Goal: Task Accomplishment & Management: Use online tool/utility

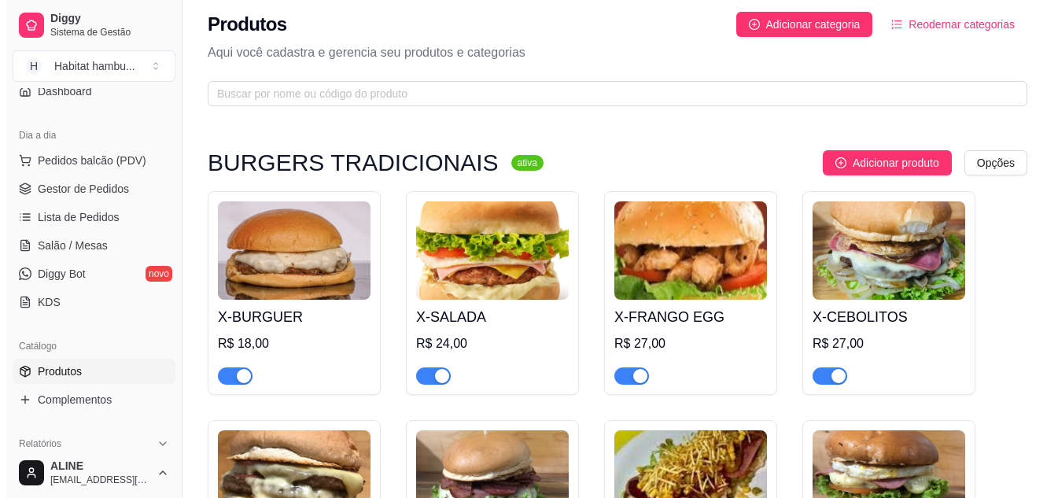
scroll to position [2, 0]
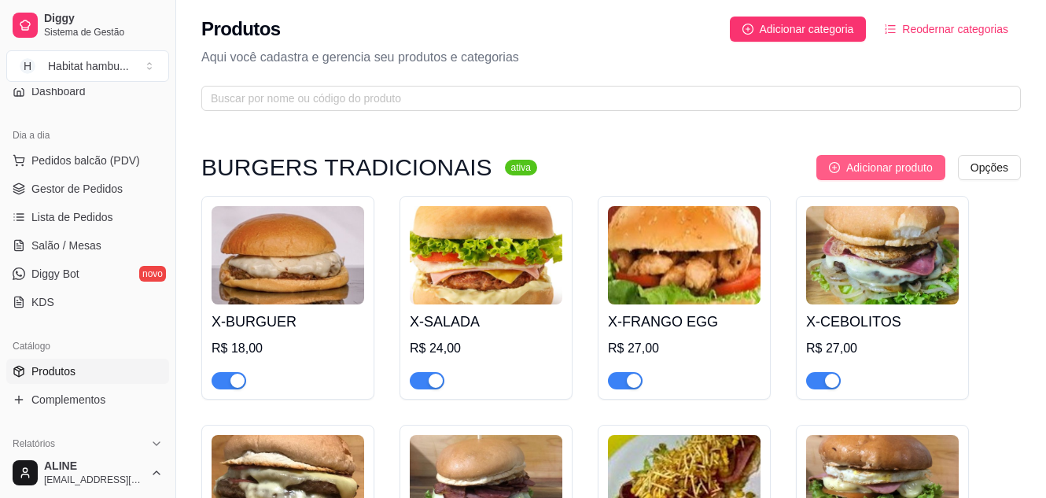
click at [878, 168] on span "Adicionar produto" at bounding box center [889, 167] width 86 height 17
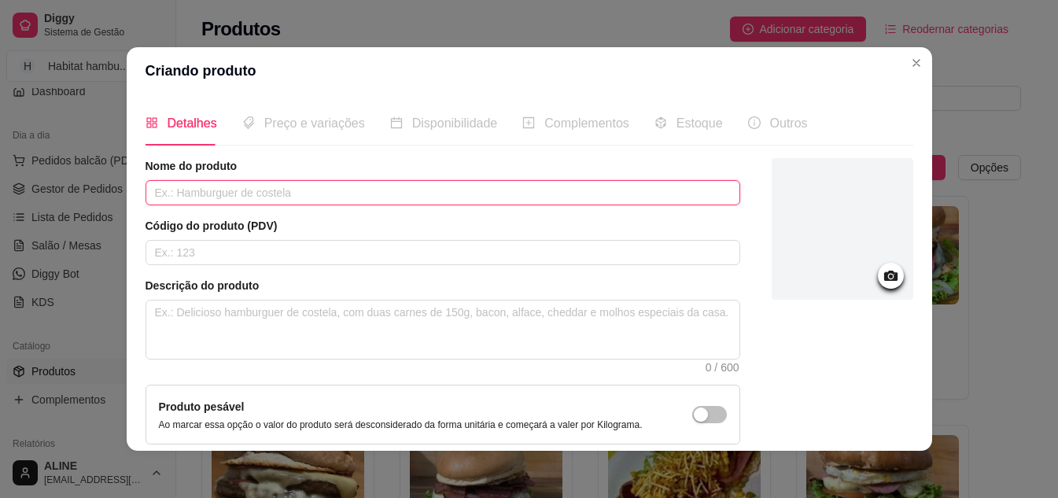
click at [208, 188] on input "text" at bounding box center [442, 192] width 594 height 25
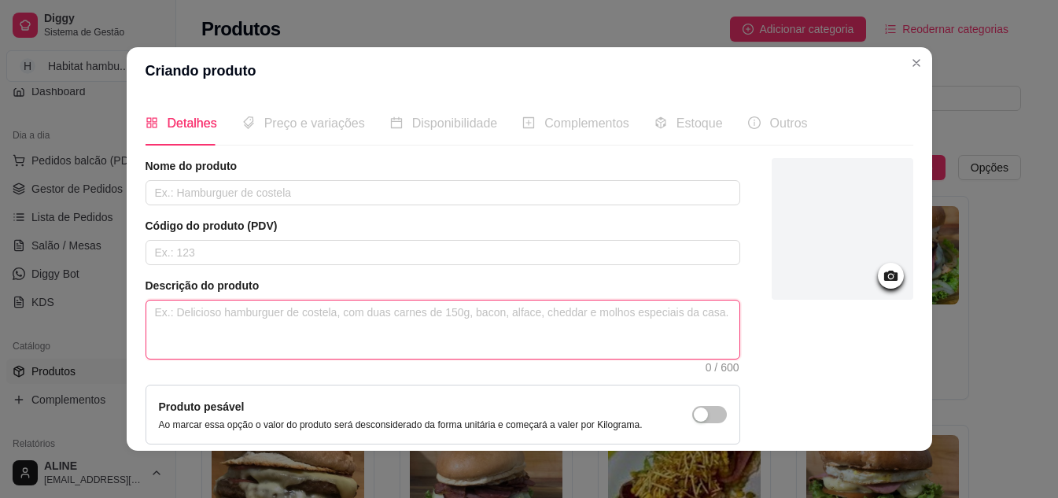
click at [174, 313] on textarea at bounding box center [442, 329] width 593 height 58
paste textarea "Pão de x, hambúrguer, milho, presunto, queijo mussarela, alface, tomate e pepin…"
type textarea "Pão de x, hambúrguer, milho, presunto, queijo mussarela, alface, tomate e pepin…"
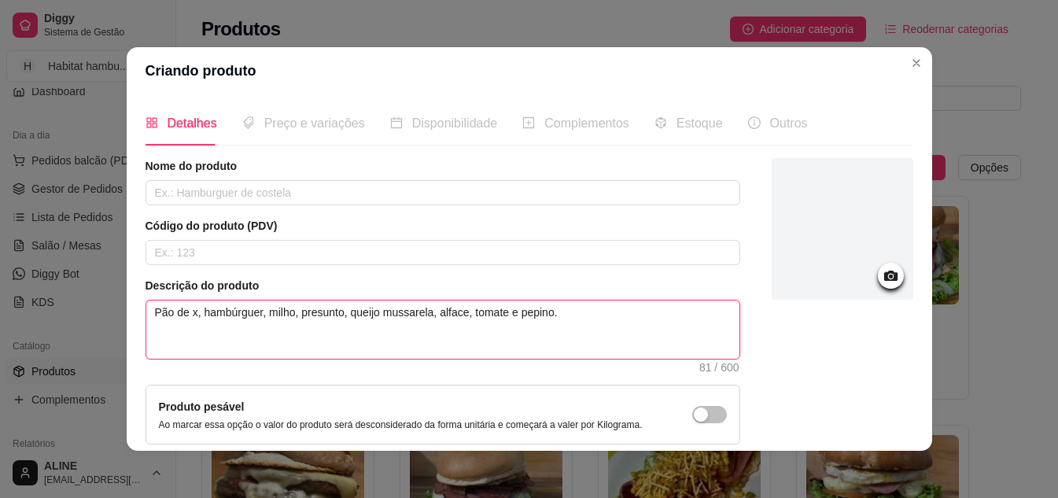
click at [286, 312] on textarea "Pão de x, hambúrguer, milho, presunto, queijo mussarela, alface, tomate e pepin…" at bounding box center [442, 329] width 593 height 58
type textarea "Pão de x, hambúrguer, mil, presunto, [PERSON_NAME], alface, tomate e pepino."
type textarea "Pão de x, hambúrguer, mi, presunto, [PERSON_NAME], alface, tomate e pepino."
type textarea "Pão de x, hambúrguer, m, presunto, [PERSON_NAME], alface, tomate e pepino."
type textarea "Pão de x, hambúrguer, , presunto, [PERSON_NAME], alface, tomate e pepino."
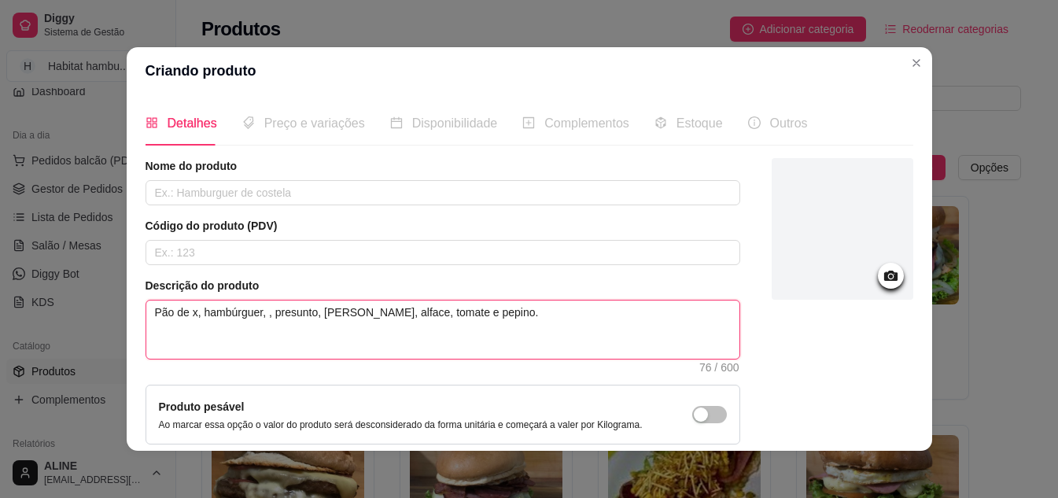
type textarea "Pão de x, hambúrguer, B, presunto, [PERSON_NAME], alface, tomate e pepino."
type textarea "Pão de x, hambúrguer, BA, presunto, queijo mussarela, alface, tomate e pepino."
type textarea "Pão de x, hambúrguer, BAC, presunto, queijo mussarela, alface, tomate e pepino."
type textarea "Pão de x, hambúrguer, BACO, presunto, queijo mussarela, alface, tomate e pepino."
type textarea "Pão de x, hambúrguer, [PERSON_NAME], presunto, [PERSON_NAME], alface, tomate e …"
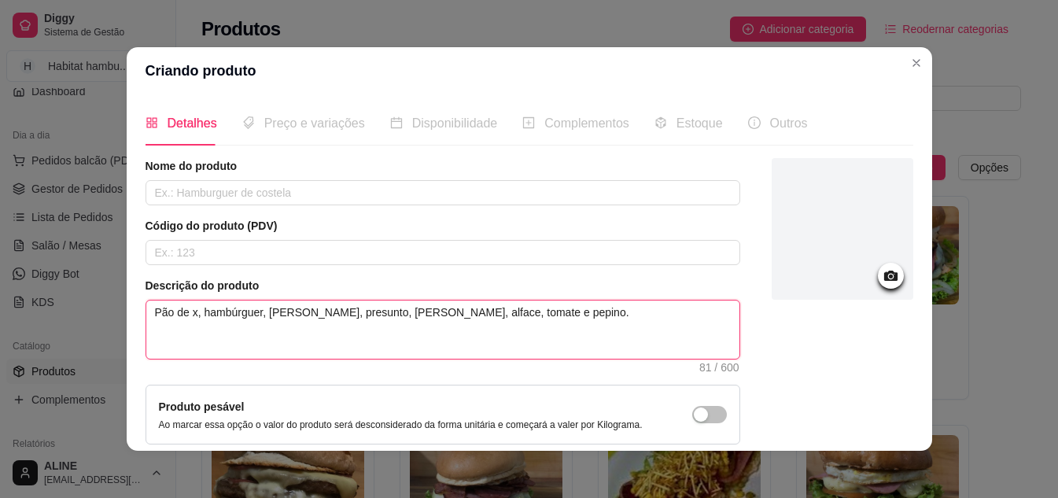
type textarea "Pão de x, hambúrguer, BACO, presunto, queijo mussarela, alface, tomate e pepino."
type textarea "Pão de x, hambúrguer, BAC, presunto, queijo mussarela, alface, tomate e pepino."
type textarea "Pão de x, hambúrguer, BA, presunto, queijo mussarela, alface, tomate e pepino."
type textarea "Pão de x, hambúrguer, B, presunto, [PERSON_NAME], alface, tomate e pepino."
type textarea "Pão de x, hambúrguer, , presunto, [PERSON_NAME], alface, tomate e pepino."
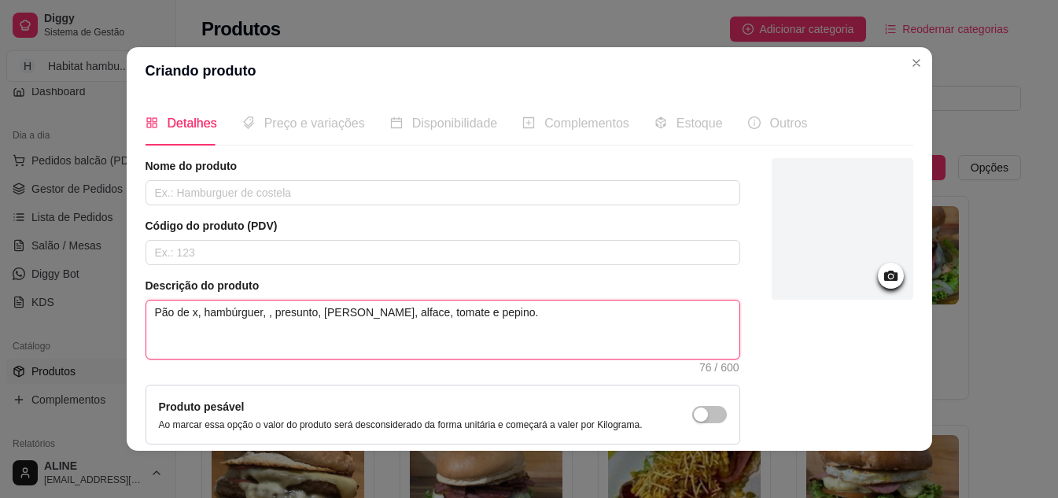
type textarea "Pão de x, hambúrguer, b, presunto, queijo mussarela, alface, tomate e pepino."
type textarea "Pão de x, hambúrguer, ba, presunto, queijo mussarela, alface, tomate e pepino."
type textarea "Pão de x, hambúrguer, bac, presunto, queijo mussarela, alface, tomate e pepino."
type textarea "Pão de x, hambúrguer, baco, presunto, [PERSON_NAME], alface, tomate e pepino."
type textarea "Pão de x, hambúrguer, bacon, presunto, queijo mussarela, alface, tomate e pepin…"
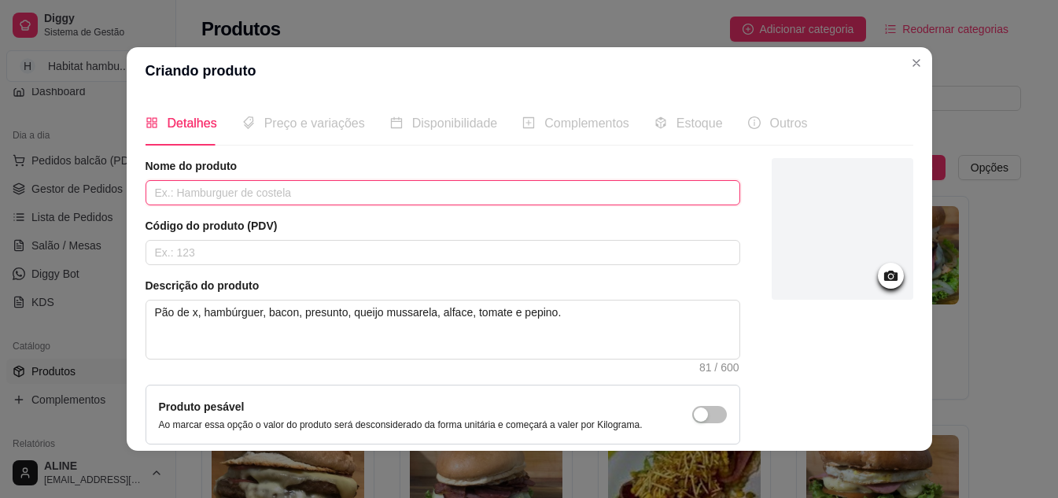
click at [263, 187] on input "text" at bounding box center [442, 192] width 594 height 25
type input "X-BACON"
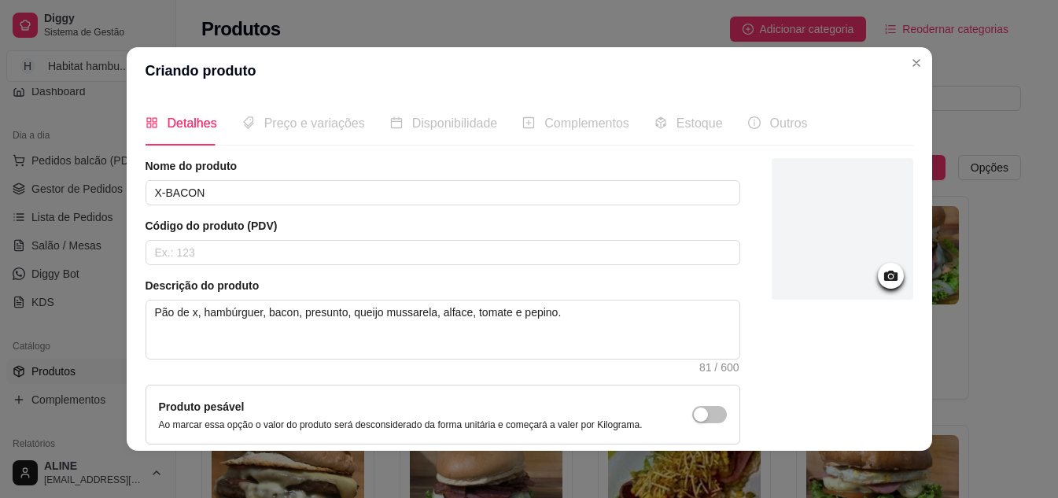
click at [882, 278] on icon at bounding box center [891, 276] width 18 height 18
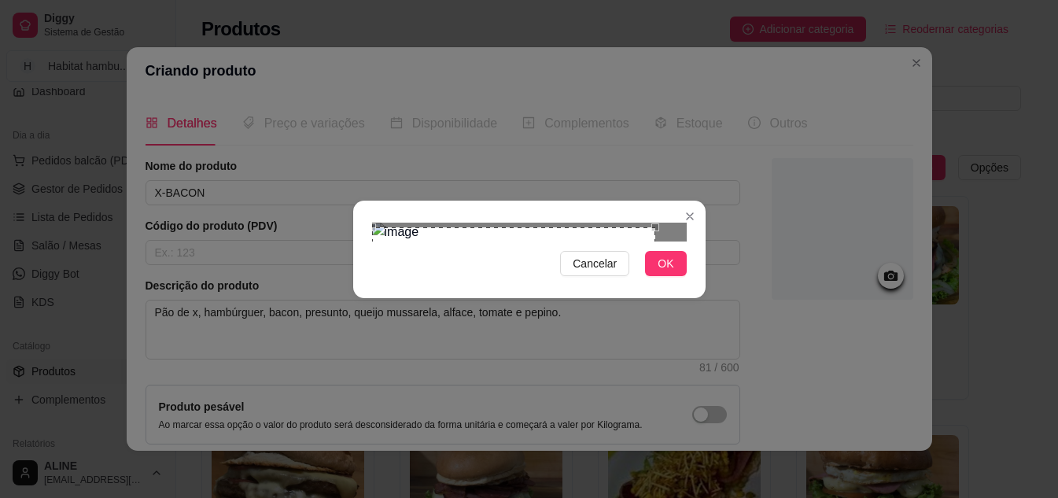
click at [554, 227] on div "Use the arrow keys to move the crop selection area" at bounding box center [513, 309] width 283 height 165
click at [345, 210] on div "Cancelar OK" at bounding box center [529, 249] width 1058 height 498
click at [454, 277] on div "Use the arrow keys to move the crop selection area" at bounding box center [458, 332] width 110 height 110
click at [552, 223] on div at bounding box center [529, 232] width 315 height 19
click at [363, 216] on div "Cancelar OK" at bounding box center [529, 249] width 352 height 66
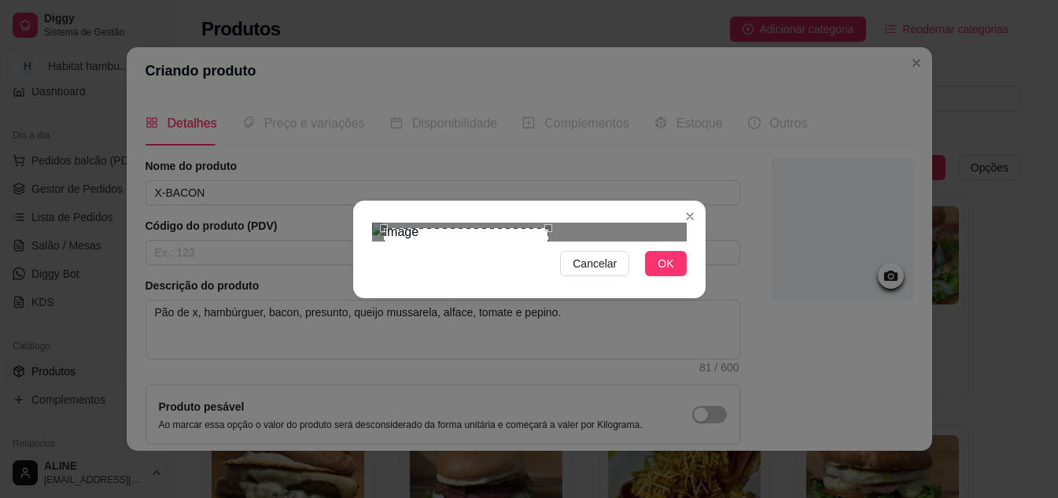
click at [459, 228] on div "Use the arrow keys to move the crop selection area" at bounding box center [466, 310] width 164 height 164
click at [545, 230] on div "Use the arrow keys to move the crop selection area" at bounding box center [465, 311] width 163 height 163
click at [678, 276] on button "OK" at bounding box center [665, 263] width 41 height 25
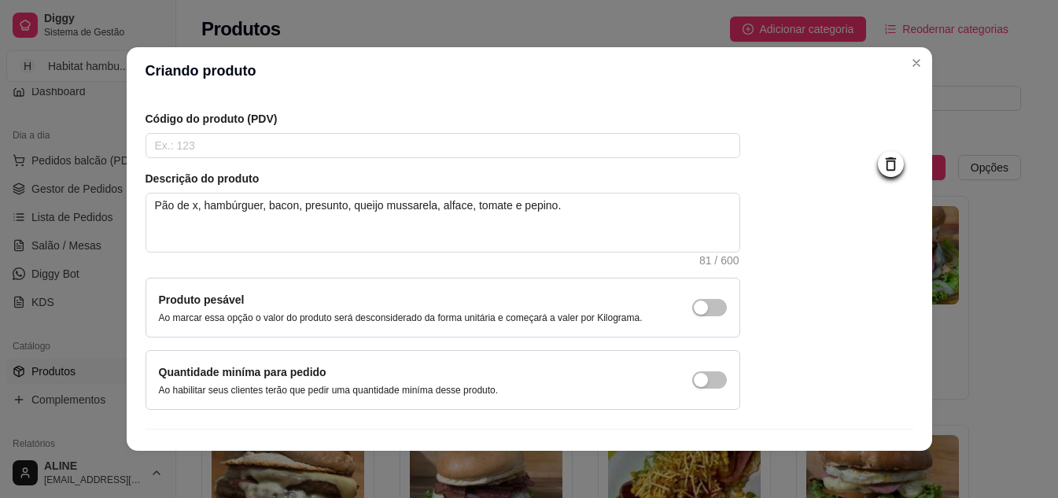
scroll to position [142, 0]
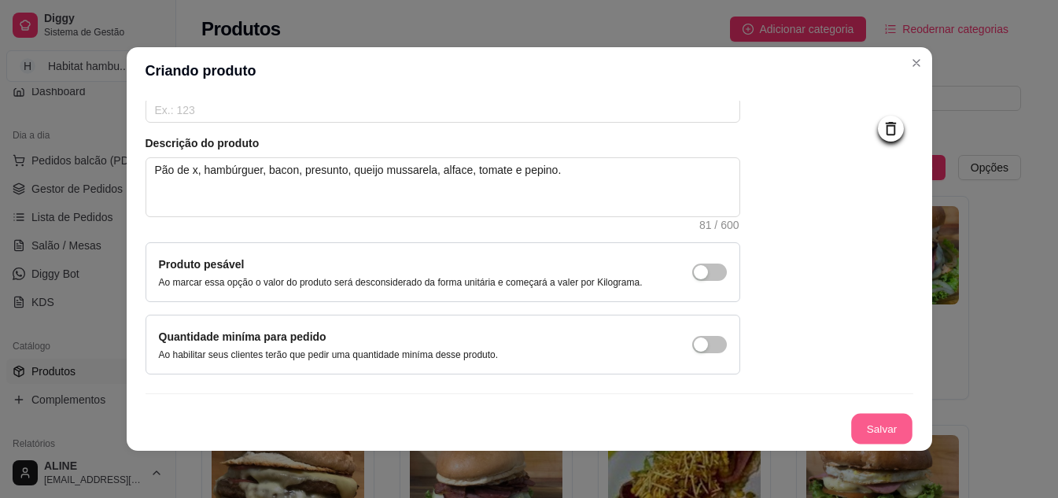
click at [851, 425] on button "Salvar" at bounding box center [881, 429] width 61 height 31
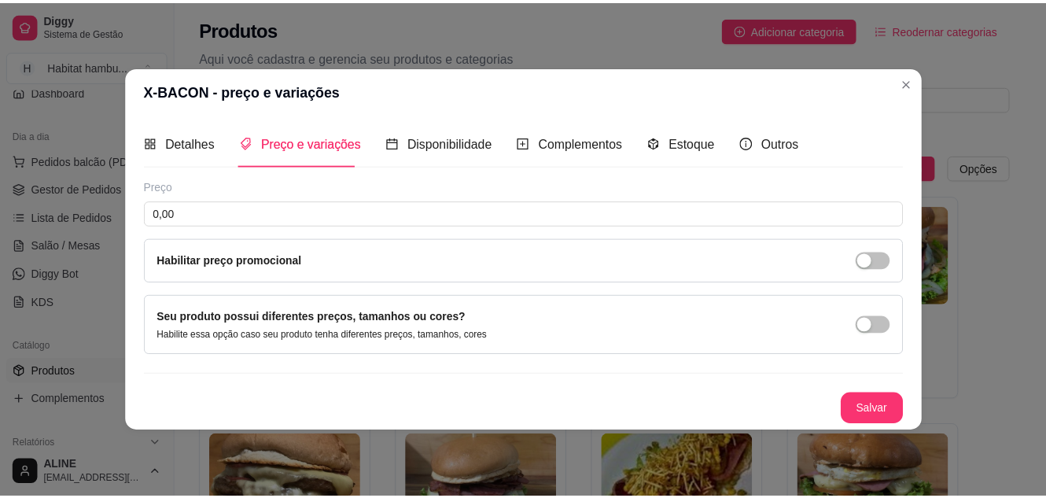
scroll to position [0, 0]
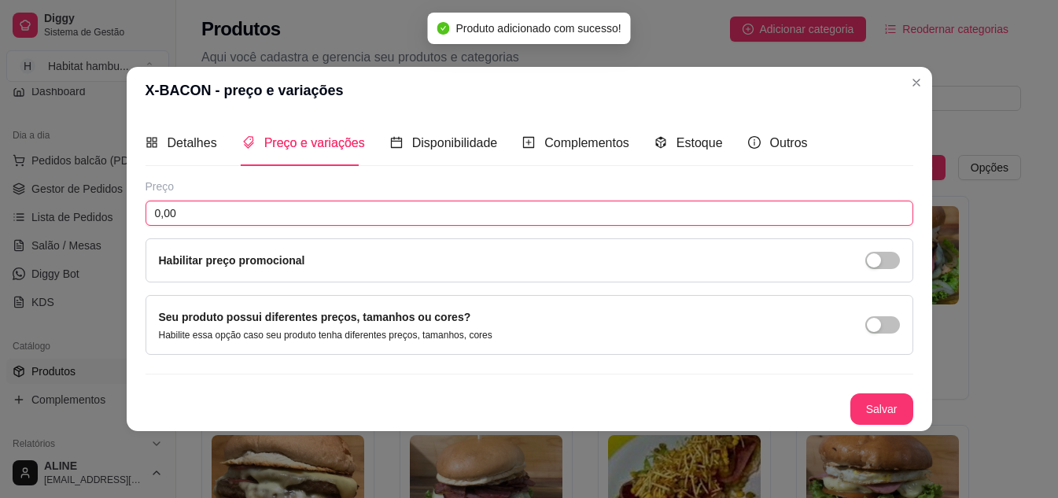
click at [227, 221] on input "0,00" at bounding box center [528, 213] width 767 height 25
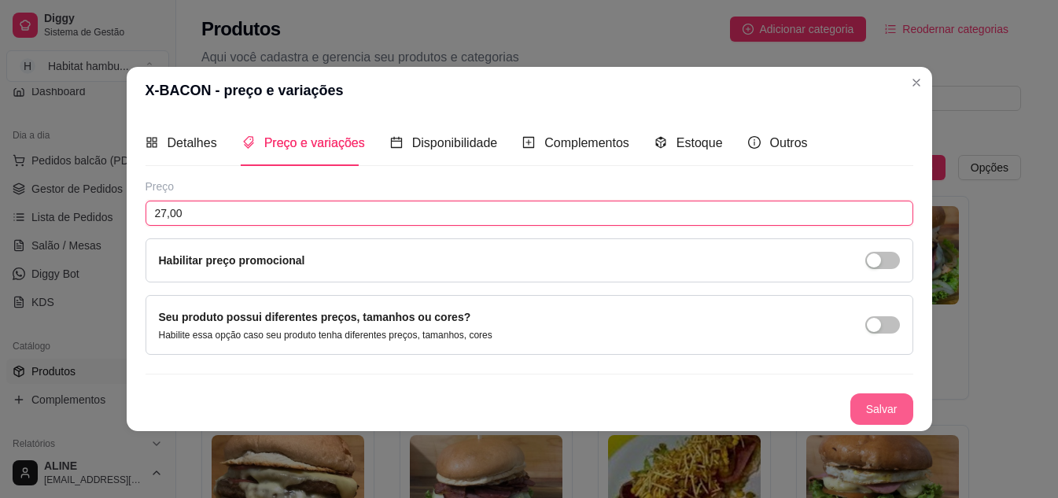
type input "27,00"
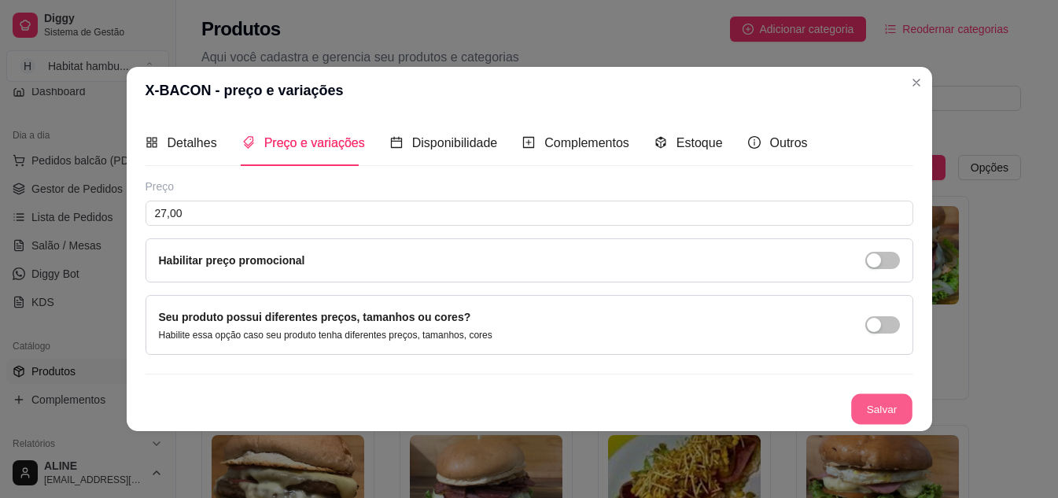
click at [893, 403] on button "Salvar" at bounding box center [881, 408] width 61 height 31
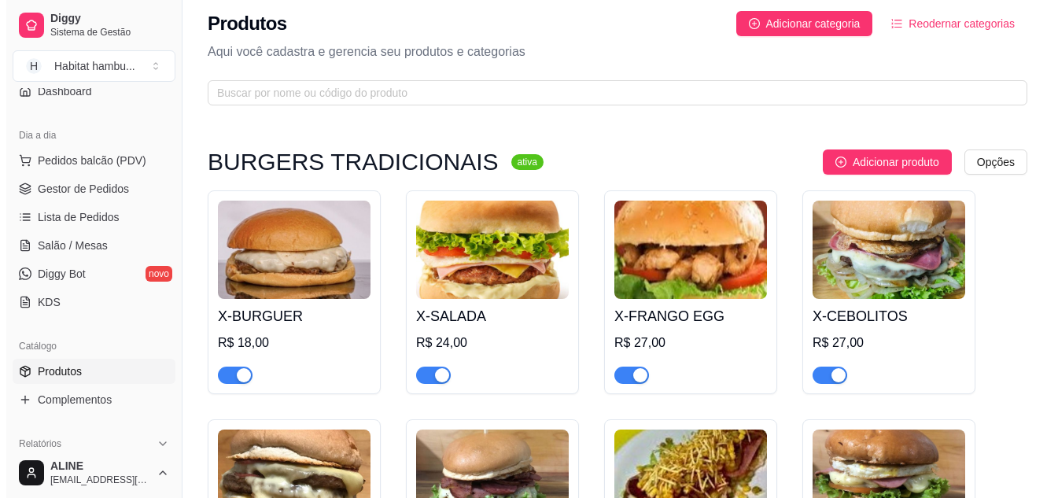
scroll to position [6, 0]
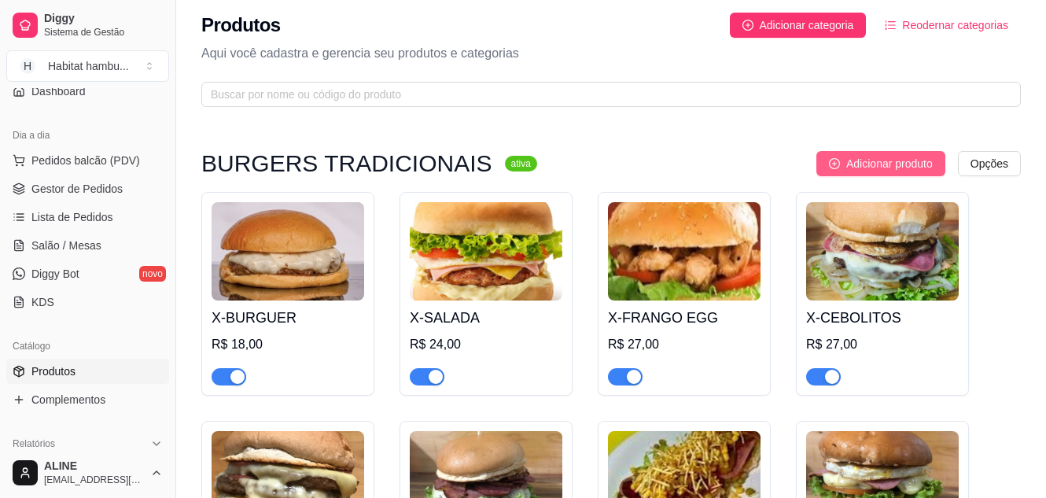
click at [871, 167] on span "Adicionar produto" at bounding box center [889, 163] width 86 height 17
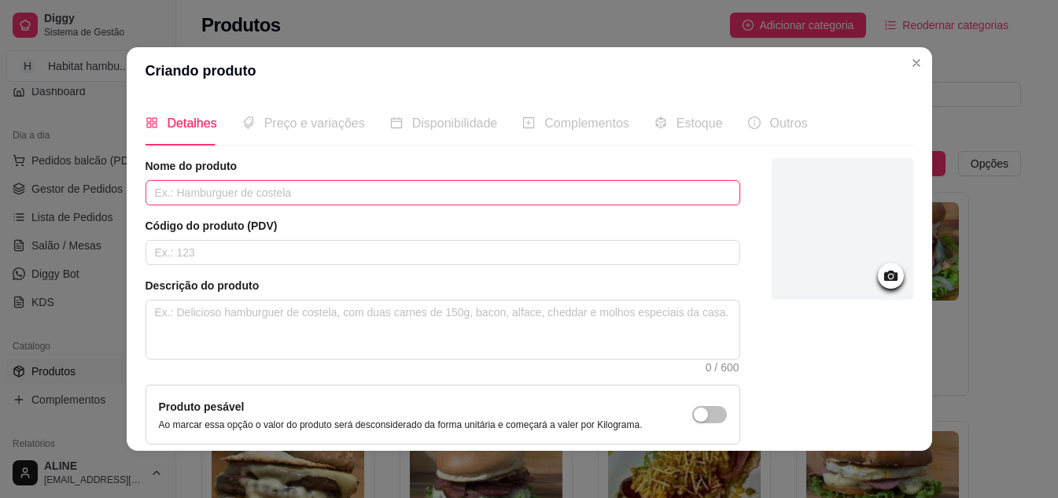
click at [285, 187] on input "text" at bounding box center [442, 192] width 594 height 25
type input "X-CALABRESA"
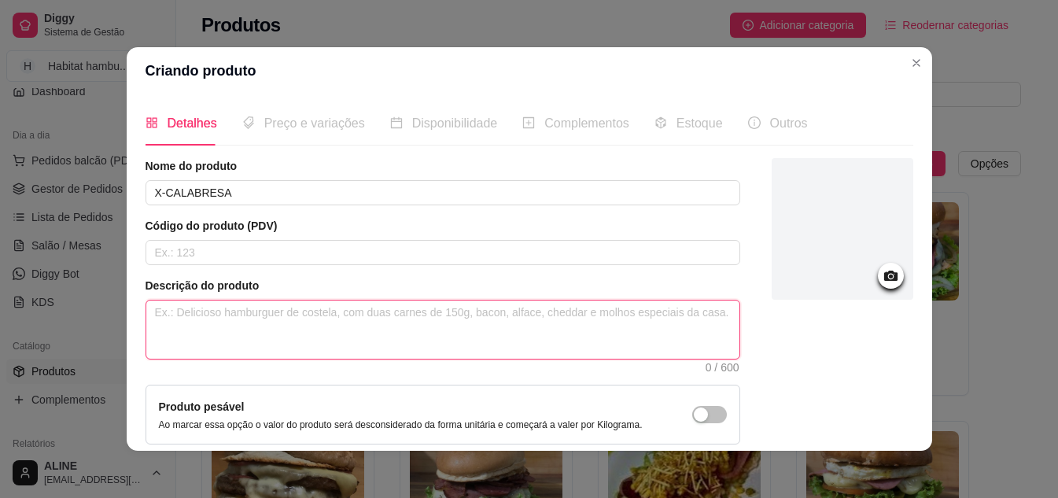
click at [208, 315] on textarea at bounding box center [442, 329] width 593 height 58
paste textarea "Pão de x, hambúrguer, milho, presunto, queijo mussarela, alface, tomate e pepin…"
type textarea "Pão de x, hambúrguer, milho, presunto, queijo mussarela, alface, tomate e pepin…"
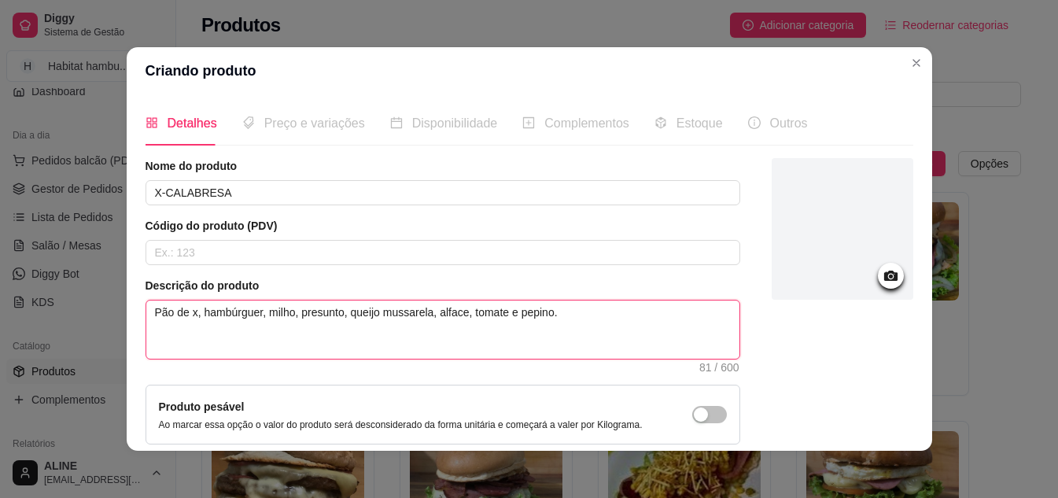
click at [287, 312] on textarea "Pão de x, hambúrguer, milho, presunto, queijo mussarela, alface, tomate e pepin…" at bounding box center [442, 329] width 593 height 58
type textarea "Pão de x, hambúrguer, milh, presunto, queijo mussarela, alface, tomate e pepino."
type textarea "Pão de x, hambúrguer, mil, presunto, [PERSON_NAME], alface, tomate e pepino."
type textarea "Pão de x, hambúrguer, mi, presunto, [PERSON_NAME], alface, tomate e pepino."
type textarea "Pão de x, hambúrguer, , presunto, [PERSON_NAME], alface, tomate e pepino."
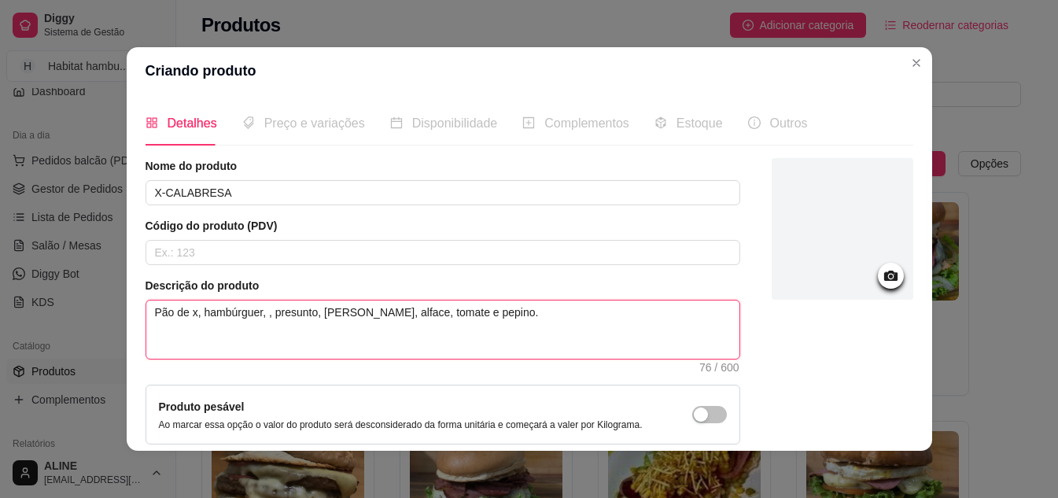
type textarea "Pão de x, hambúrguer, c, presunto, queijo mussarela, alface, tomate e pepino."
type textarea "Pão de x, hambúrguer, ca, presunto, [PERSON_NAME], alface, tomate e pepino."
type textarea "Pão de x, hambúrguer, cal, presunto, queijo mussarela, alface, tomate e pepino."
type textarea "Pão de x, hambúrguer, [GEOGRAPHIC_DATA], presunto, queijo mussarela, alface, to…"
type textarea "Pão de x, hambúrguer, calab, presunto, queijo mussarela, alface, tomate e pepin…"
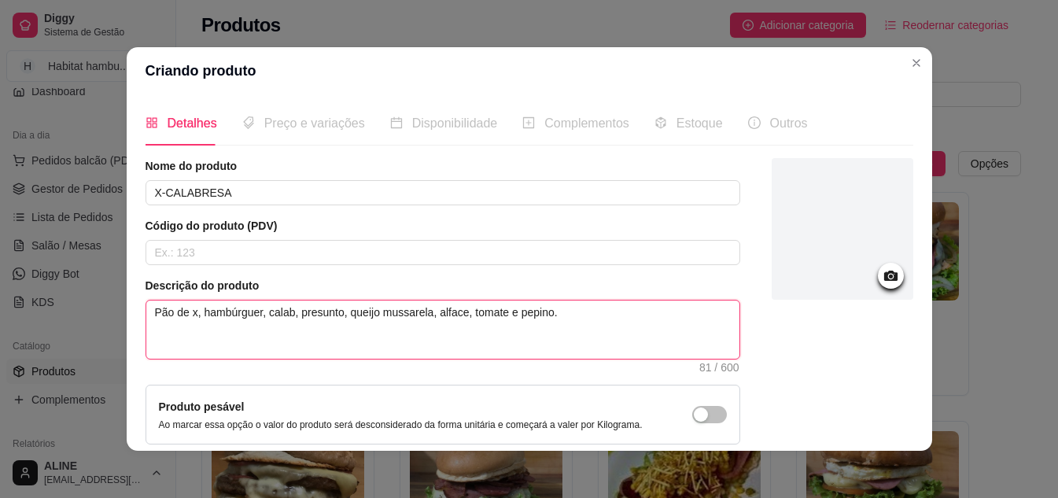
type textarea "Pão de x, hambúrguer, calabr, presunto, queijo mussarela, alface, tomate e pepi…"
type textarea "Pão de x, hambúrguer, calabres, presunto, queijo mussarela, alface, tomate e pe…"
type textarea "Pão de x, hambúrguer, calabresa, presunto, queijo mussarela, alface, tomate e p…"
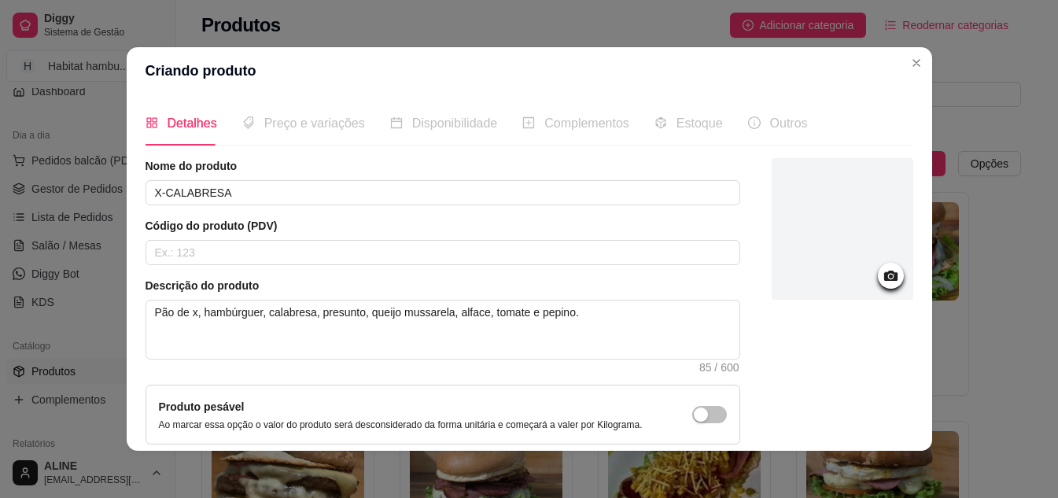
click at [882, 278] on icon at bounding box center [891, 276] width 18 height 18
click at [882, 279] on icon at bounding box center [891, 276] width 18 height 18
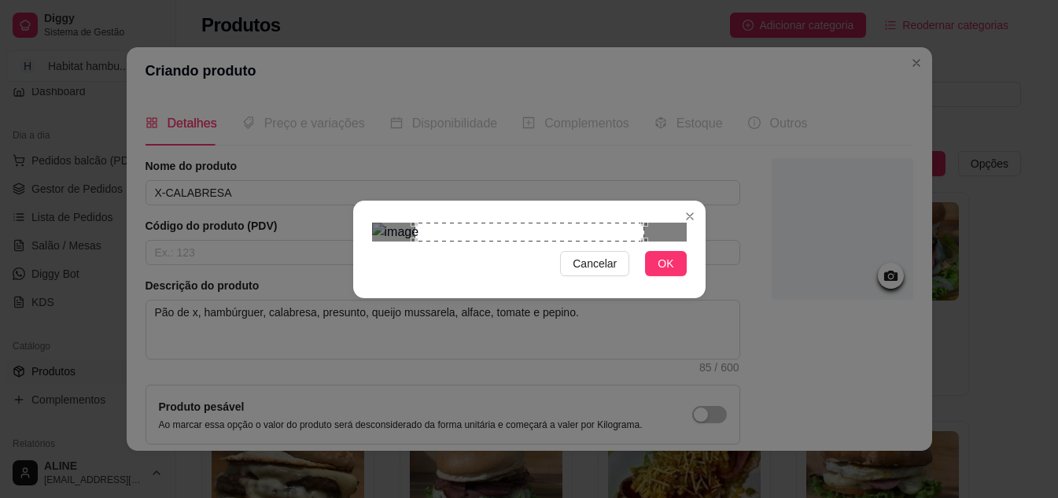
click at [545, 223] on div "Use the arrow keys to move the crop selection area" at bounding box center [529, 232] width 230 height 19
click at [544, 241] on div "Use the arrow keys to move the crop selection area" at bounding box center [529, 338] width 230 height 230
click at [677, 332] on div "Use the arrow keys to move the crop selection area" at bounding box center [562, 338] width 230 height 230
click at [365, 216] on div "Cancelar OK" at bounding box center [529, 249] width 352 height 66
click at [518, 223] on div at bounding box center [529, 232] width 315 height 19
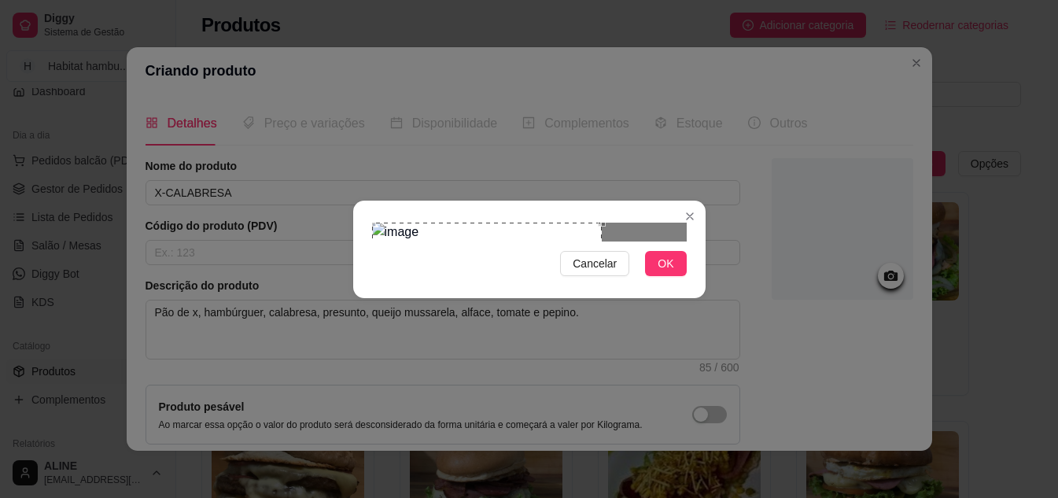
click at [691, 281] on div "Cancelar OK" at bounding box center [529, 249] width 352 height 66
click at [600, 223] on div "Use the arrow keys to move the crop selection area" at bounding box center [527, 338] width 230 height 230
click at [675, 216] on div "Cancelar OK" at bounding box center [529, 249] width 352 height 66
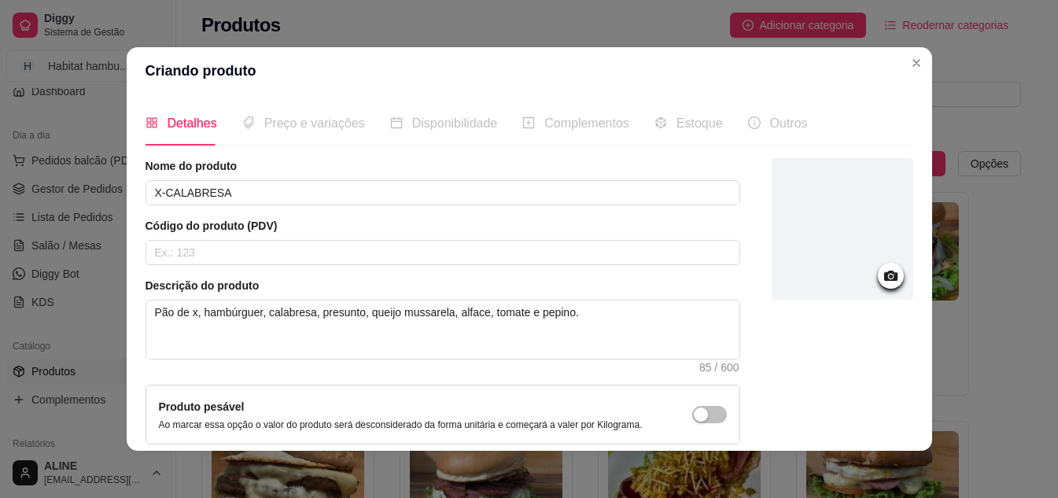
click at [883, 275] on icon at bounding box center [889, 276] width 13 height 10
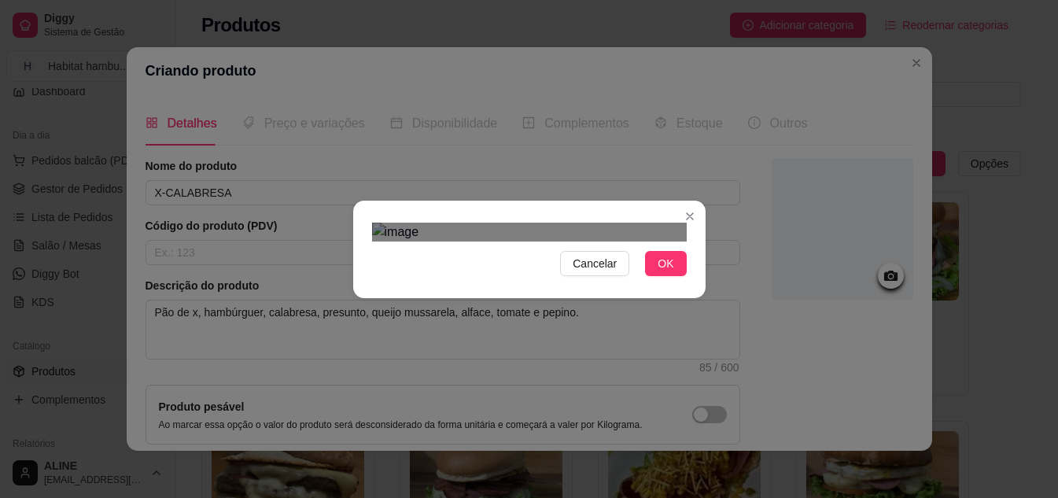
click at [553, 338] on div "Use the arrow keys to move the crop selection area" at bounding box center [523, 479] width 283 height 283
click at [665, 272] on span "OK" at bounding box center [665, 263] width 16 height 17
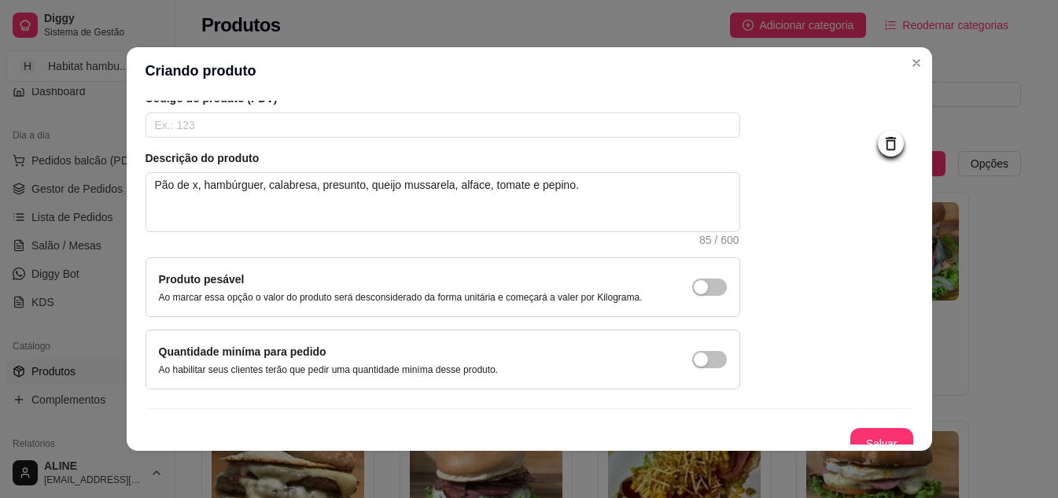
scroll to position [142, 0]
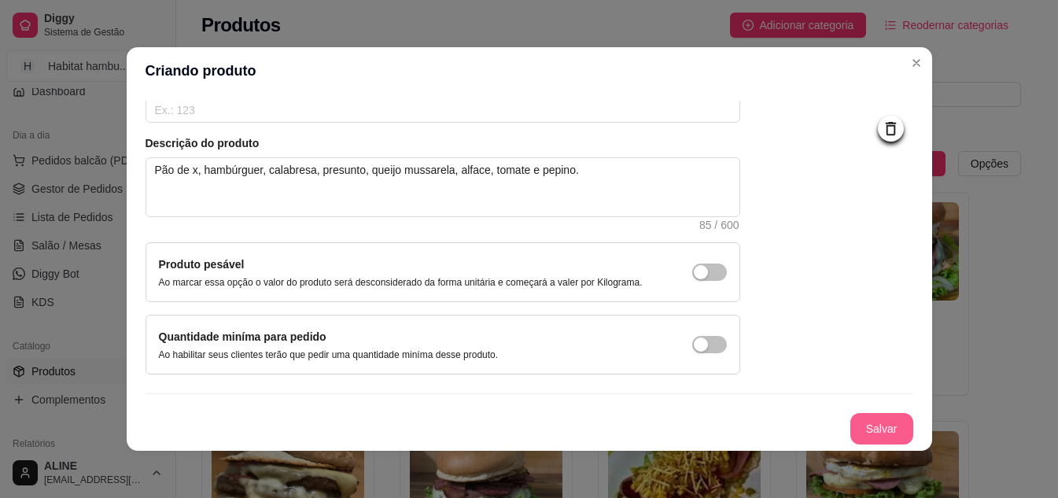
click at [860, 434] on button "Salvar" at bounding box center [881, 428] width 63 height 31
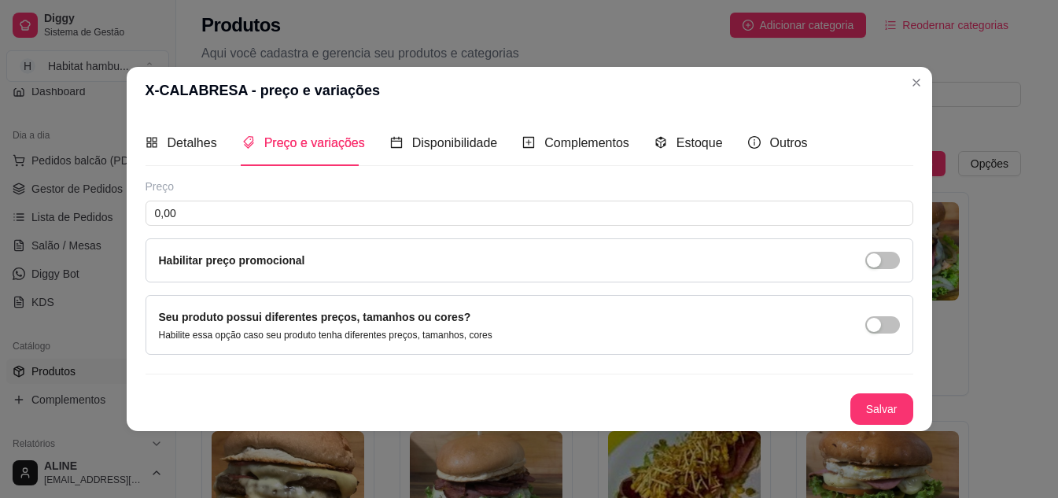
scroll to position [0, 0]
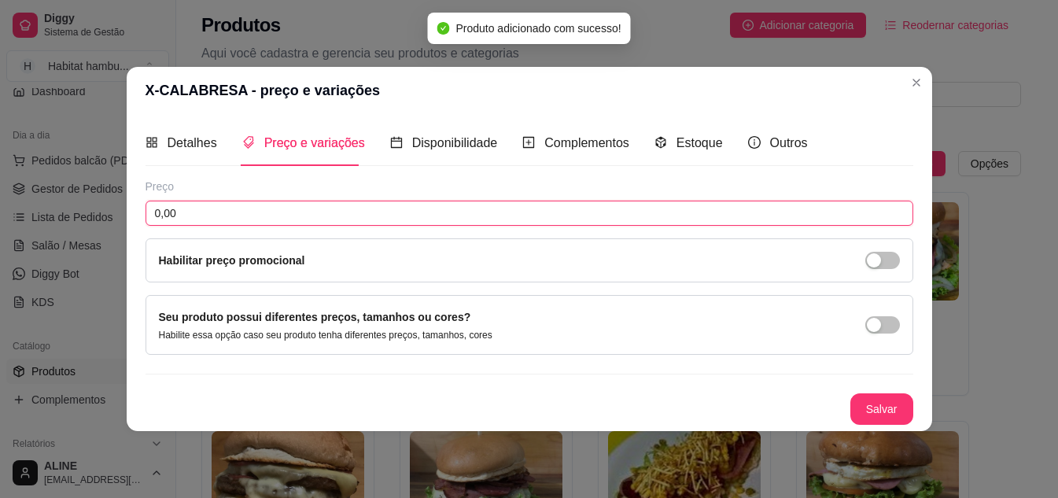
click at [197, 211] on input "0,00" at bounding box center [528, 213] width 767 height 25
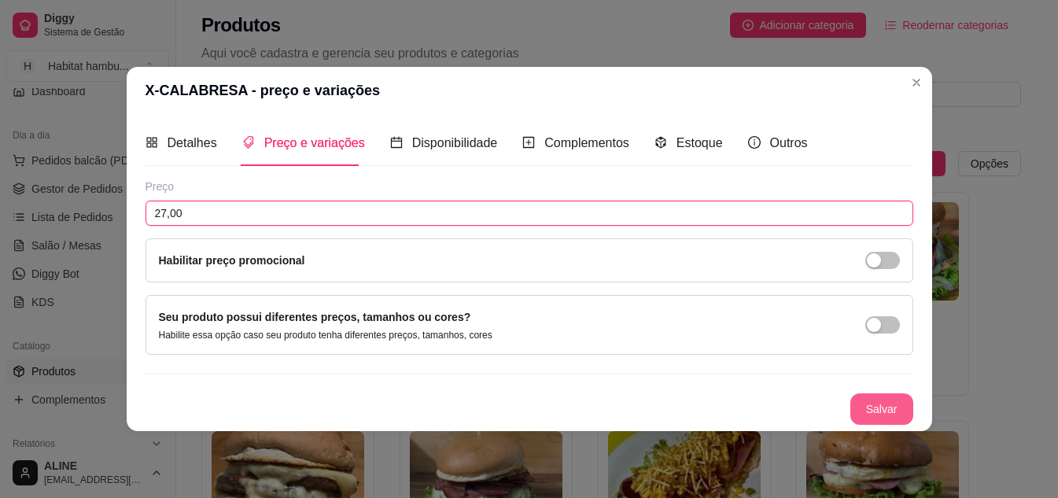
type input "27,00"
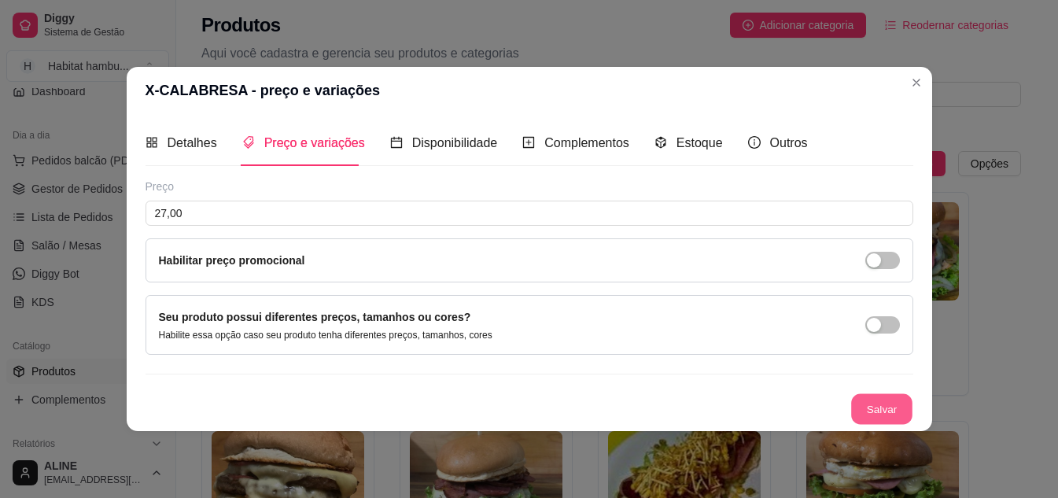
click at [874, 404] on button "Salvar" at bounding box center [881, 408] width 61 height 31
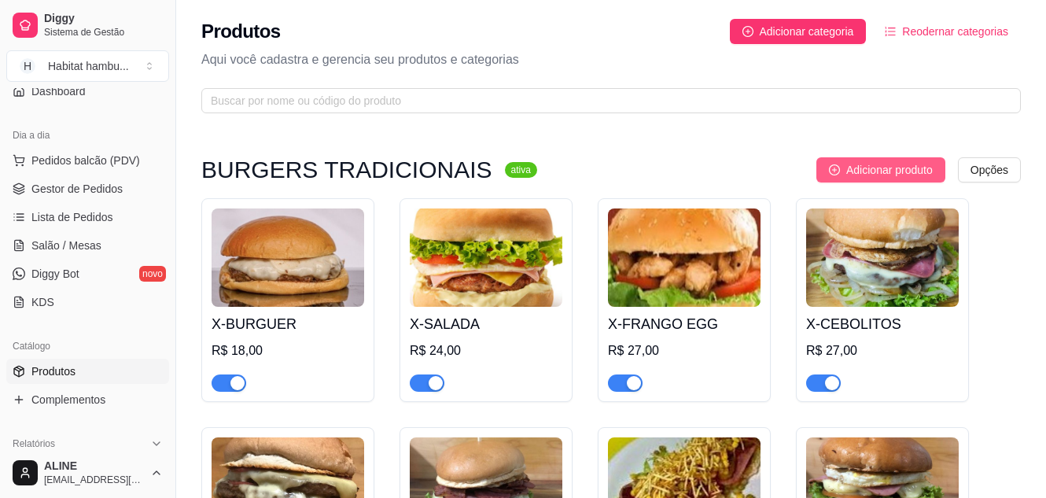
click at [891, 164] on span "Adicionar produto" at bounding box center [889, 169] width 86 height 17
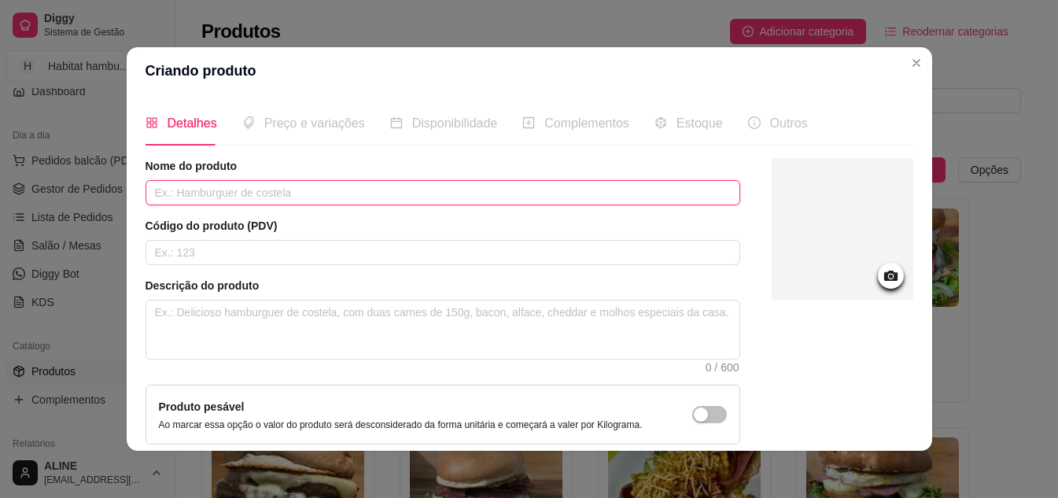
click at [287, 189] on input "text" at bounding box center [442, 192] width 594 height 25
type input "x"
type input "X-CORAÇÃO"
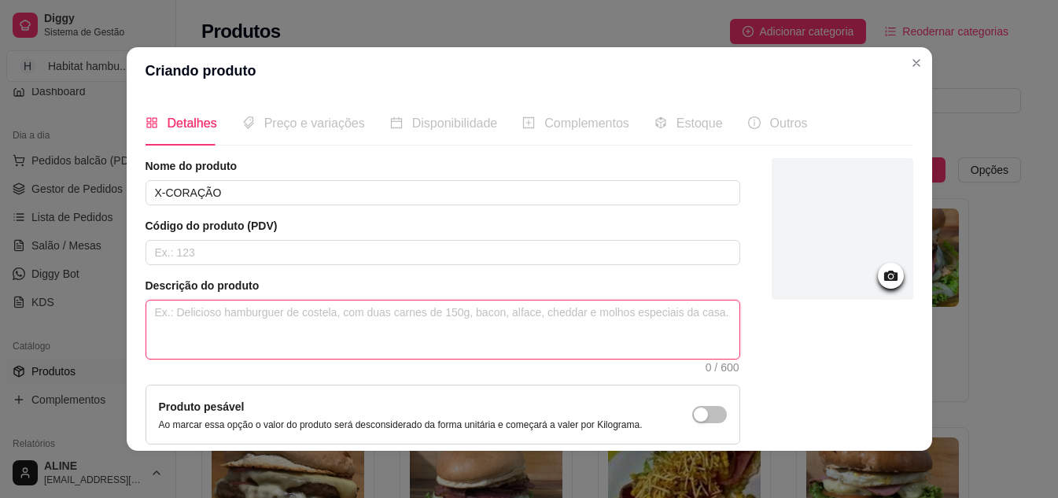
click at [188, 319] on textarea at bounding box center [442, 329] width 593 height 58
paste textarea "Pão de x, hambúrguer, milho, presunto, queijo mussarela, alface, tomate e pepin…"
type textarea "Pão de x, hambúrguer, milho, presunto, queijo mussarela, alface, tomate e pepin…"
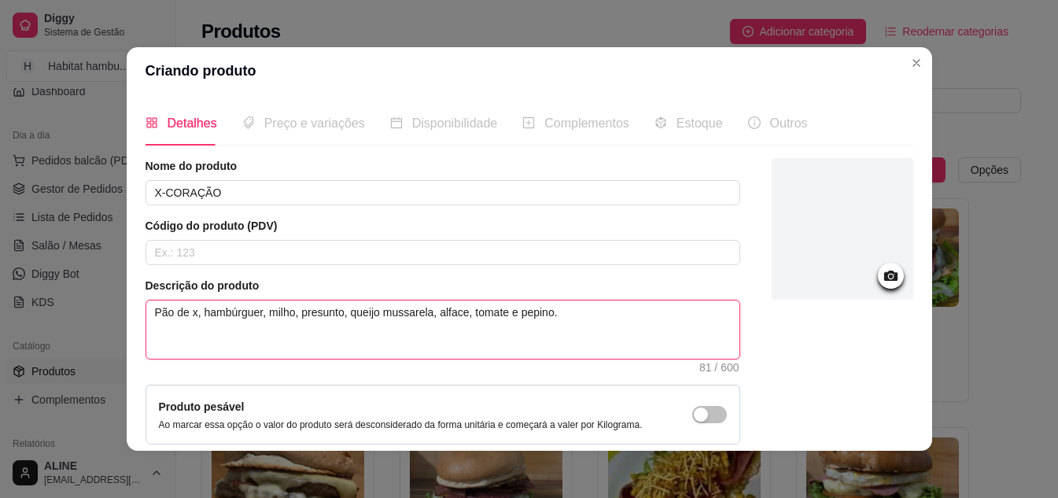
click at [289, 315] on textarea "Pão de x, hambúrguer, milho, presunto, queijo mussarela, alface, tomate e pepin…" at bounding box center [442, 329] width 593 height 58
type textarea "Pão de x, hambúrguer, mil, presunto, [PERSON_NAME], alface, tomate e pepino."
type textarea "Pão de x, hambúrguer, mi, presunto, [PERSON_NAME], alface, tomate e pepino."
type textarea "Pão de x, hambúrguer, m, presunto, [PERSON_NAME], alface, tomate e pepino."
type textarea "Pão de x, hambúrguer,, presunto, [PERSON_NAME], alface, tomate e pepino."
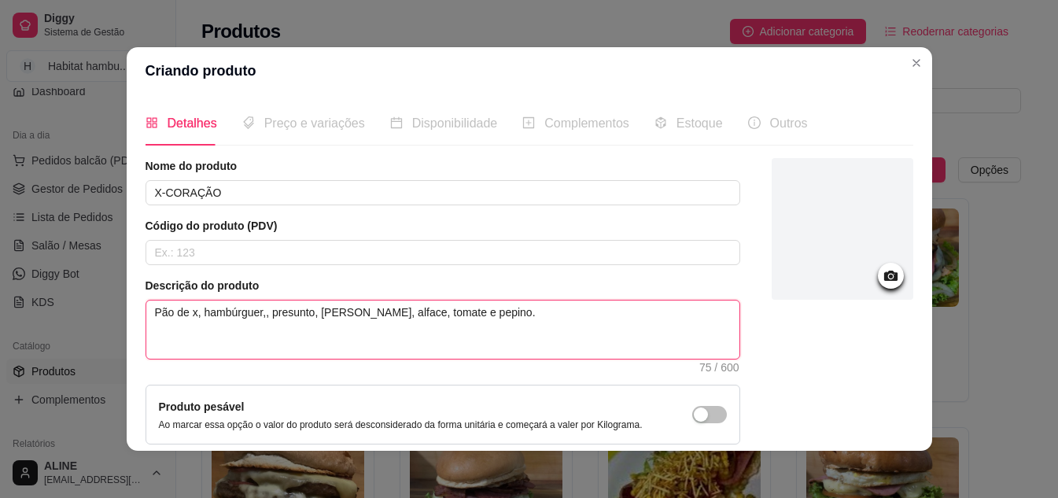
type textarea "Pão de x, hambúrguer, , presunto, [PERSON_NAME], alface, tomate e pepino."
type textarea "Pão de x, hambúrguer, C, presunto, [PERSON_NAME], alface, tomate e pepino."
type textarea "Pão de x, hambúrguer, CO, presunto, [PERSON_NAME], alface, tomate e pepino."
type textarea "Pão de x, hambúrguer, COR, presunto, [PERSON_NAME], alface, tomate e pepino."
type textarea "Pão de x, hambúrguer, CORA, presunto, queijo mussarela, alface, tomate e pepino."
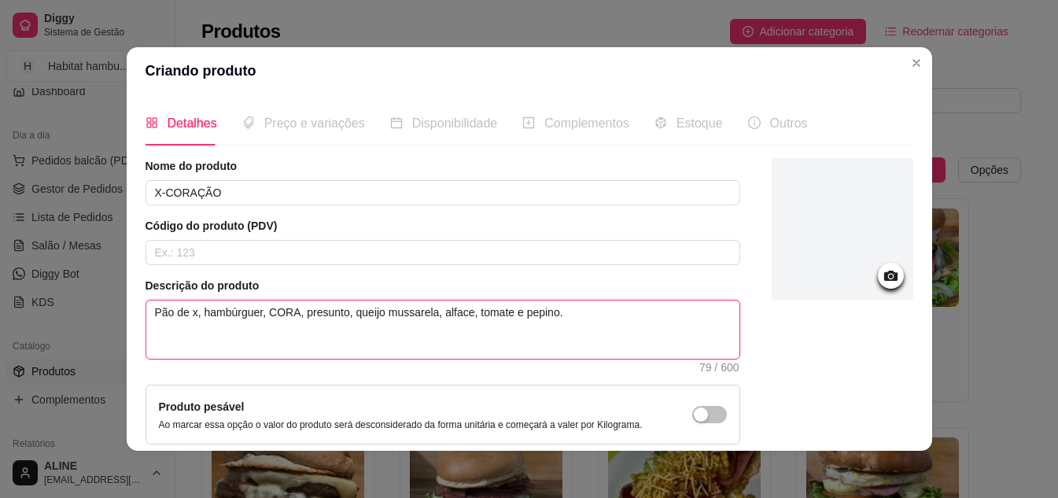
type textarea "Pão de x, hambúrguer, CORAÇ, presunto, queijo mussarela, alface, tomate e pepin…"
type textarea "Pão de x, hambúrguer, CORAÇÃ, presunto, queijo mussarela, alface, tomate e pepi…"
type textarea "Pão de x, hambúrguer, CORAÇÃO, presunto, [PERSON_NAME], alface, tomate e pepino."
type textarea "Pão de x, hambúrguer, CORAÇÃ, presunto, queijo mussarela, alface, tomate e pepi…"
type textarea "Pão de x, hambúrguer, CORAÇ, presunto, queijo mussarela, alface, tomate e pepin…"
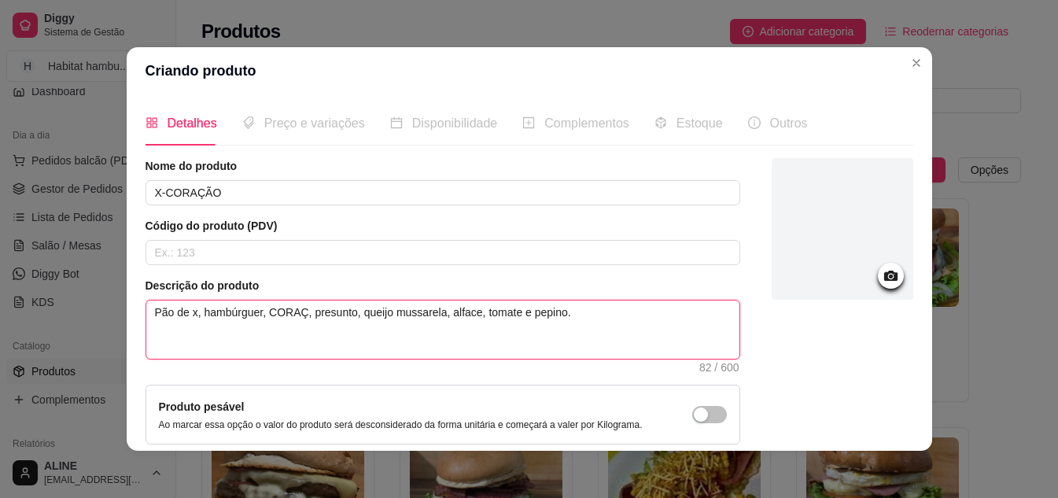
type textarea "Pão de x, hambúrguer, CORA, presunto, queijo mussarela, alface, tomate e pepino."
type textarea "Pão de x, hambúrguer, COR, presunto, [PERSON_NAME], alface, tomate e pepino."
type textarea "Pão de x, hambúrguer, CO, presunto, [PERSON_NAME], alface, tomate e pepino."
type textarea "Pão de x, hambúrguer, C, presunto, [PERSON_NAME], alface, tomate e pepino."
type textarea "Pão de x, hambúrguer, , presunto, [PERSON_NAME], alface, tomate e pepino."
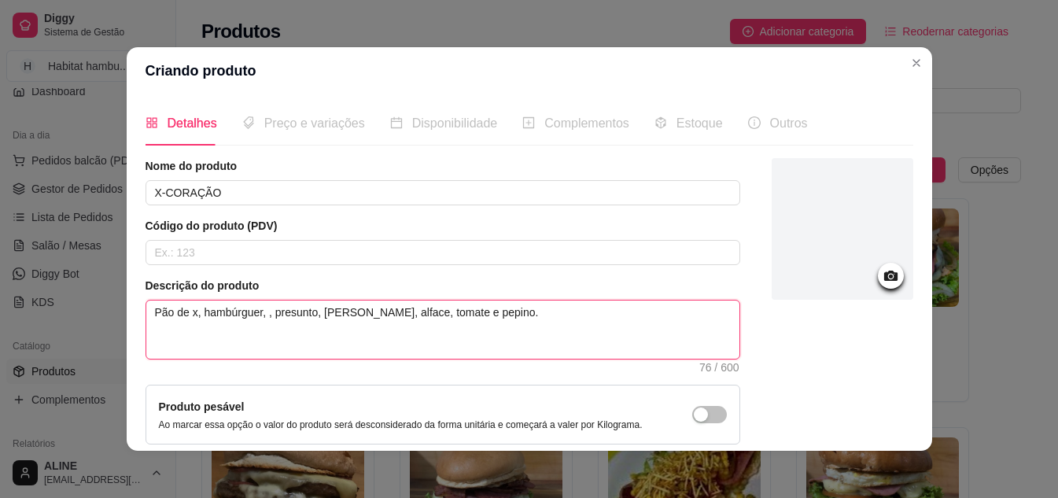
type textarea "Pão de x, hambúrguer, c, presunto, queijo mussarela, alface, tomate e pepino."
type textarea "Pão de x, hambúrguer, co, presunto, queijo mussarela, alface, tomate e pepino."
type textarea "Pão de x, hambúrguer, cor, presunto, queijo mussarela, alface, tomate e pepino."
type textarea "Pão de x, hambúrguer, [PERSON_NAME], presunto, [PERSON_NAME], alface, tomate e …"
type textarea "Pão de x, hambúrguer, coraç, presunto, [PERSON_NAME], alface, tomate e pepino."
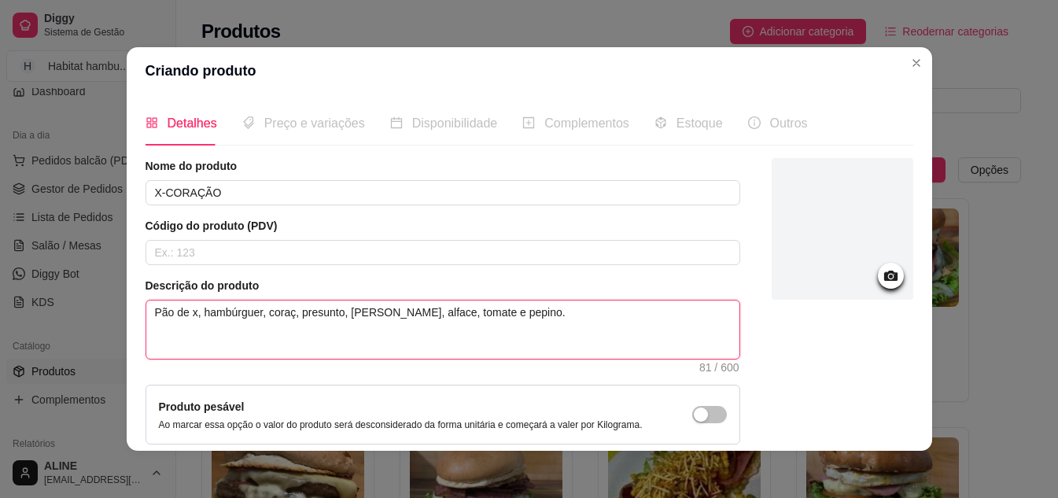
type textarea "Pão de x, hambúrguer, coraçã, presunto, [PERSON_NAME], alface, tomate e pepino."
type textarea "Pão de x, [PERSON_NAME], coração, presunto, [PERSON_NAME], alface, tomate e pep…"
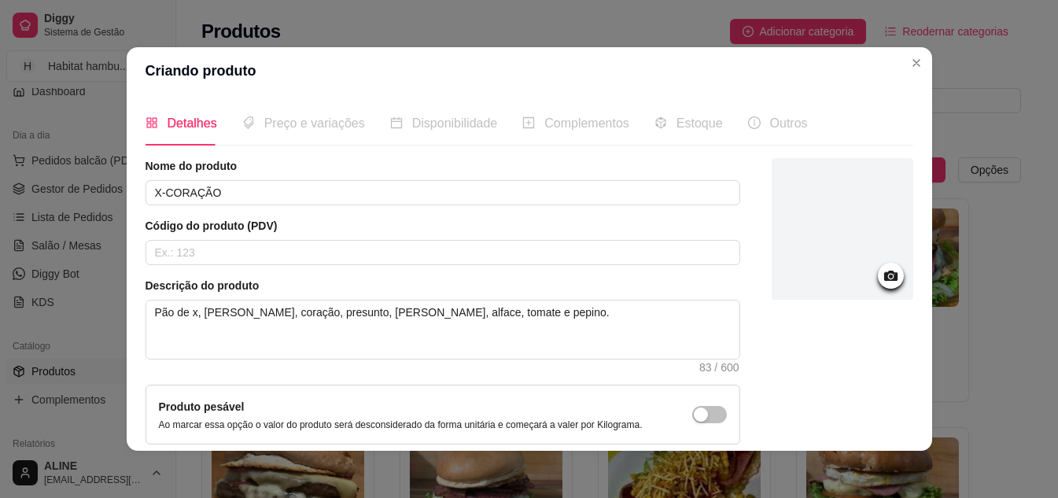
click at [883, 277] on icon at bounding box center [889, 276] width 13 height 10
click at [882, 274] on icon at bounding box center [891, 276] width 18 height 18
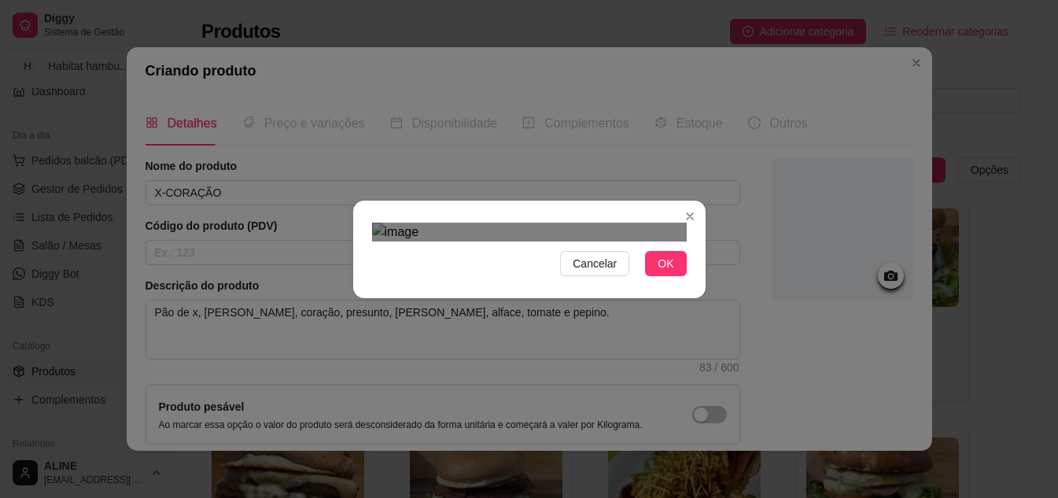
click at [649, 223] on div at bounding box center [529, 232] width 315 height 19
click at [398, 223] on div at bounding box center [529, 232] width 315 height 19
click at [671, 272] on span "OK" at bounding box center [665, 263] width 16 height 17
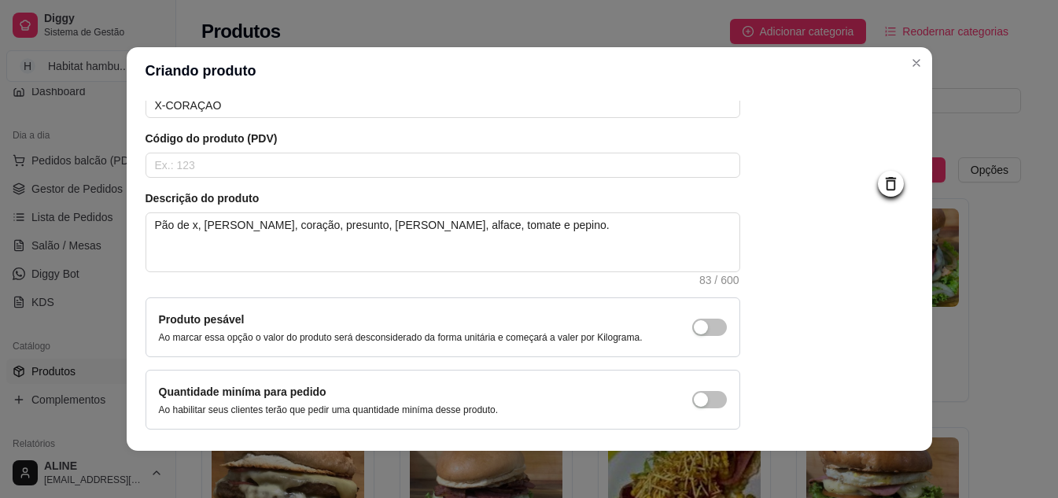
scroll to position [142, 0]
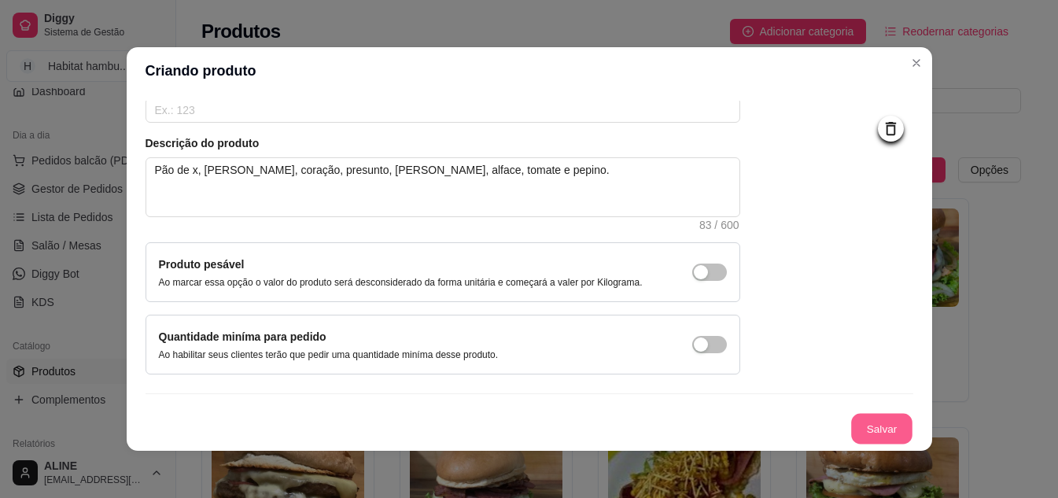
click at [875, 425] on button "Salvar" at bounding box center [881, 429] width 61 height 31
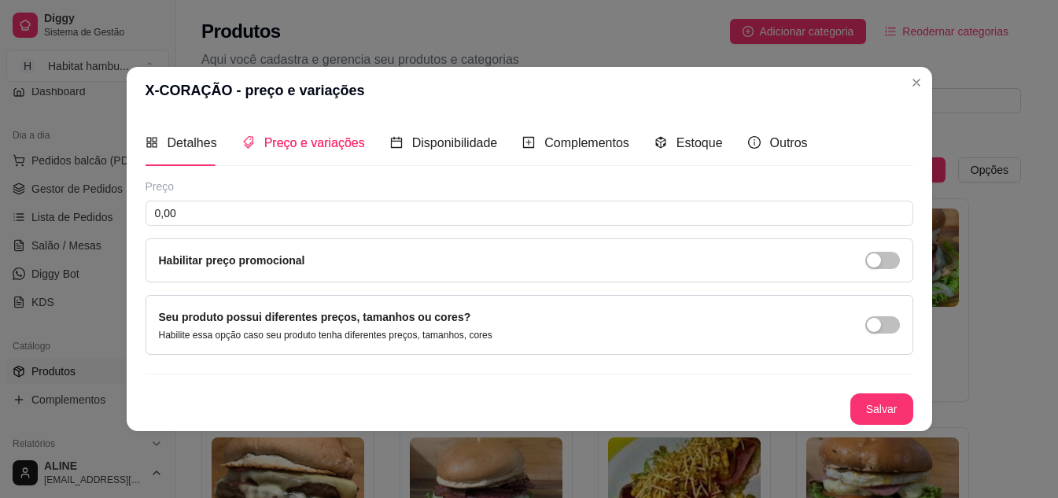
scroll to position [0, 0]
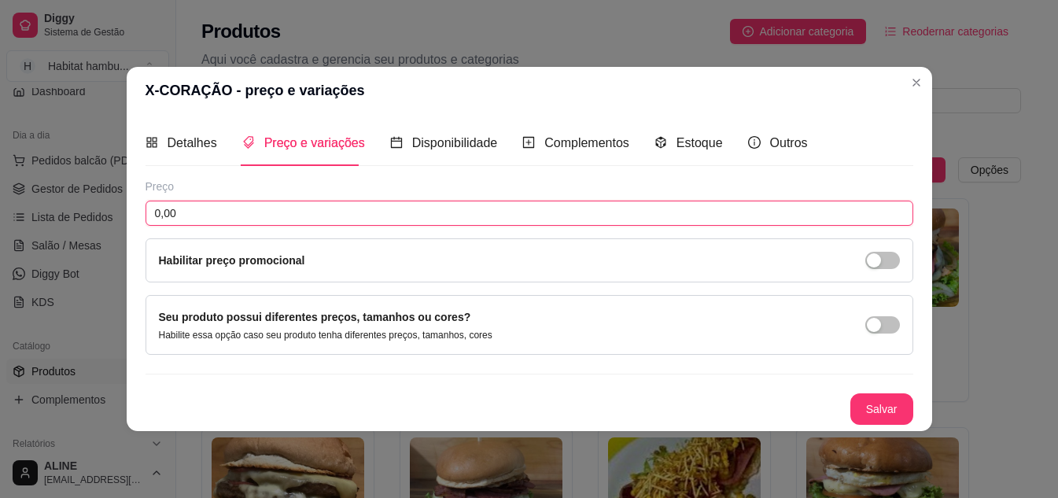
click at [226, 215] on input "0,00" at bounding box center [528, 213] width 767 height 25
type input "32,00"
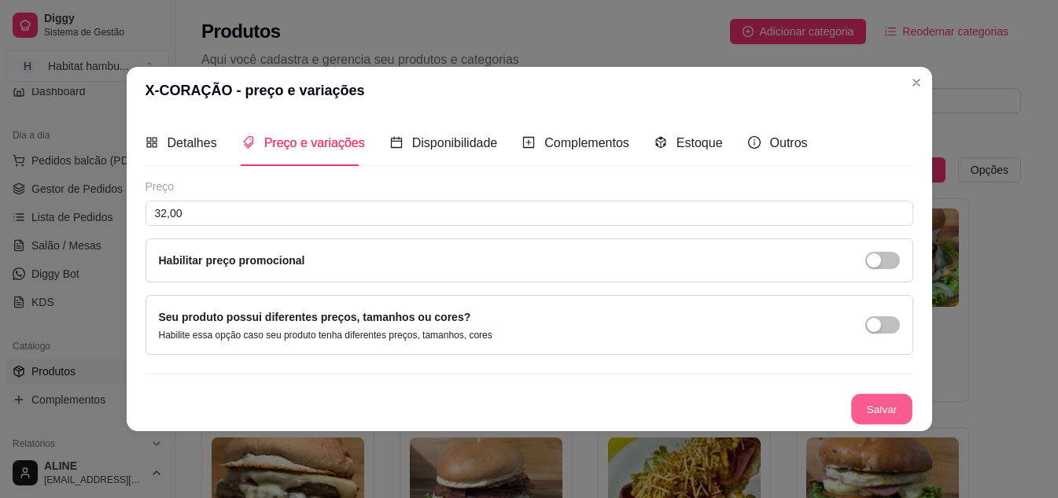
click at [885, 407] on button "Salvar" at bounding box center [881, 408] width 61 height 31
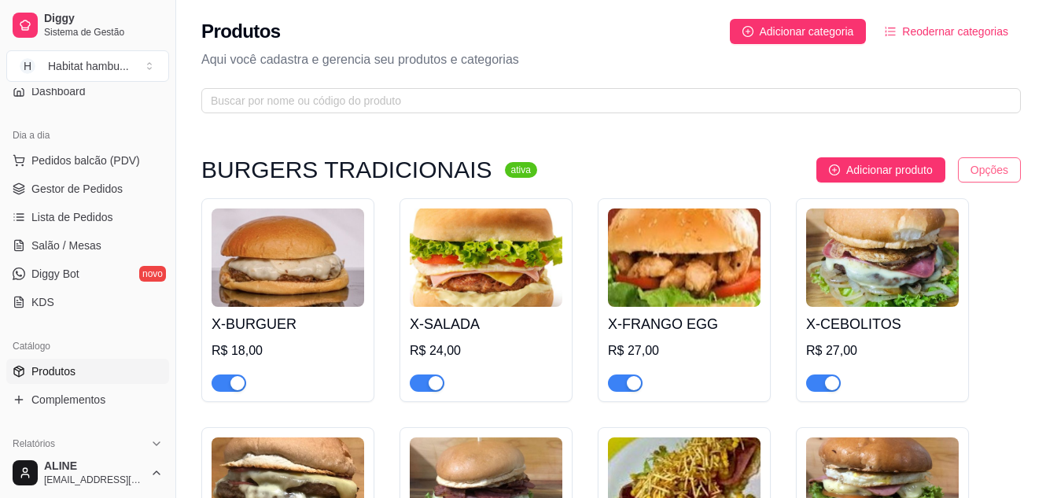
click at [985, 174] on html "Diggy Sistema de Gestão H Habitat hambu ... Loja aberta Período gratuito até 03…" at bounding box center [523, 249] width 1046 height 498
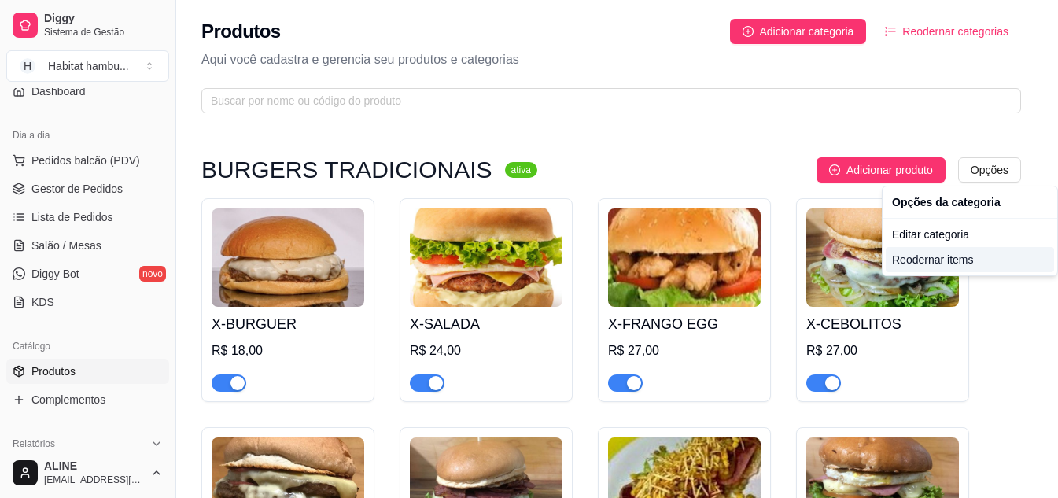
click at [930, 265] on div "Reodernar items" at bounding box center [969, 259] width 168 height 25
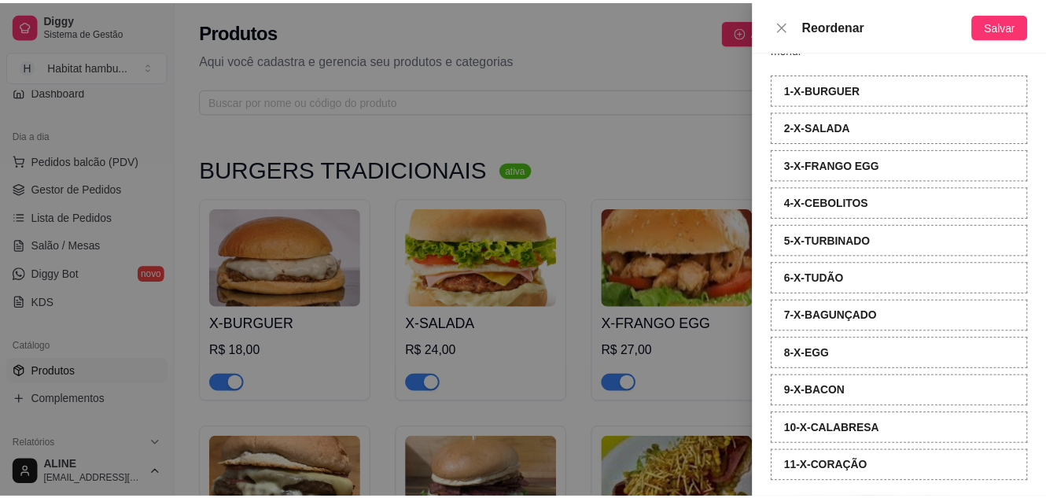
scroll to position [74, 0]
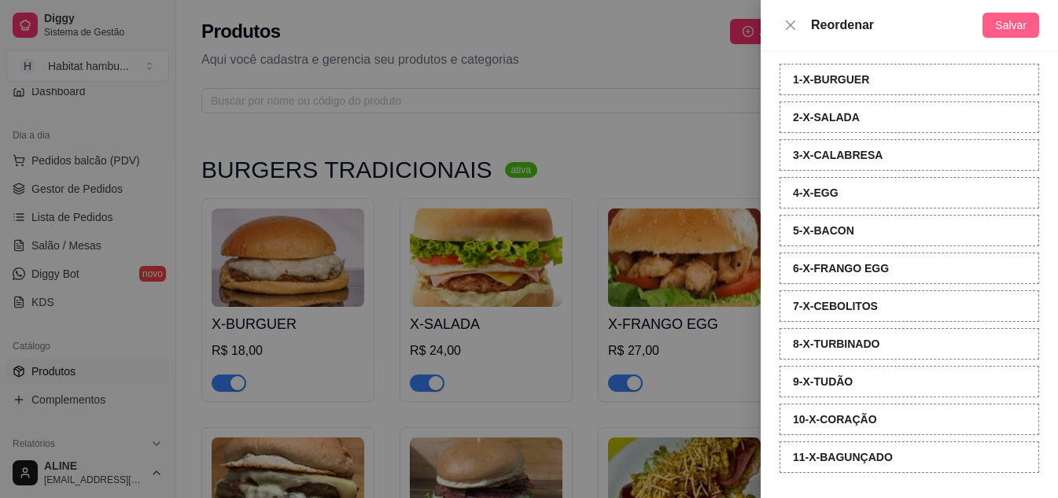
click at [1007, 26] on span "Salvar" at bounding box center [1010, 25] width 31 height 17
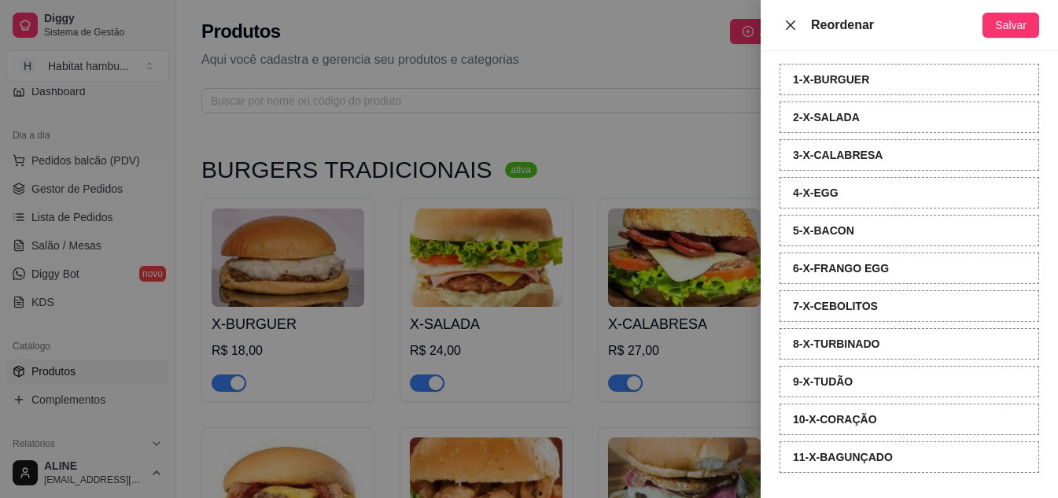
click at [789, 24] on icon "close" at bounding box center [790, 24] width 9 height 9
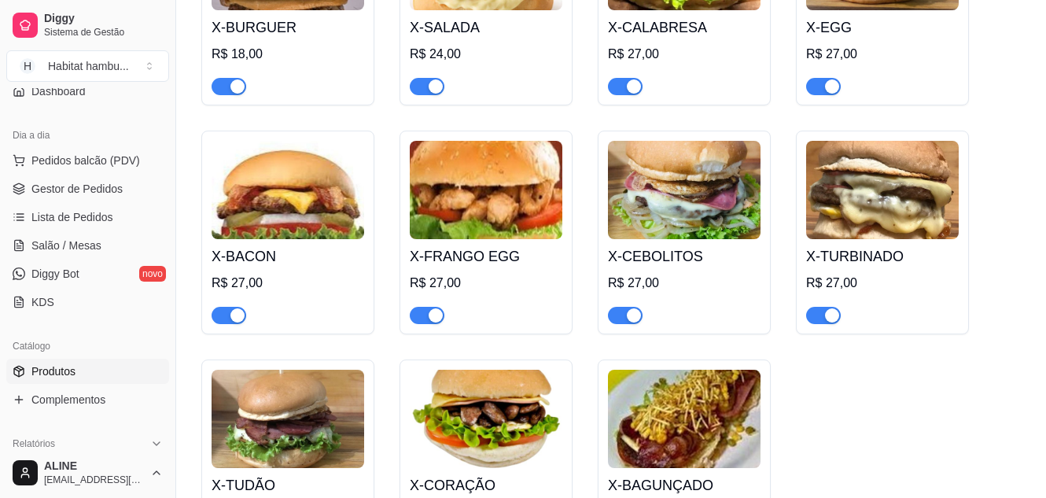
scroll to position [298, 0]
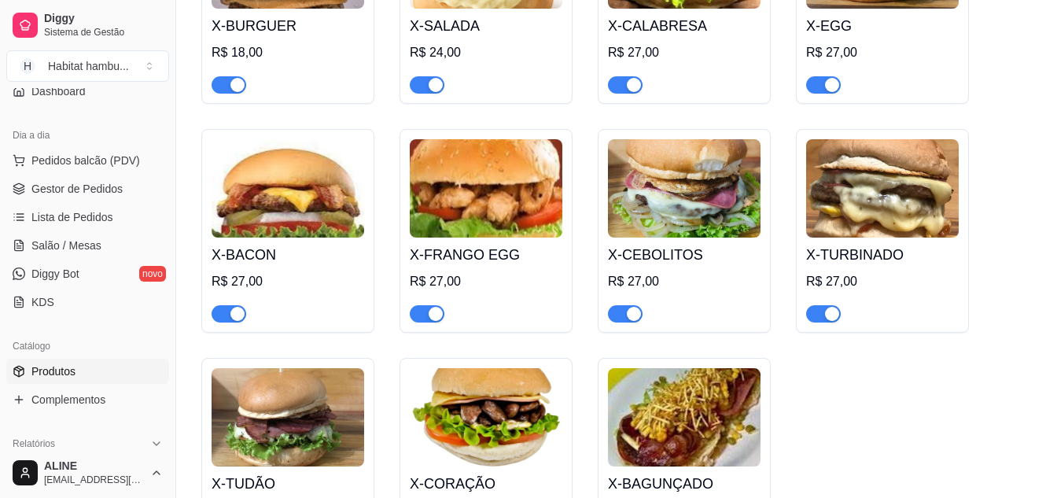
click at [520, 214] on img at bounding box center [486, 188] width 153 height 98
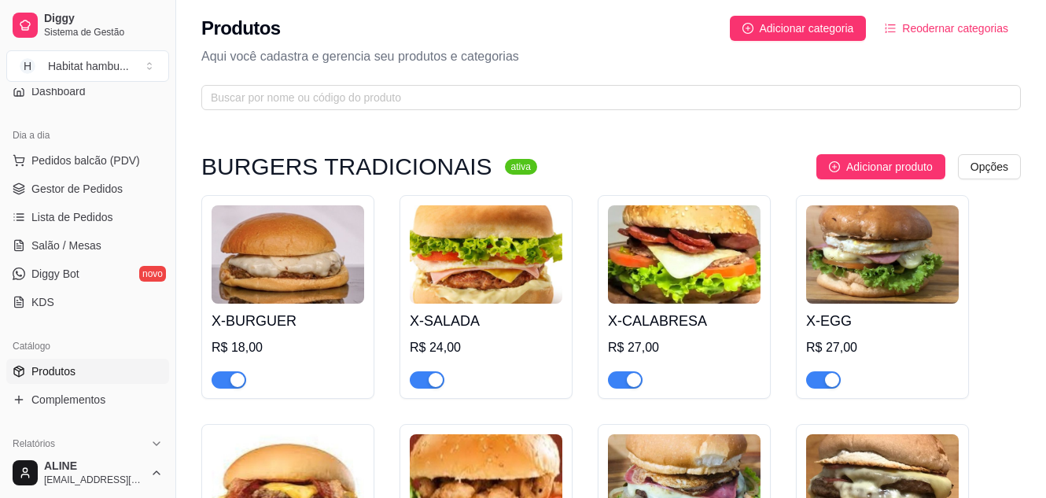
scroll to position [0, 0]
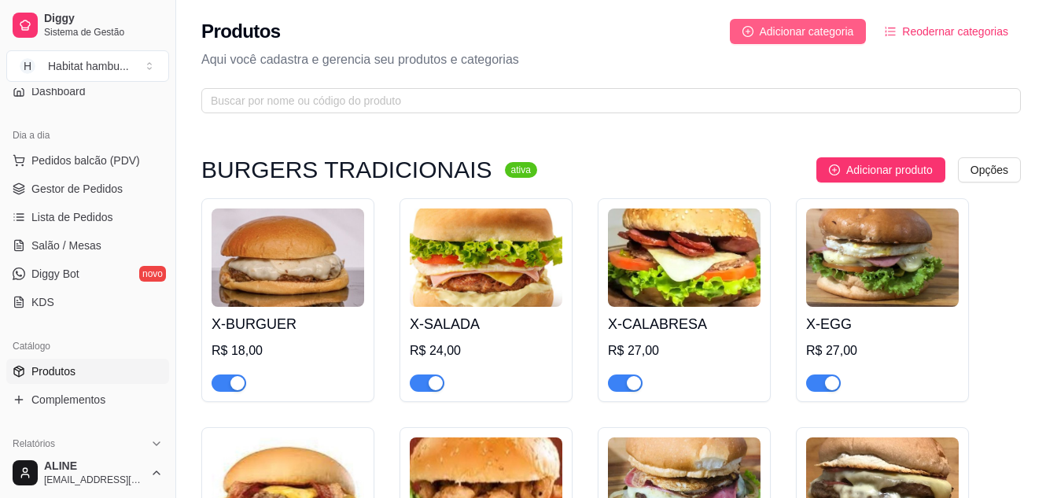
click at [801, 33] on span "Adicionar categoria" at bounding box center [807, 31] width 94 height 17
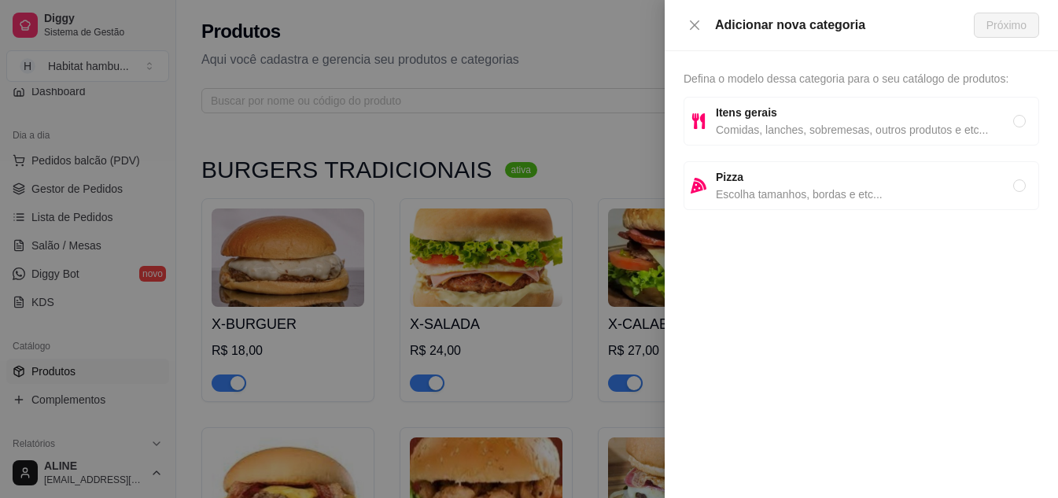
click at [770, 120] on span "Itens gerais" at bounding box center [864, 112] width 297 height 17
radio input "true"
click at [999, 24] on span "Próximo" at bounding box center [1006, 25] width 40 height 17
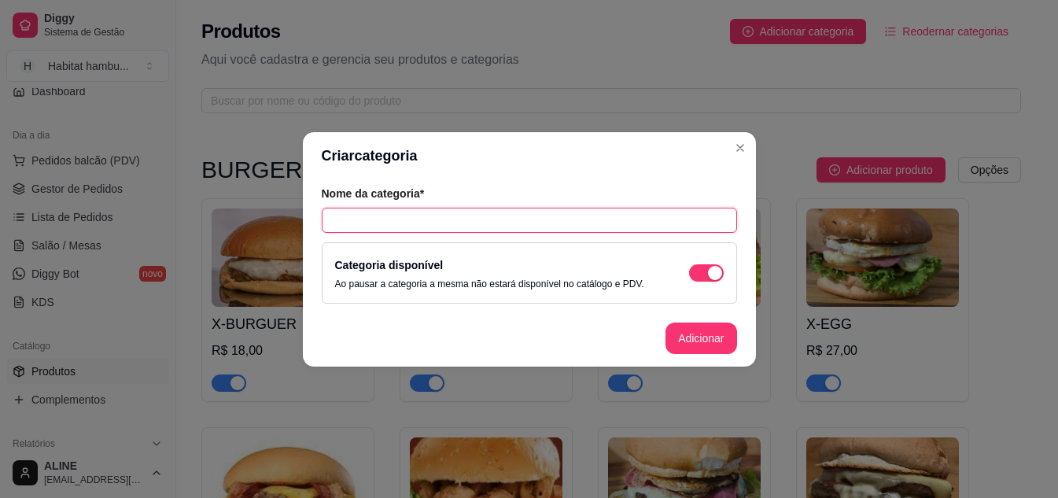
click at [482, 228] on input "text" at bounding box center [529, 220] width 415 height 25
type input "ARTESANAIS HABITAT"
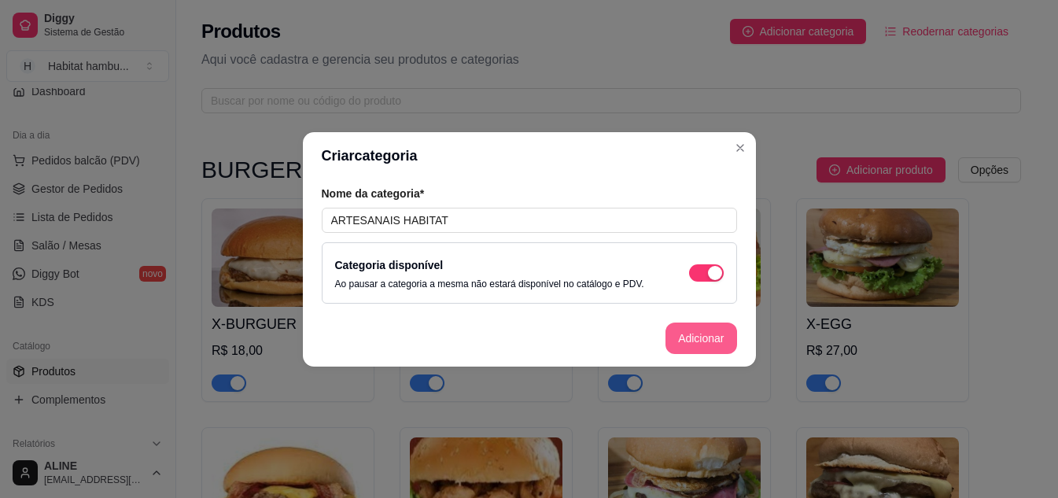
click at [697, 345] on button "Adicionar" at bounding box center [700, 337] width 71 height 31
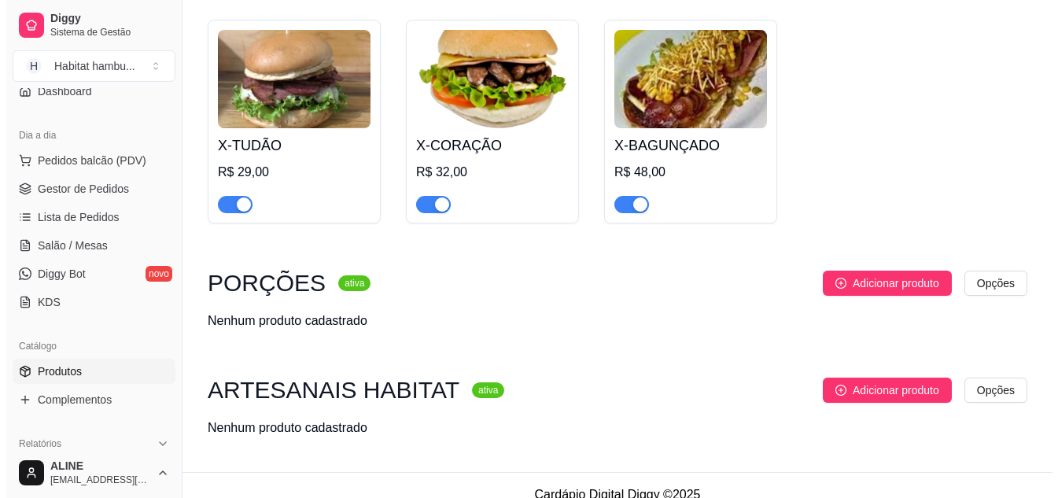
scroll to position [657, 0]
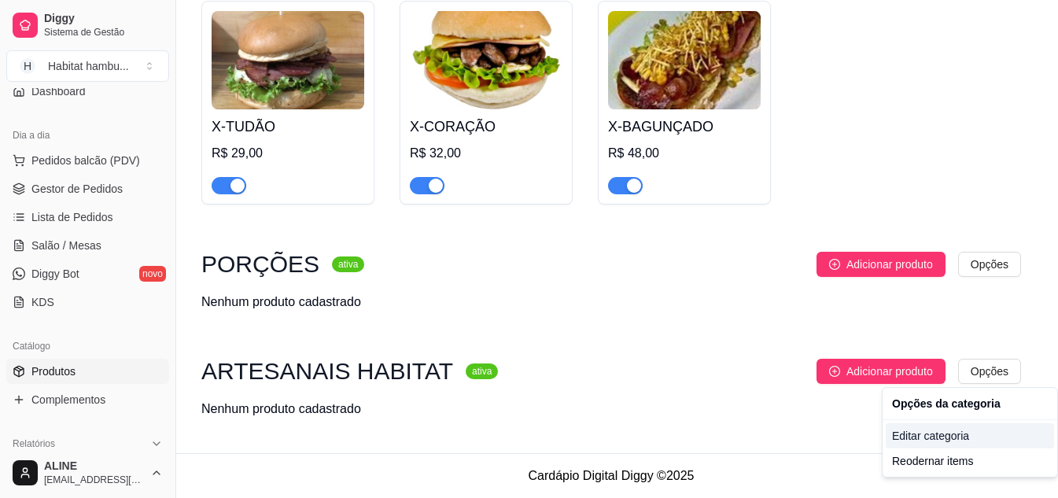
click at [936, 442] on div "Editar categoria" at bounding box center [969, 435] width 168 height 25
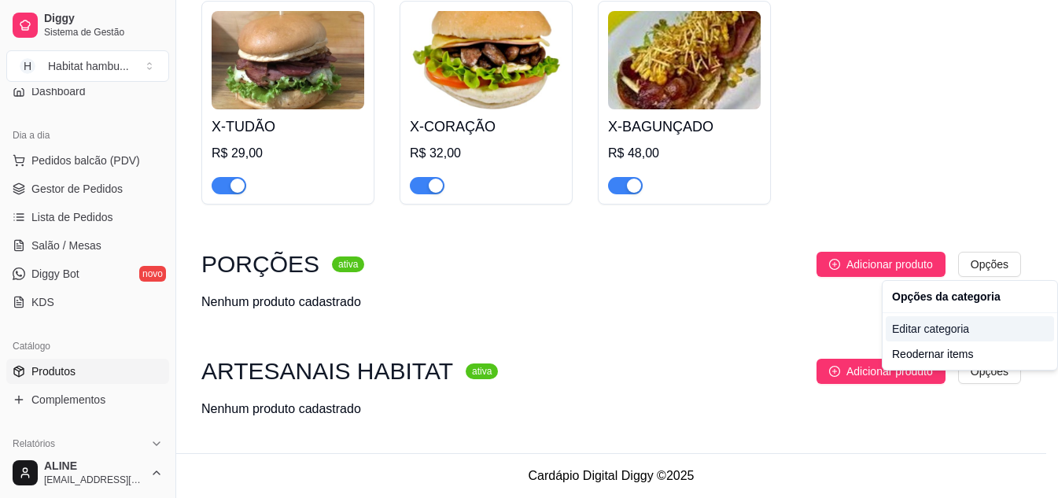
click at [918, 326] on div "Editar categoria" at bounding box center [969, 328] width 168 height 25
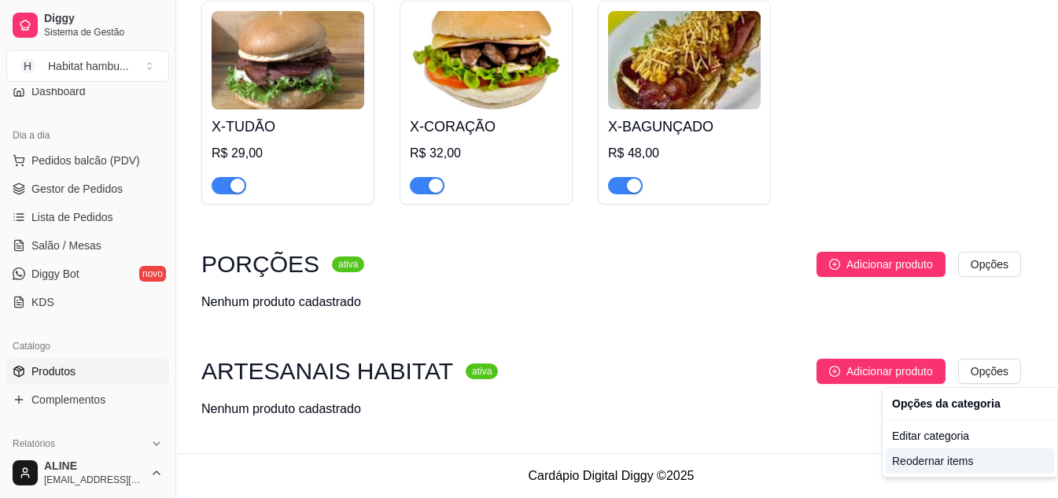
click at [926, 460] on div "Reodernar items" at bounding box center [969, 460] width 168 height 25
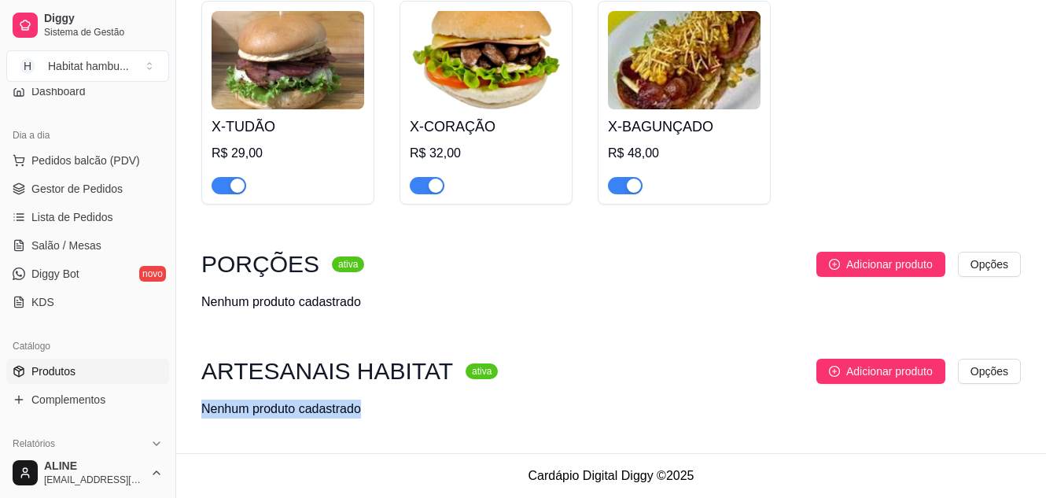
drag, startPoint x: 679, startPoint y: 425, endPoint x: 554, endPoint y: 390, distance: 129.7
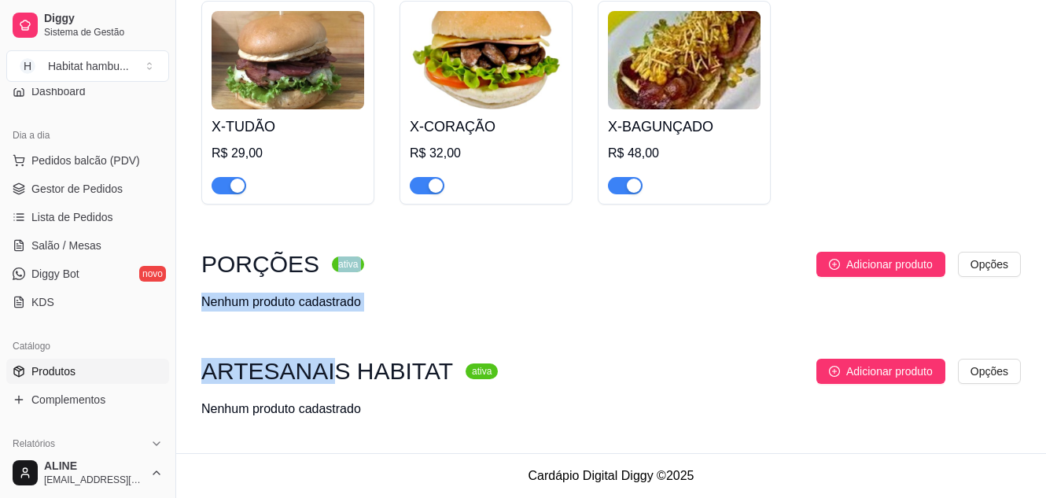
drag, startPoint x: 316, startPoint y: 377, endPoint x: 315, endPoint y: 249, distance: 128.2
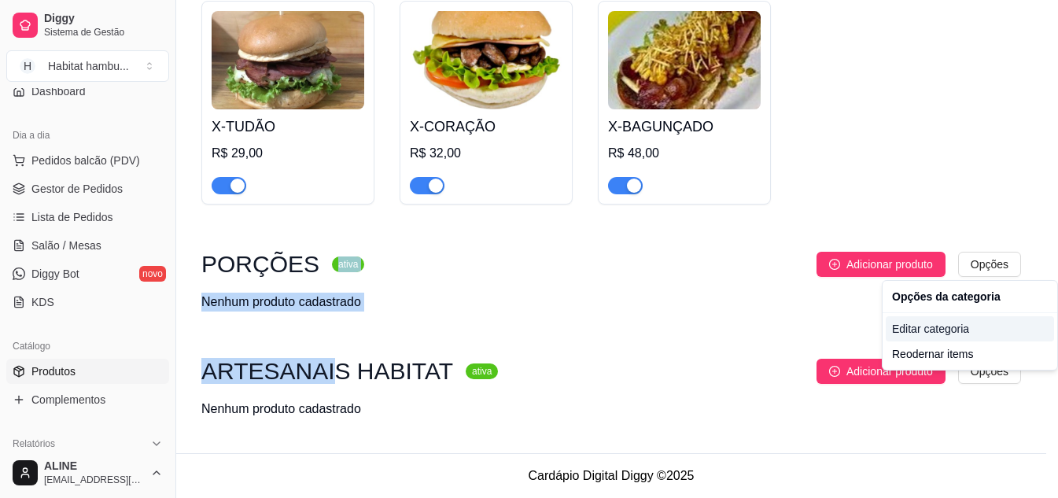
click at [915, 324] on div "Editar categoria" at bounding box center [969, 328] width 168 height 25
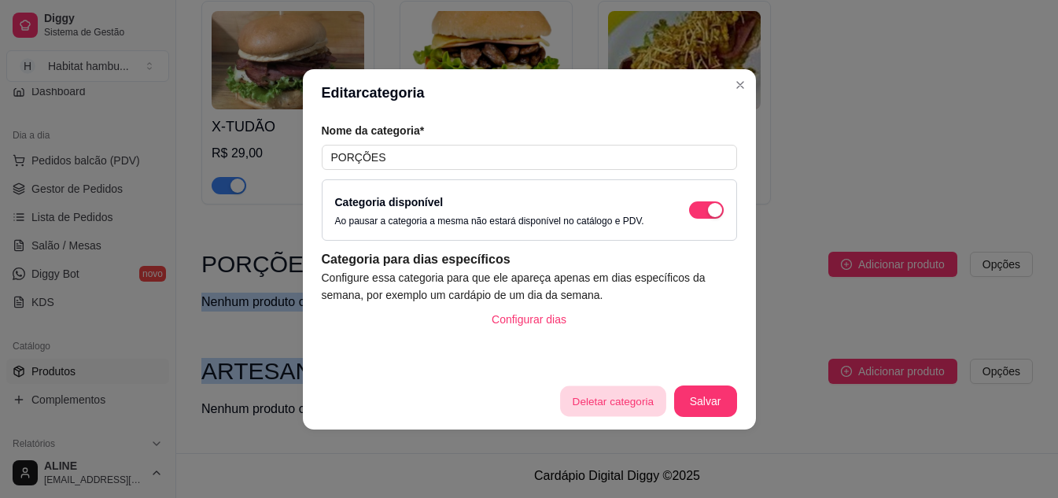
click at [619, 399] on button "Deletar categoria" at bounding box center [612, 400] width 105 height 31
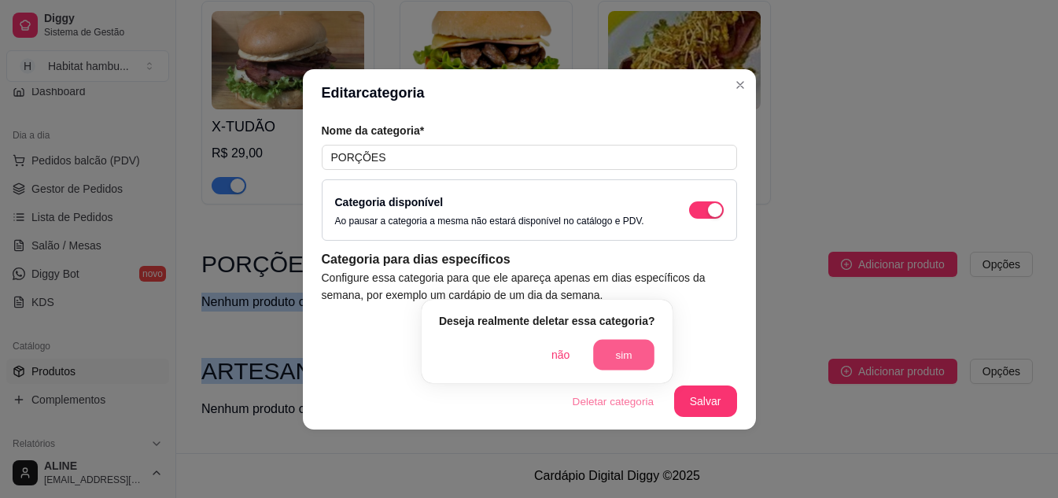
click at [613, 355] on button "sim" at bounding box center [623, 355] width 61 height 31
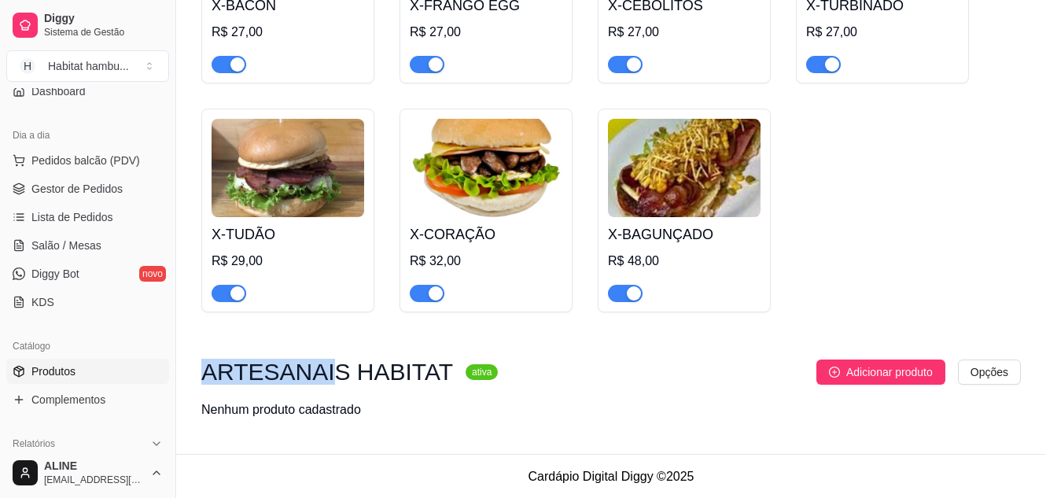
scroll to position [550, 0]
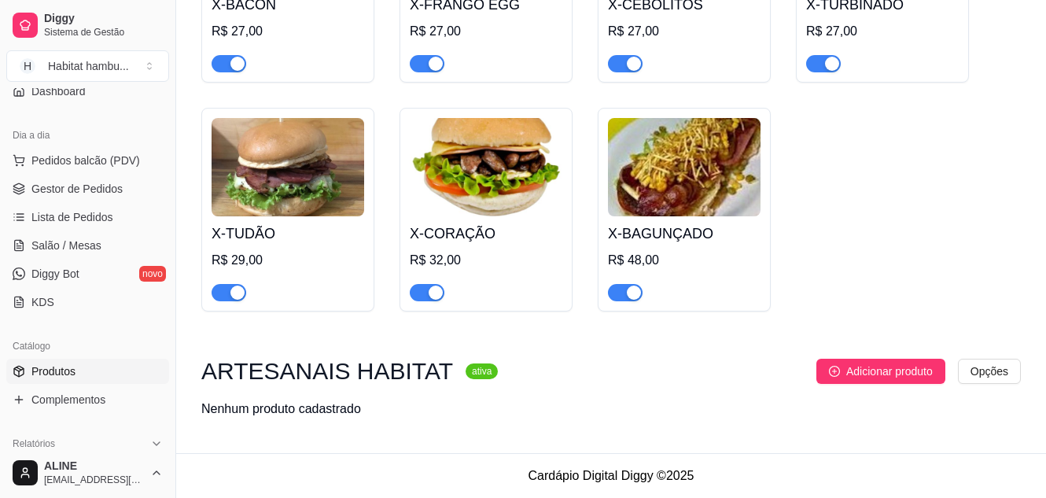
click at [700, 394] on div "ARTESANAIS HABITAT ativa Adicionar produto Opções Nenhum produto cadastrado" at bounding box center [610, 389] width 819 height 60
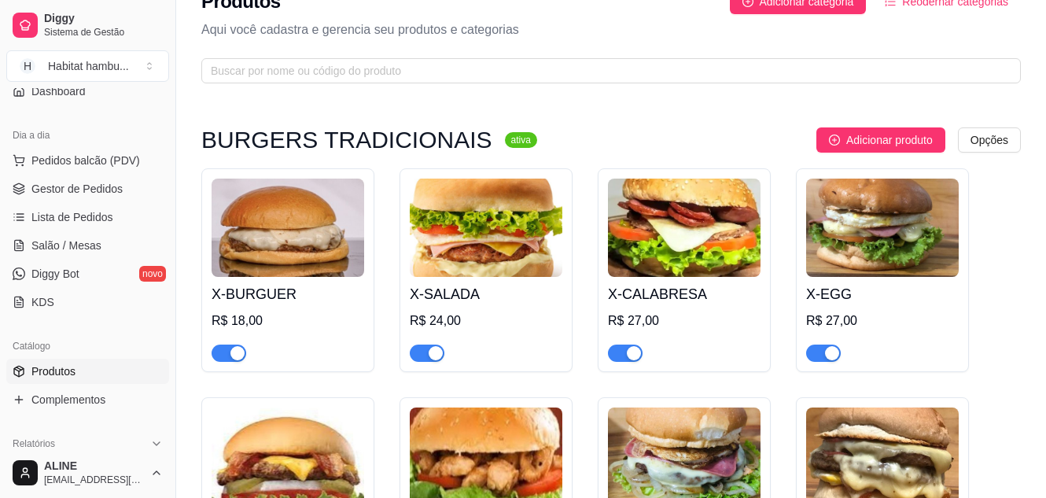
scroll to position [23, 0]
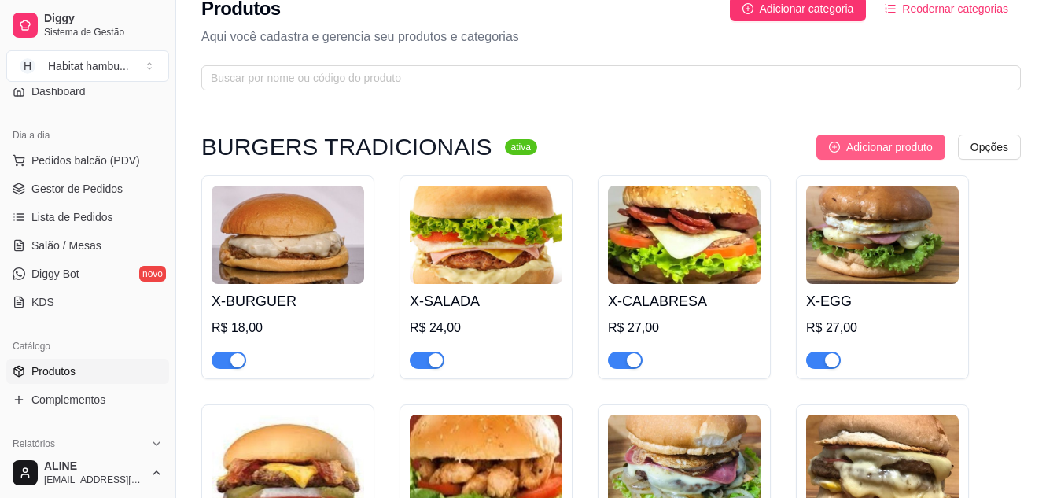
click at [907, 146] on span "Adicionar produto" at bounding box center [889, 146] width 86 height 17
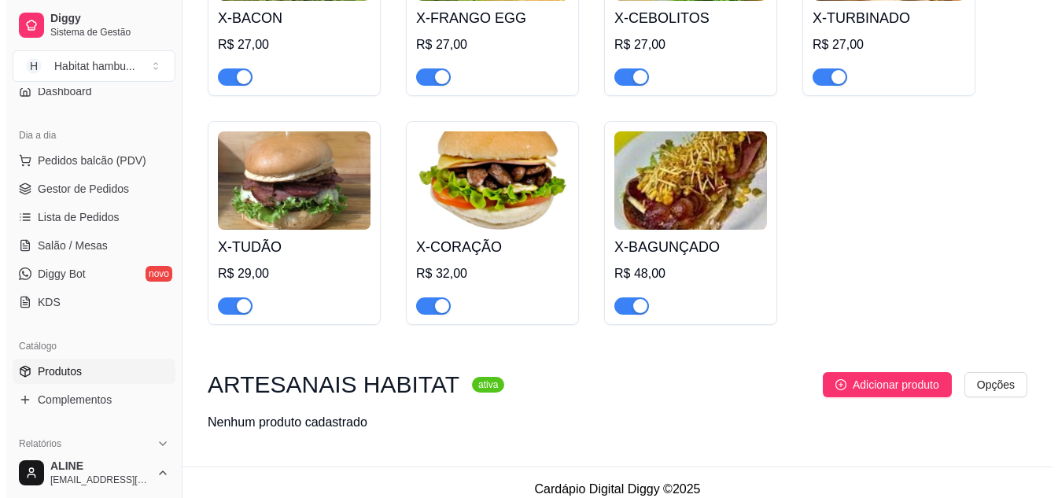
scroll to position [550, 0]
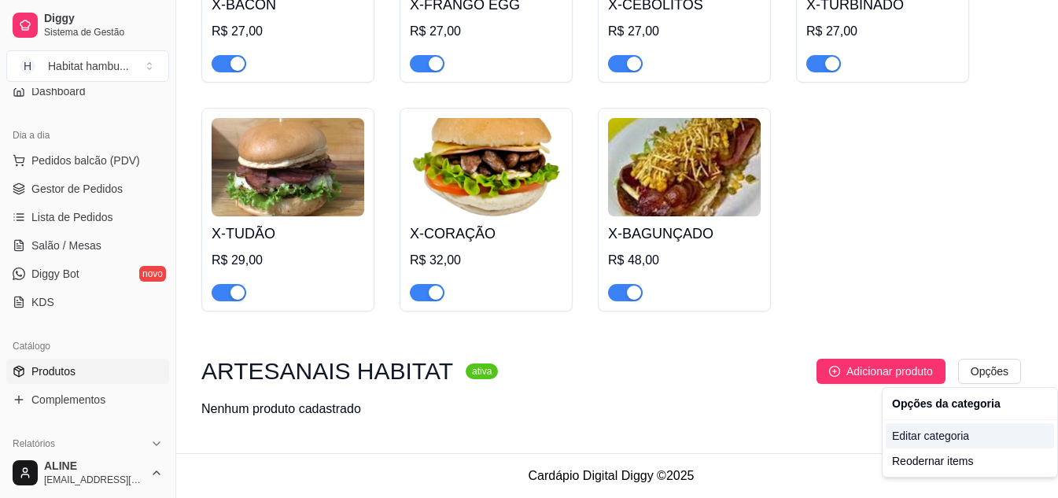
click at [927, 439] on div "Editar categoria" at bounding box center [969, 435] width 168 height 25
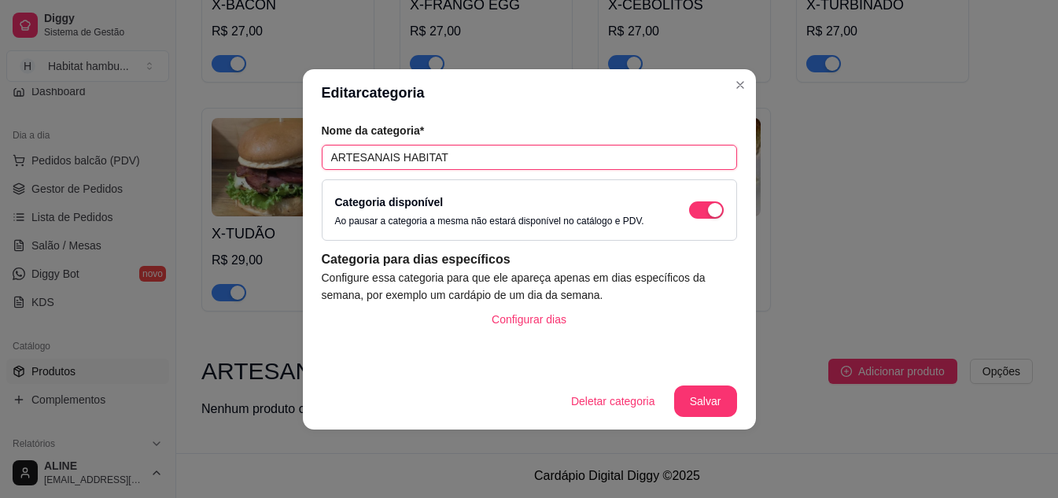
drag, startPoint x: 438, startPoint y: 160, endPoint x: 329, endPoint y: 168, distance: 109.6
click at [329, 168] on input "ARTESANAIS HABITAT" at bounding box center [529, 157] width 415 height 25
type input "TORRADAS"
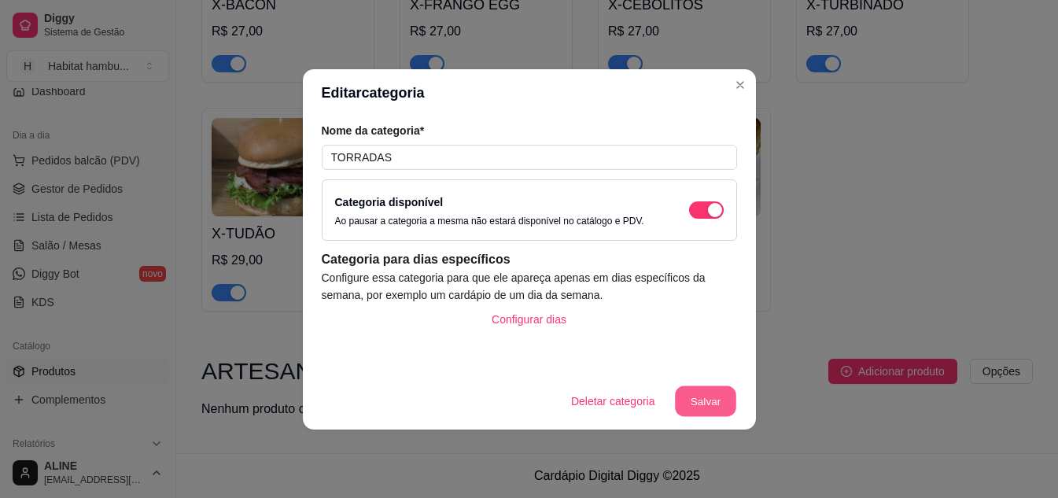
click at [696, 401] on button "Salvar" at bounding box center [705, 400] width 61 height 31
click at [700, 401] on button "Salvar" at bounding box center [705, 400] width 61 height 31
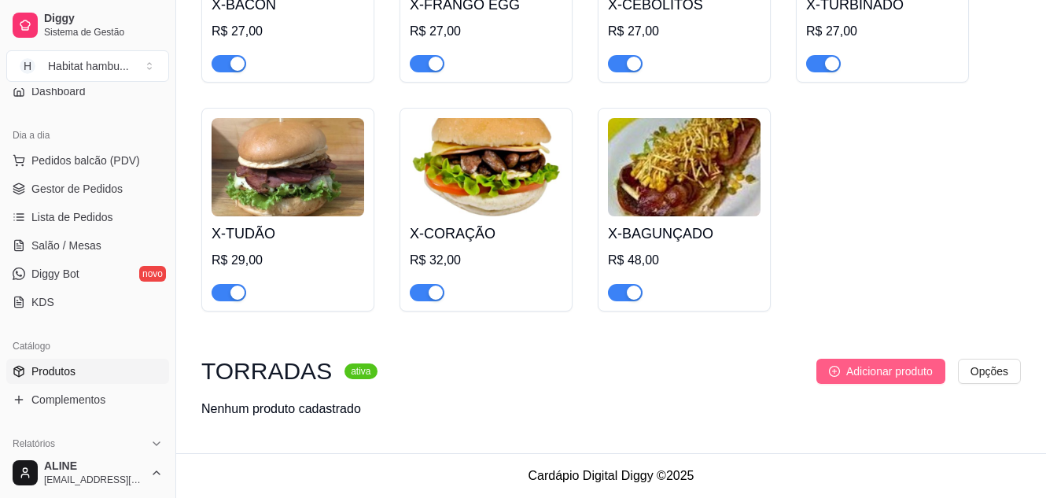
click at [867, 370] on span "Adicionar produto" at bounding box center [889, 371] width 86 height 17
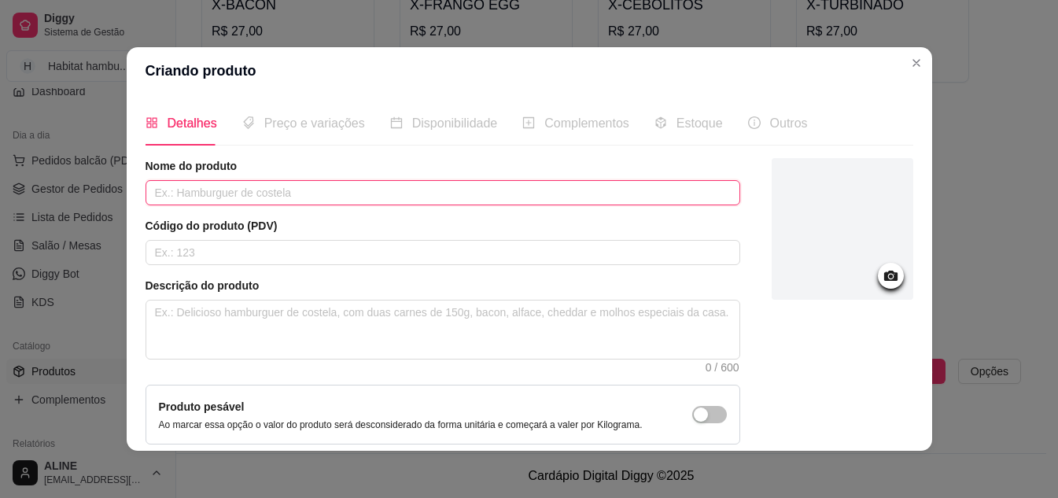
click at [248, 190] on input "text" at bounding box center [442, 192] width 594 height 25
click at [150, 188] on input "CLASSICA" at bounding box center [442, 192] width 594 height 25
type input "TORRADA CLASSICA"
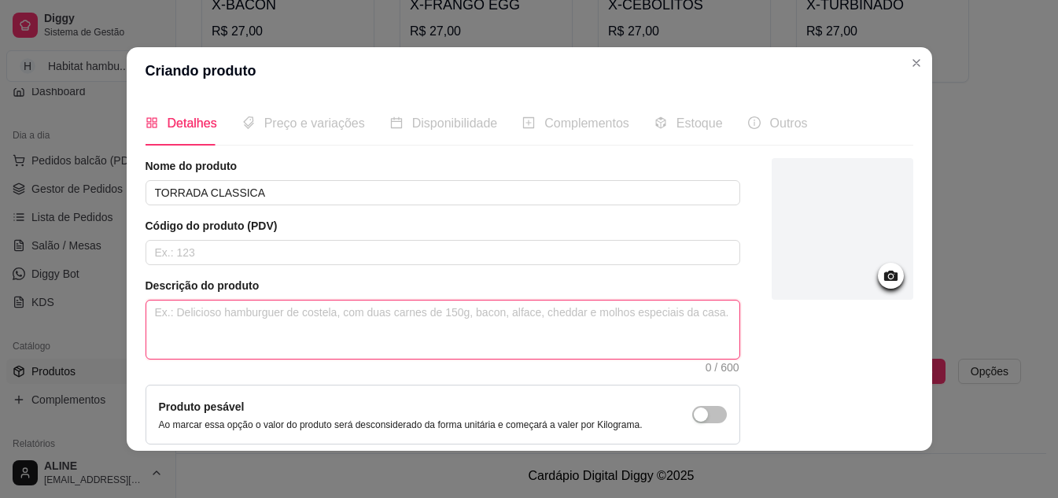
click at [237, 317] on textarea at bounding box center [442, 329] width 593 height 58
paste textarea "Pão de sanduiche, peito de peru, champignon, cebola roxa, cream cheese, queijo …"
type textarea "Pão de sanduiche, peito de peru, champignon, cebola roxa, cream cheese, queijo …"
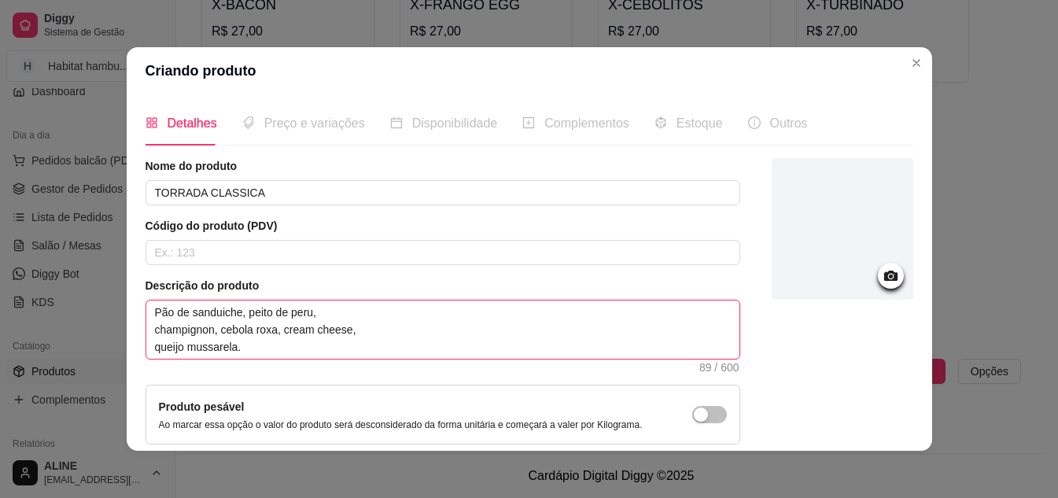
click at [149, 330] on textarea "Pão de sanduiche, peito de peru, champignon, cebola roxa, cream cheese, queijo …" at bounding box center [442, 329] width 593 height 58
type textarea "Pão de sanduiche, peito de peru,champignon, cebola roxa, cream cheese, queijo m…"
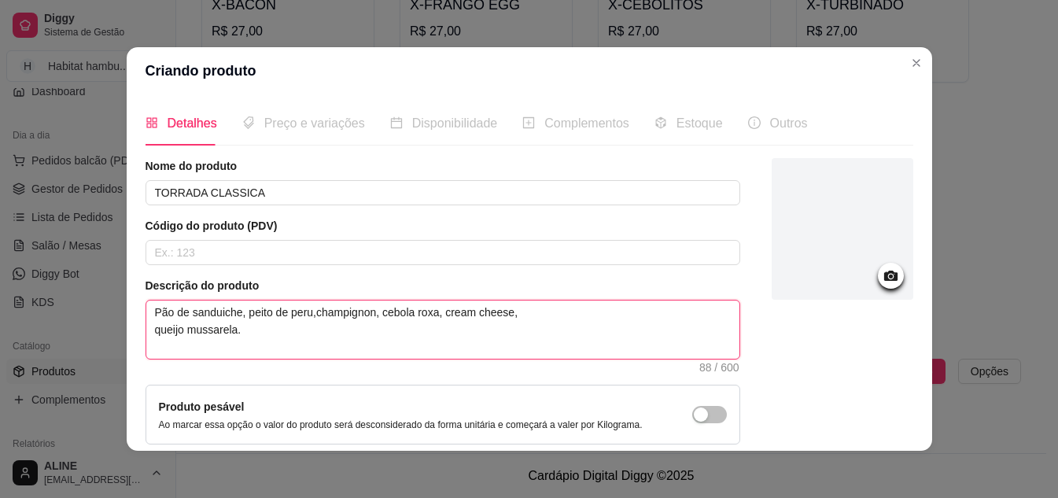
type textarea "Pão de sanduiche, peito de peru, champignon, cebola roxa, cream cheese, queijo …"
click at [151, 328] on textarea "Pão de sanduiche, peito de peru, champignon, cebola roxa, cream cheese, queijo …" at bounding box center [442, 329] width 593 height 58
type textarea "Pão de sanduiche, peito de peru, champignon, cebola roxa, cream cheese,queijo m…"
type textarea "Pão de sanduiche, peito de peru, champignon, cebola roxa, cream cheese, queijo …"
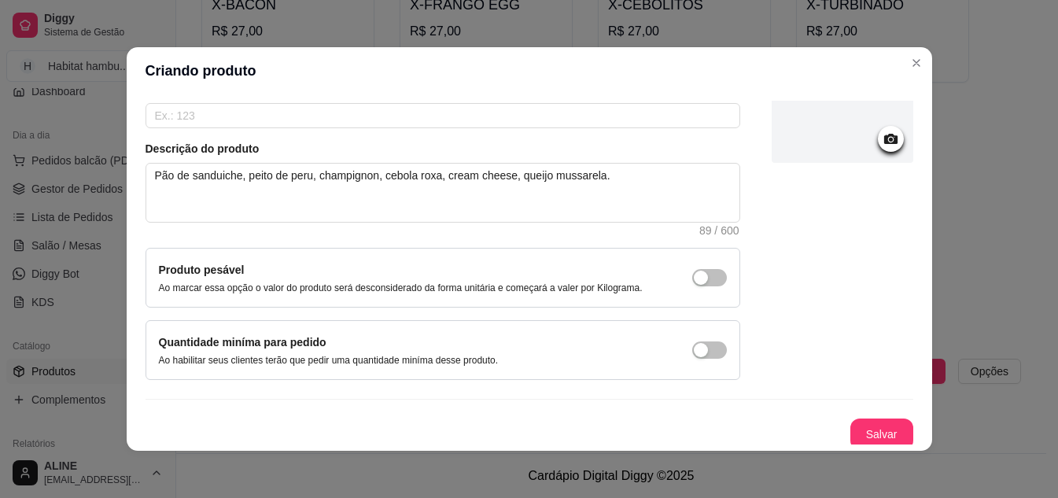
scroll to position [142, 0]
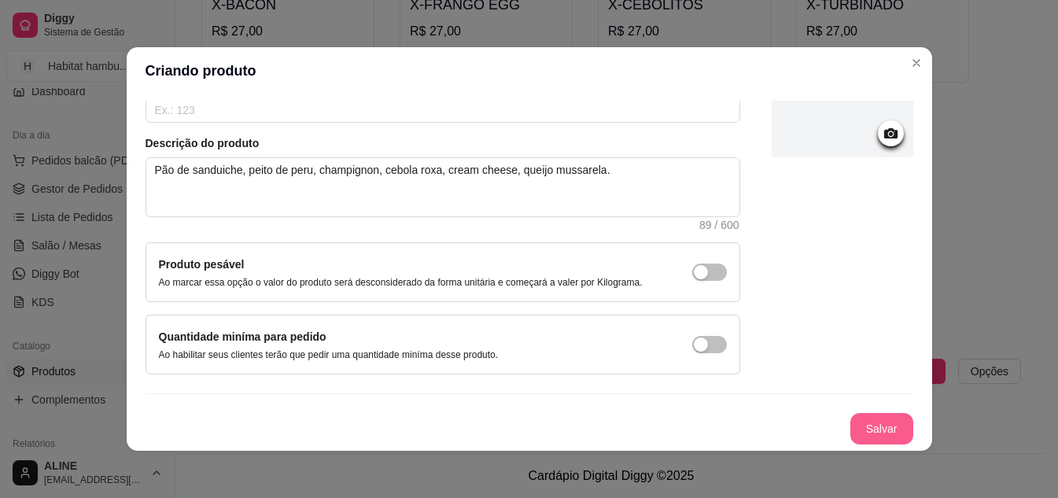
click at [870, 424] on button "Salvar" at bounding box center [881, 428] width 63 height 31
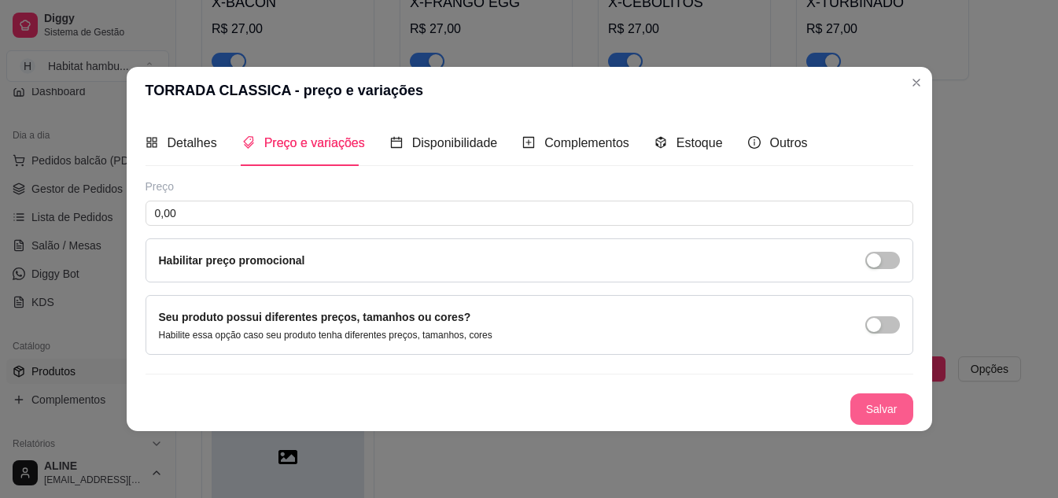
click at [870, 424] on button "Salvar" at bounding box center [881, 408] width 63 height 31
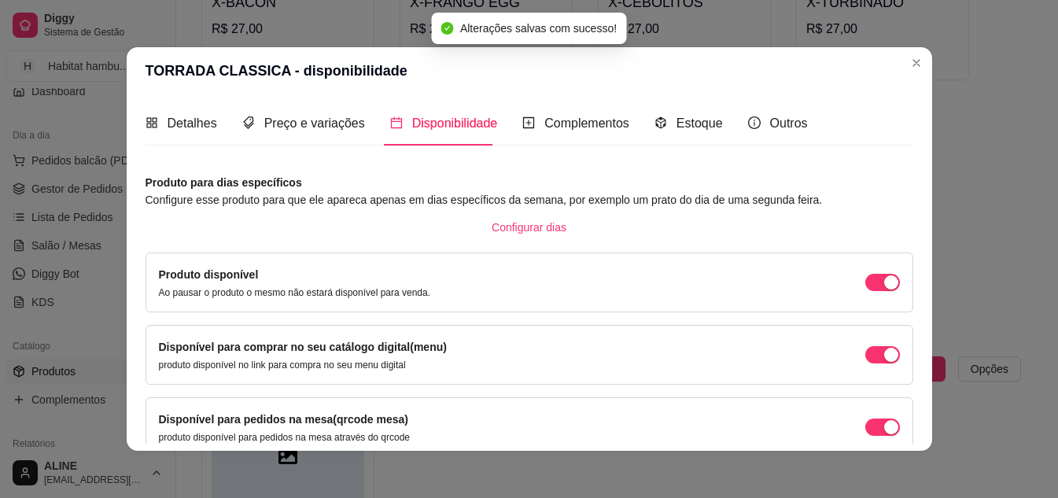
click at [221, 221] on div "Configurar dias" at bounding box center [528, 227] width 767 height 25
click at [315, 117] on span "Preço e variações" at bounding box center [314, 122] width 101 height 13
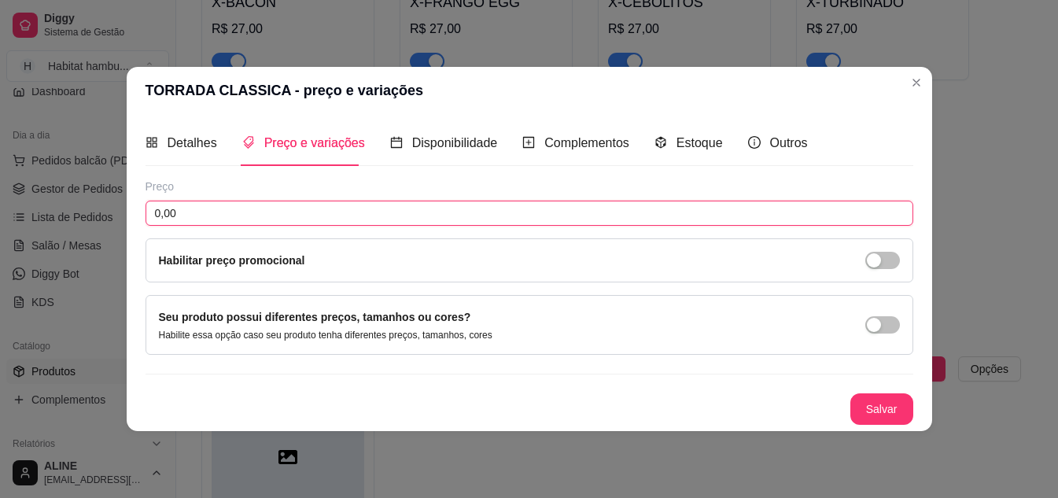
click at [207, 211] on input "0,00" at bounding box center [528, 213] width 767 height 25
type input "22,00"
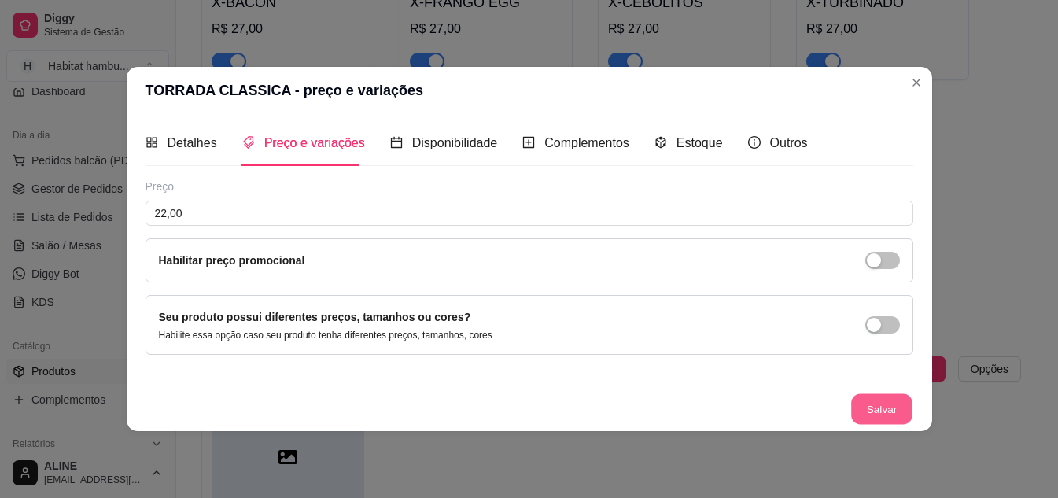
click at [872, 408] on button "Salvar" at bounding box center [881, 408] width 61 height 31
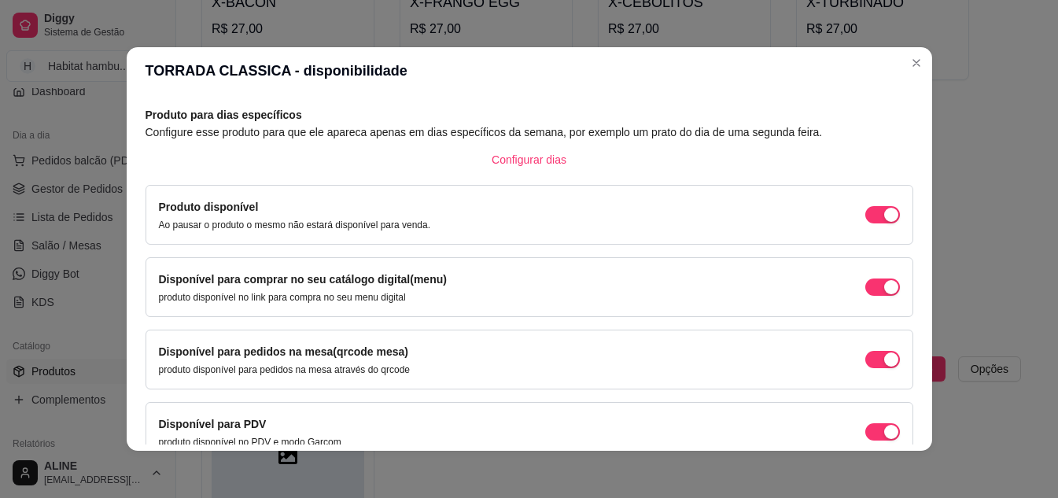
scroll to position [149, 0]
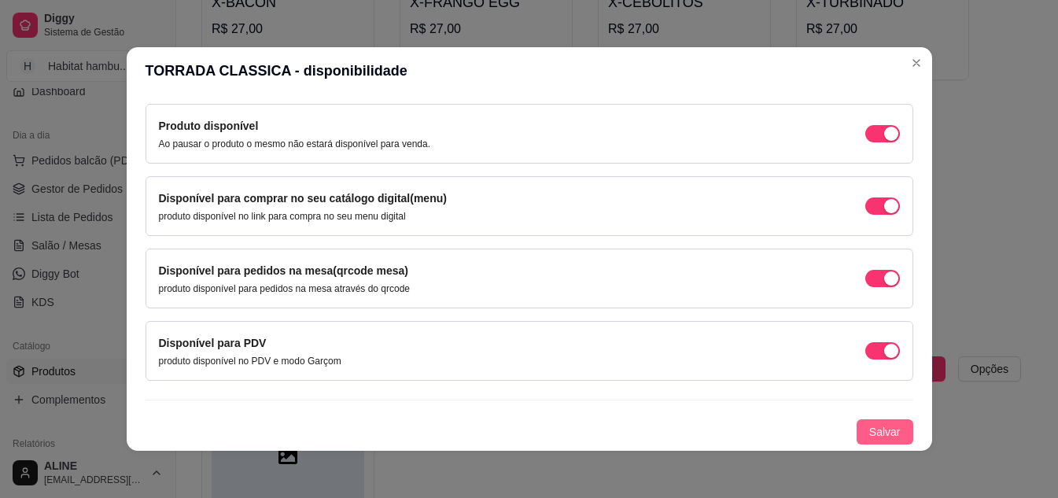
click at [871, 437] on span "Salvar" at bounding box center [884, 431] width 31 height 17
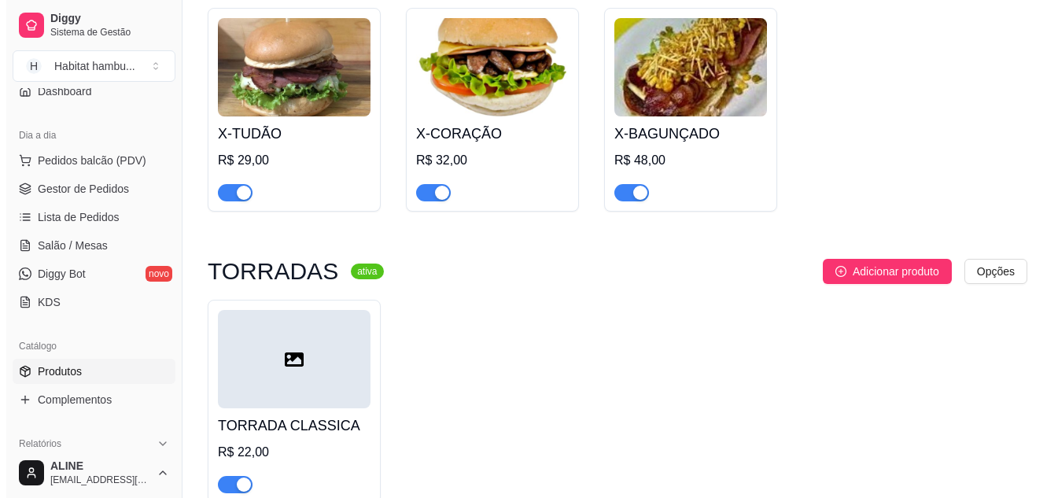
scroll to position [736, 0]
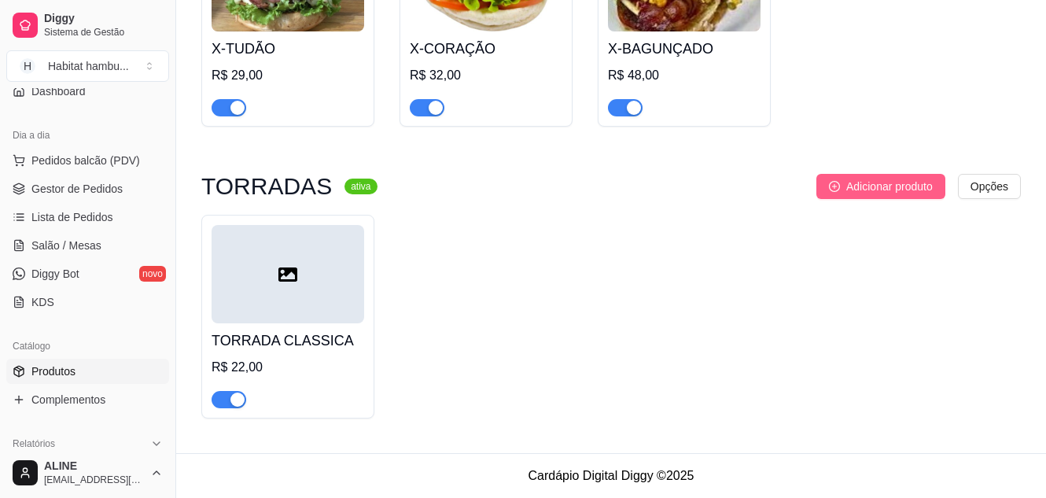
click at [903, 186] on span "Adicionar produto" at bounding box center [889, 186] width 86 height 17
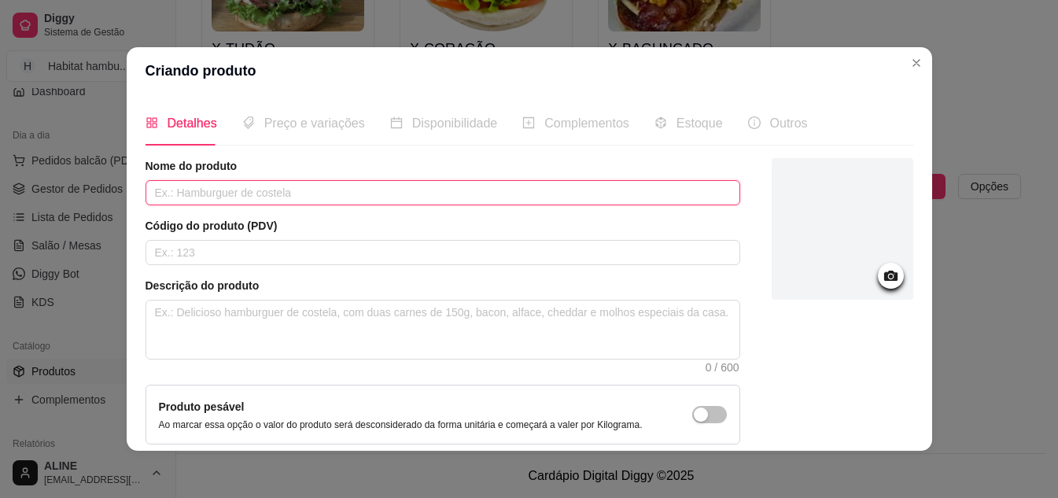
click at [263, 200] on input "text" at bounding box center [442, 192] width 594 height 25
type input "TORRADA ESPECIAL"
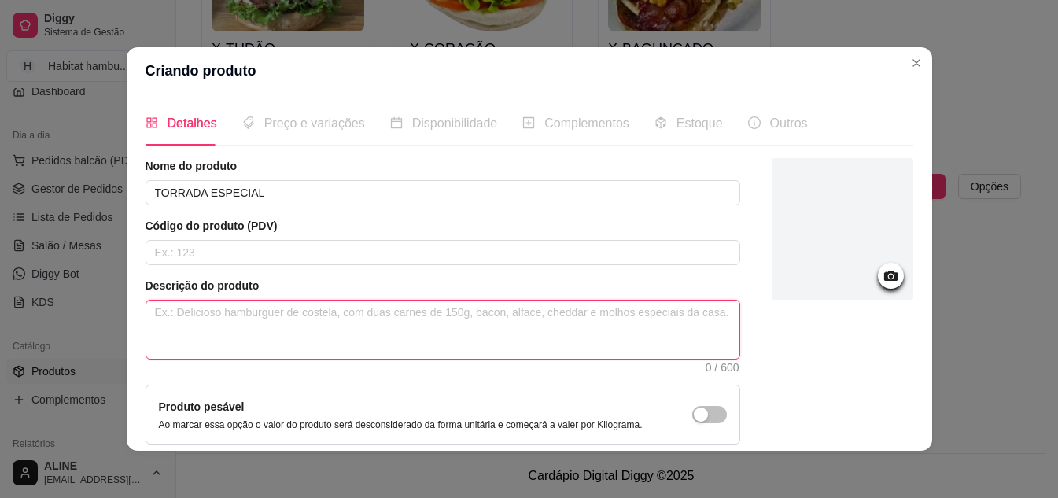
click at [247, 315] on textarea at bounding box center [442, 329] width 593 height 58
paste textarea "Pão de sanduiche, bacon, ovo, queijo mussarela, presunto, alface e tomate."
type textarea "Pão de sanduiche, bacon, ovo, queijo mussarela, presunto, alface e tomate."
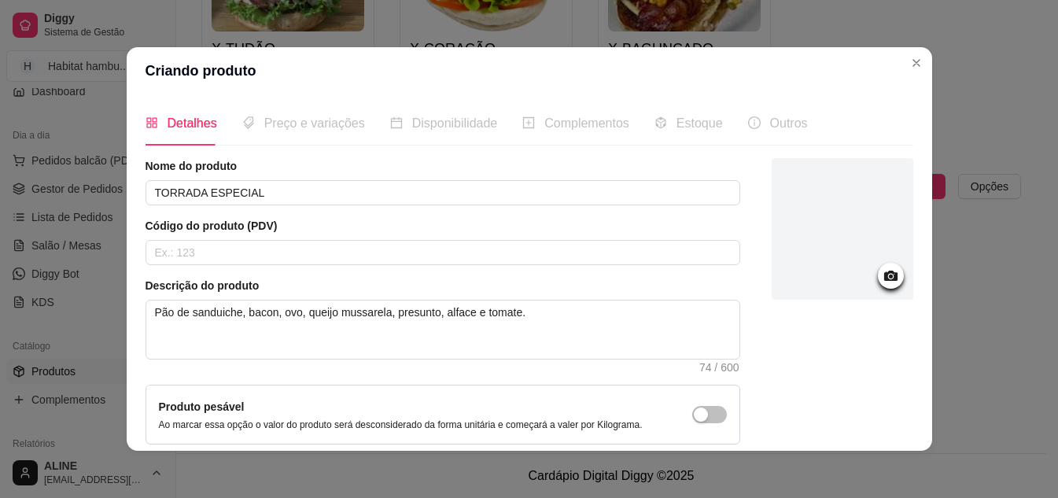
click at [883, 278] on icon at bounding box center [889, 276] width 13 height 10
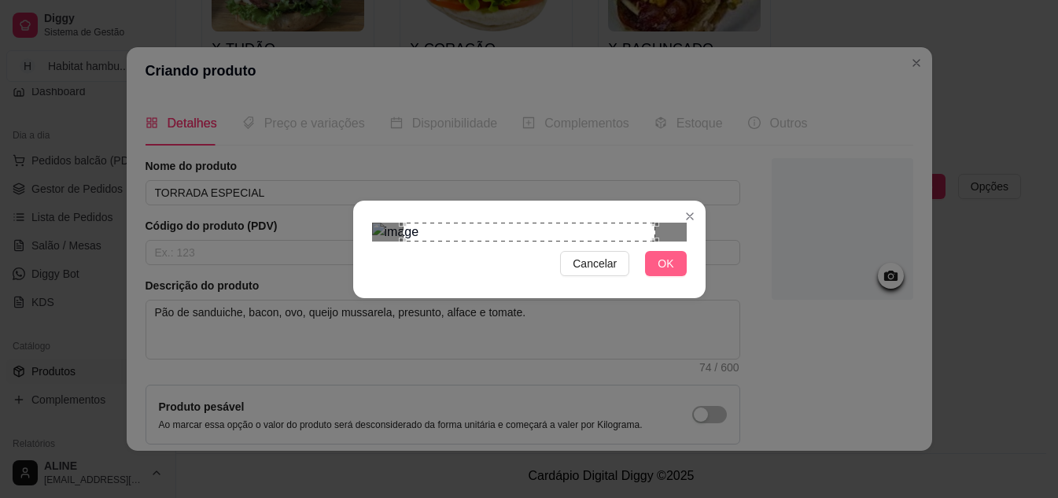
click at [668, 272] on span "OK" at bounding box center [665, 263] width 16 height 17
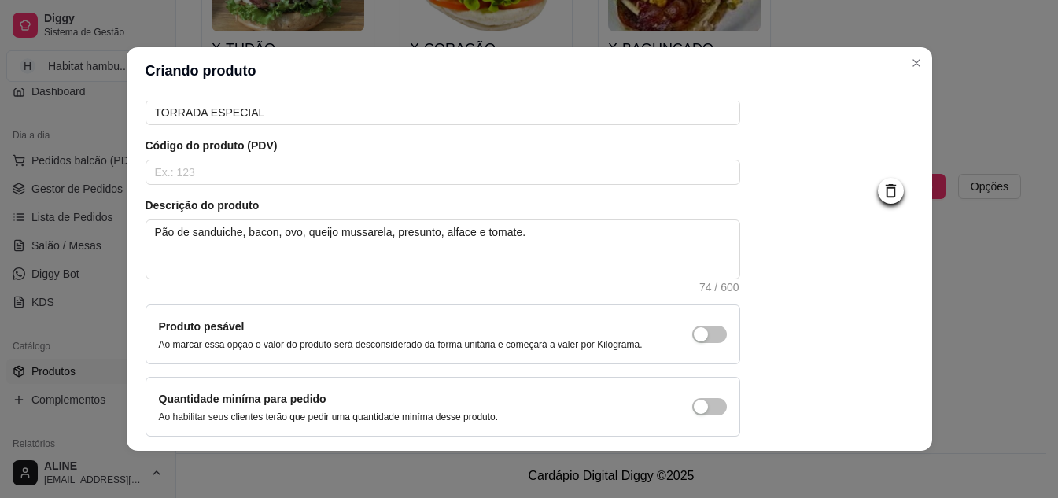
scroll to position [142, 0]
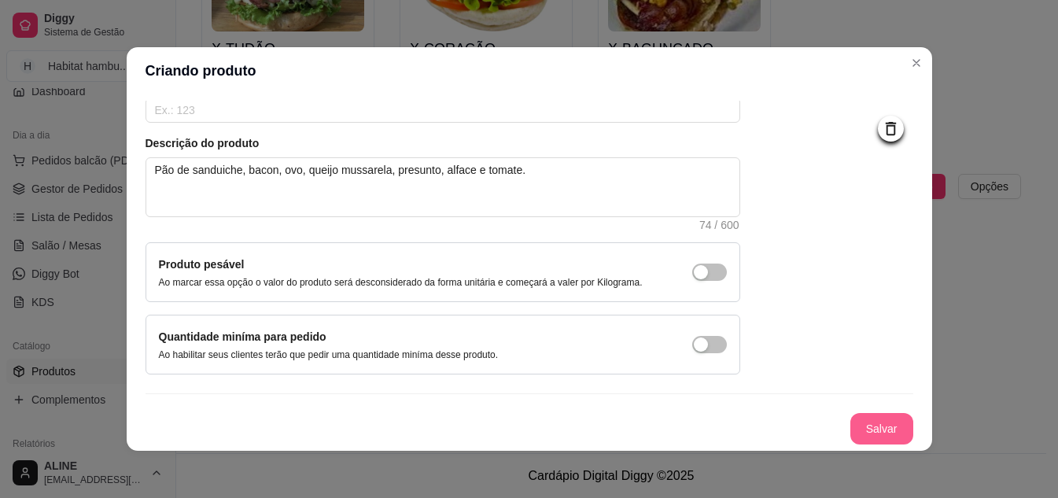
click at [866, 427] on button "Salvar" at bounding box center [881, 428] width 63 height 31
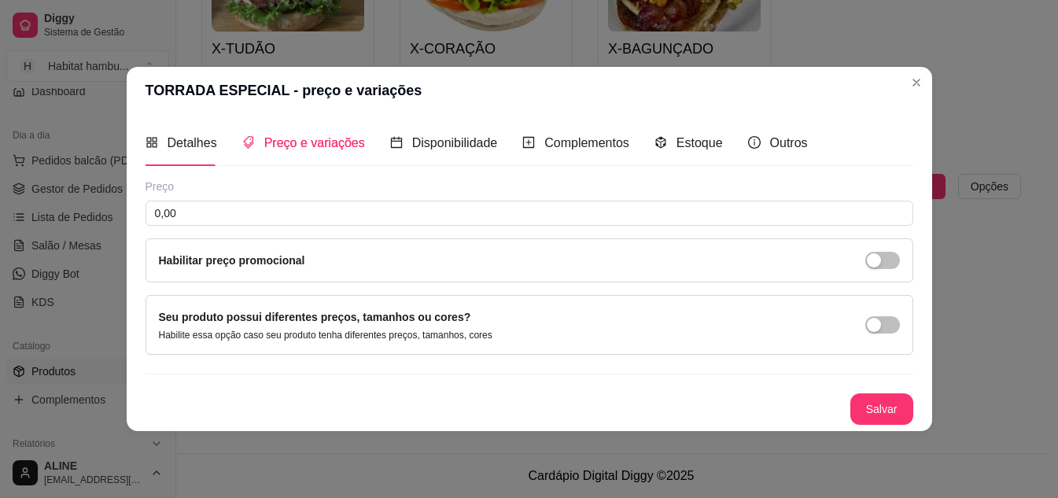
scroll to position [0, 0]
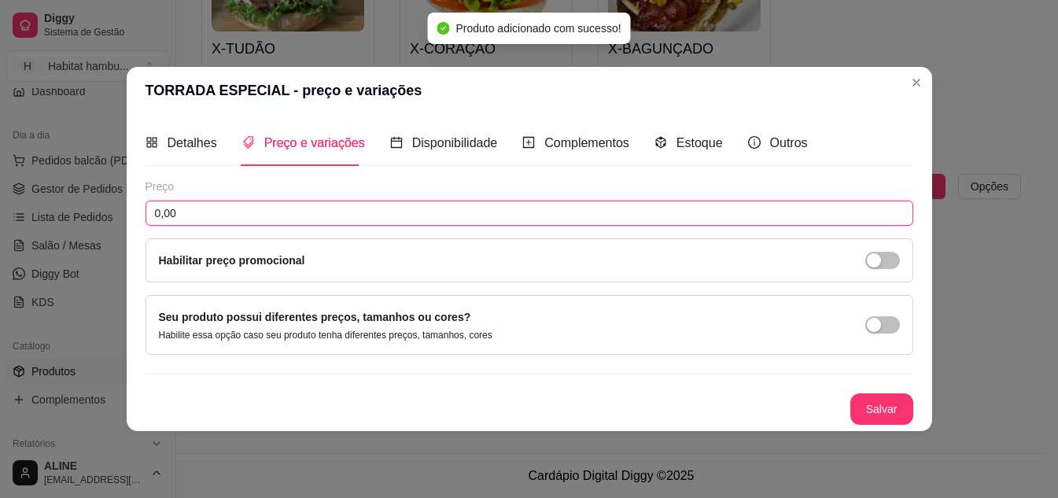
click at [248, 210] on input "0,00" at bounding box center [528, 213] width 767 height 25
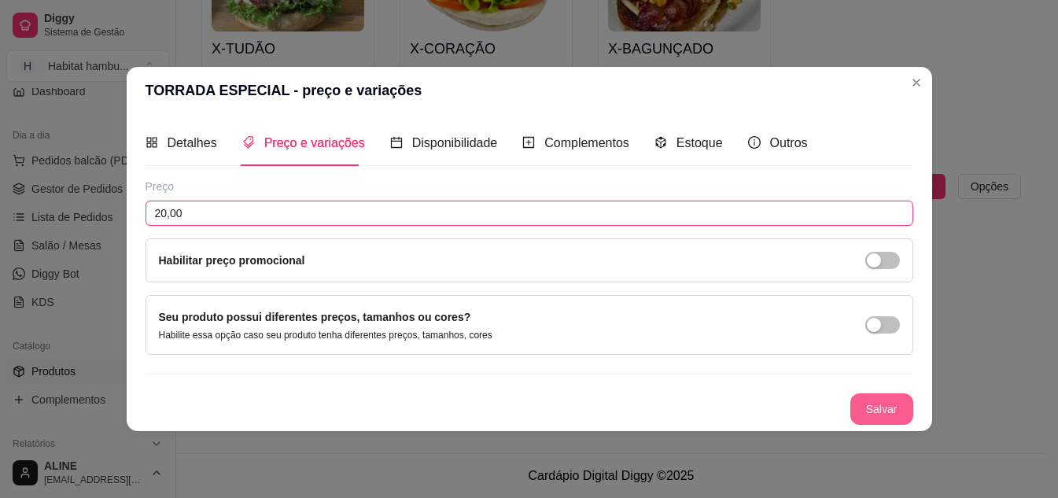
type input "20,00"
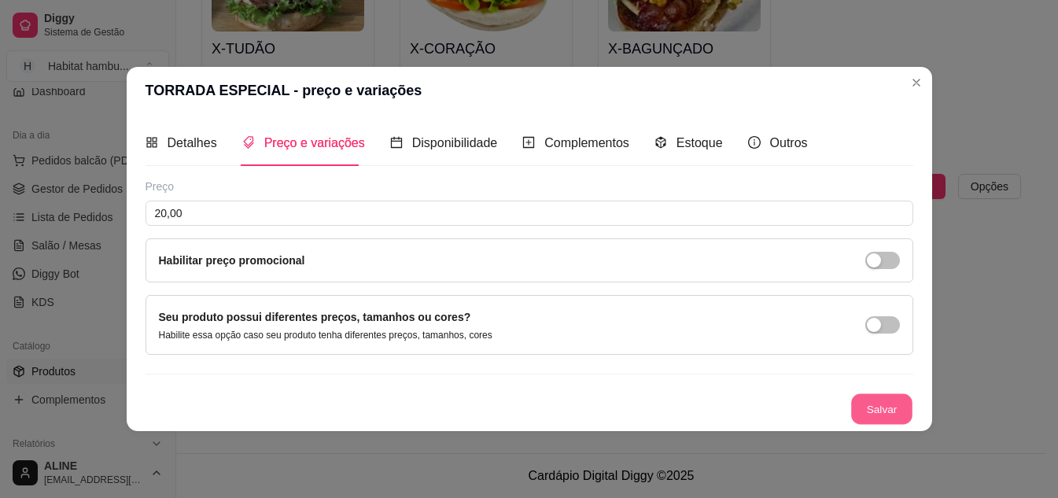
click at [867, 408] on button "Salvar" at bounding box center [881, 408] width 61 height 31
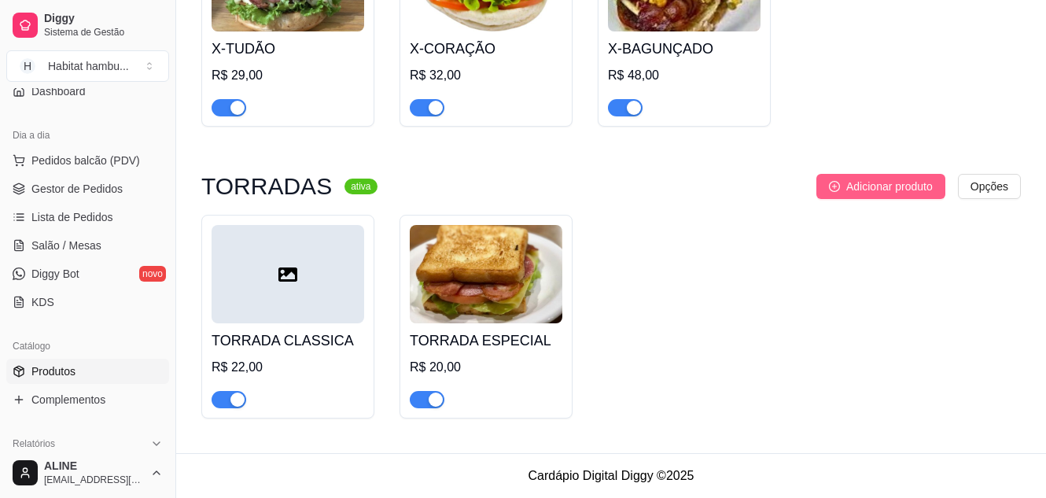
click at [869, 182] on span "Adicionar produto" at bounding box center [889, 186] width 86 height 17
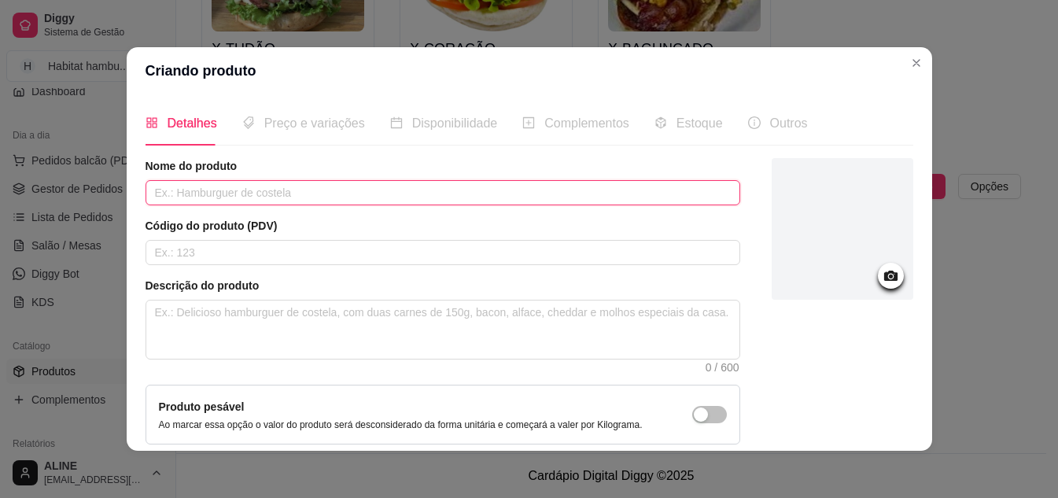
click at [270, 192] on input "text" at bounding box center [442, 192] width 594 height 25
type input "TORRADA QUENTE"
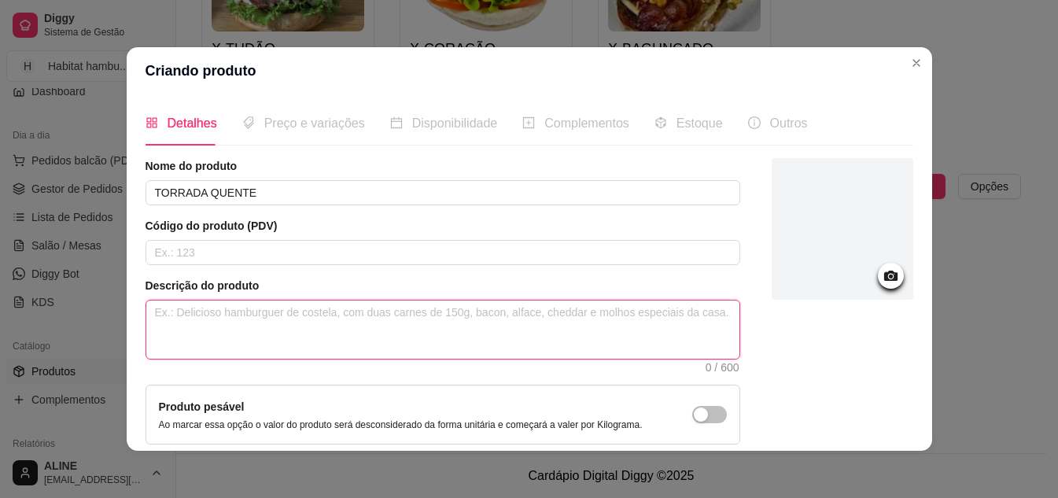
click at [244, 314] on textarea at bounding box center [442, 329] width 593 height 58
paste textarea "Pão de sanduiche, duplo queijo mussarela e presunto."
type textarea "Pão de sanduiche, duplo queijo mussarela e presunto."
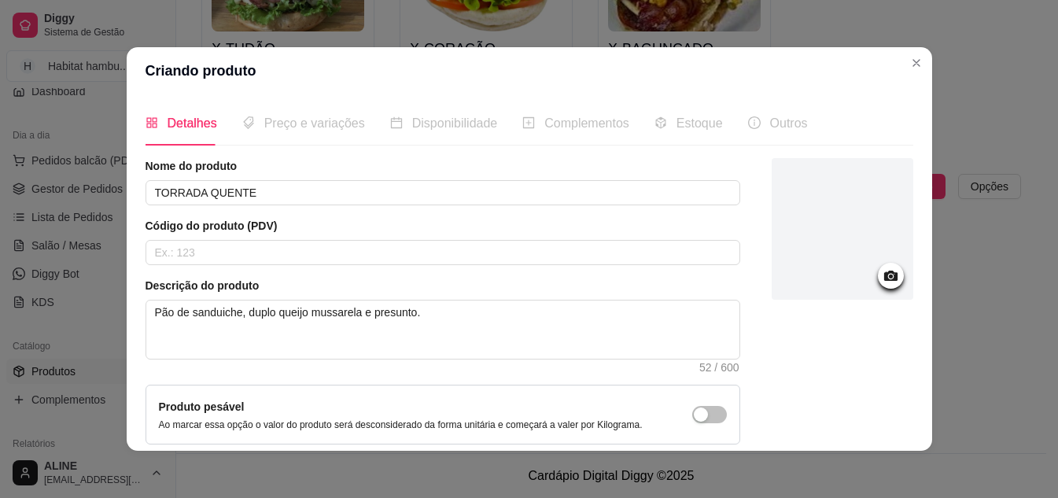
click at [888, 278] on circle at bounding box center [890, 276] width 4 height 4
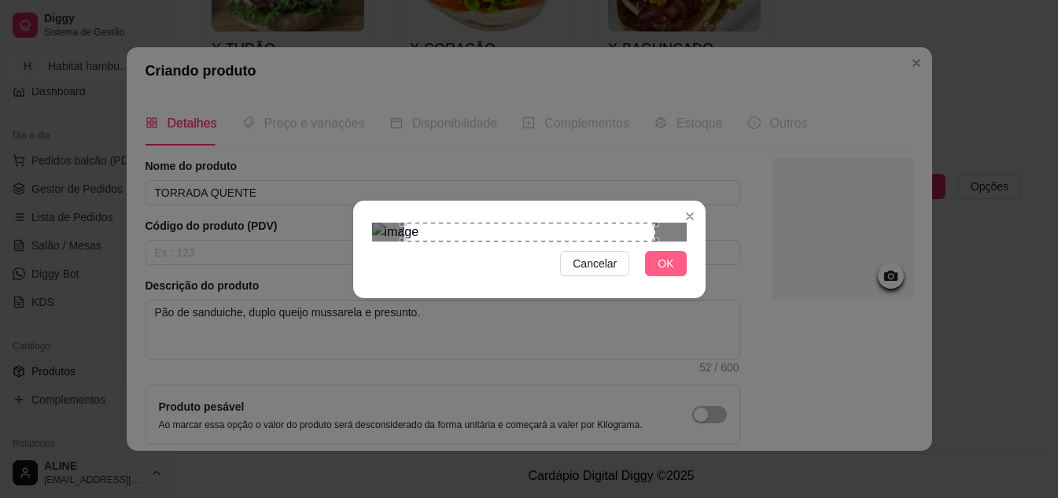
click at [664, 272] on span "OK" at bounding box center [665, 263] width 16 height 17
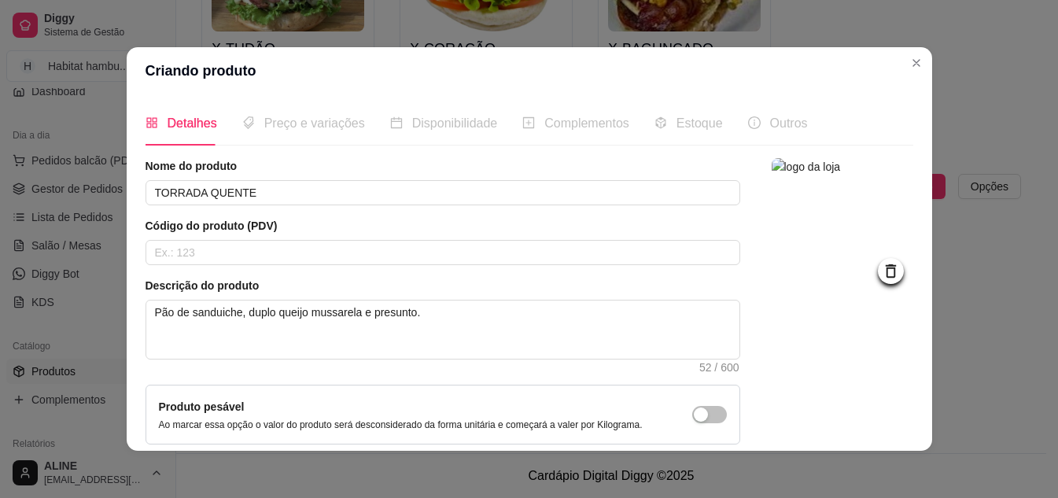
scroll to position [142, 0]
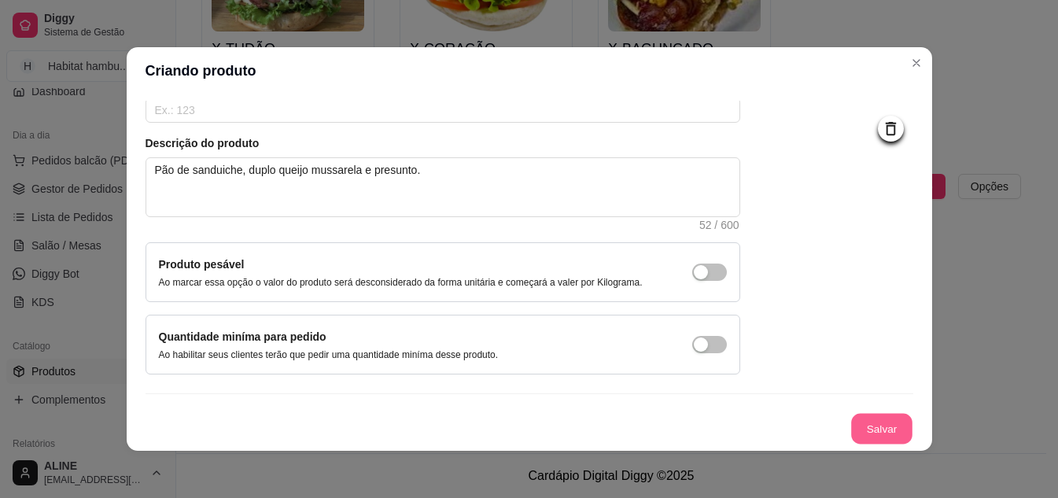
click at [867, 426] on button "Salvar" at bounding box center [881, 429] width 61 height 31
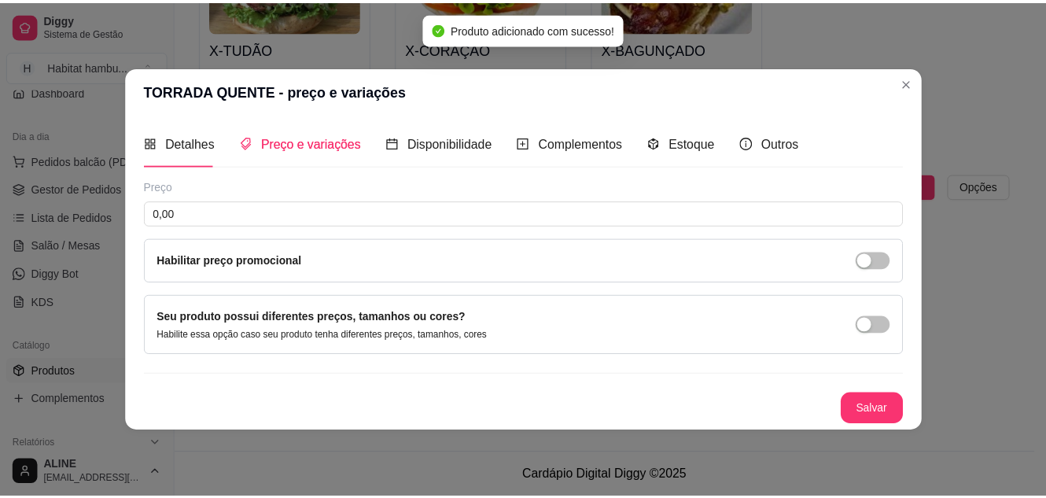
scroll to position [0, 0]
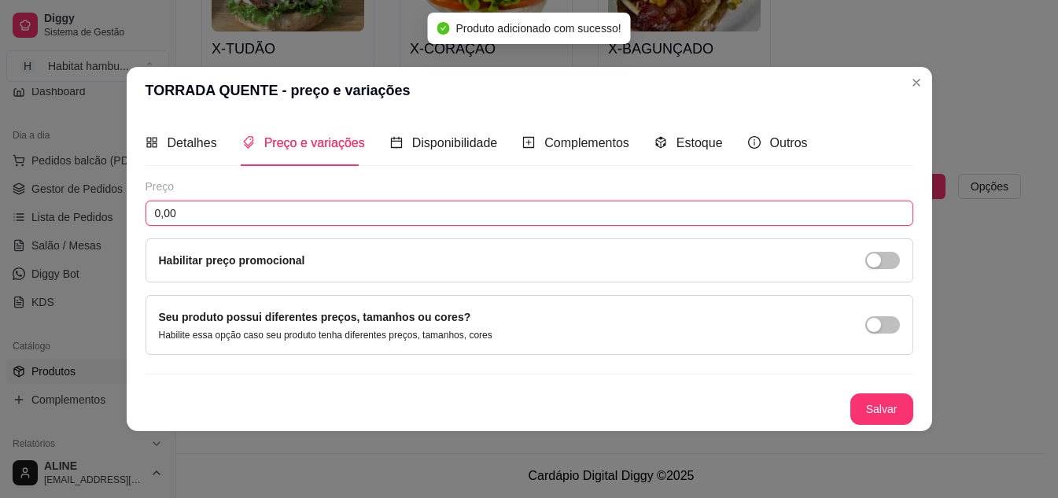
click at [190, 206] on input "0,00" at bounding box center [528, 213] width 767 height 25
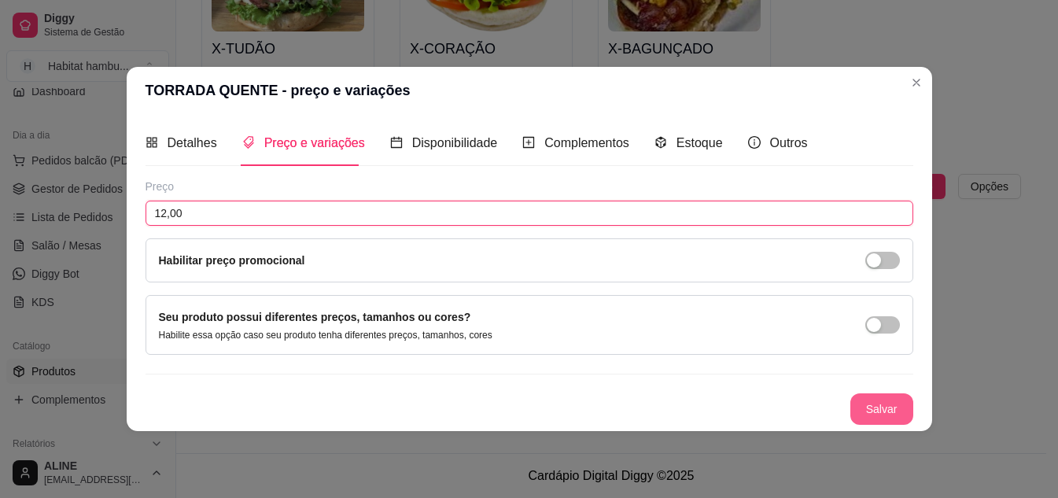
type input "12,00"
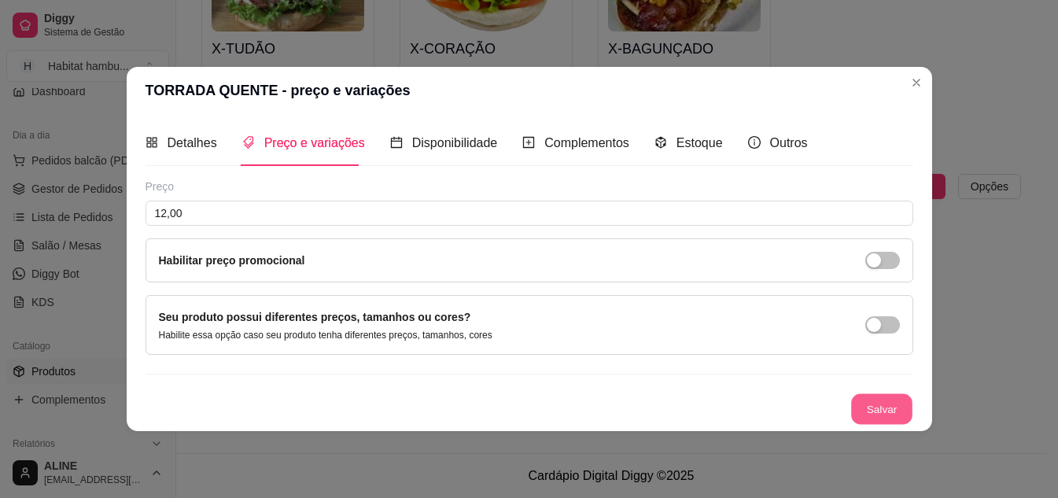
click at [875, 413] on button "Salvar" at bounding box center [881, 408] width 61 height 31
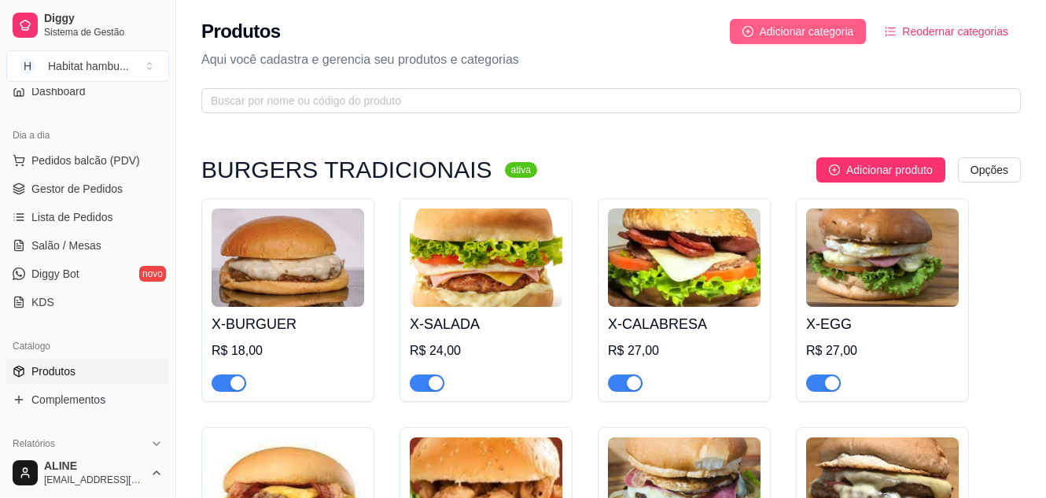
click at [781, 24] on span "Adicionar categoria" at bounding box center [807, 31] width 94 height 17
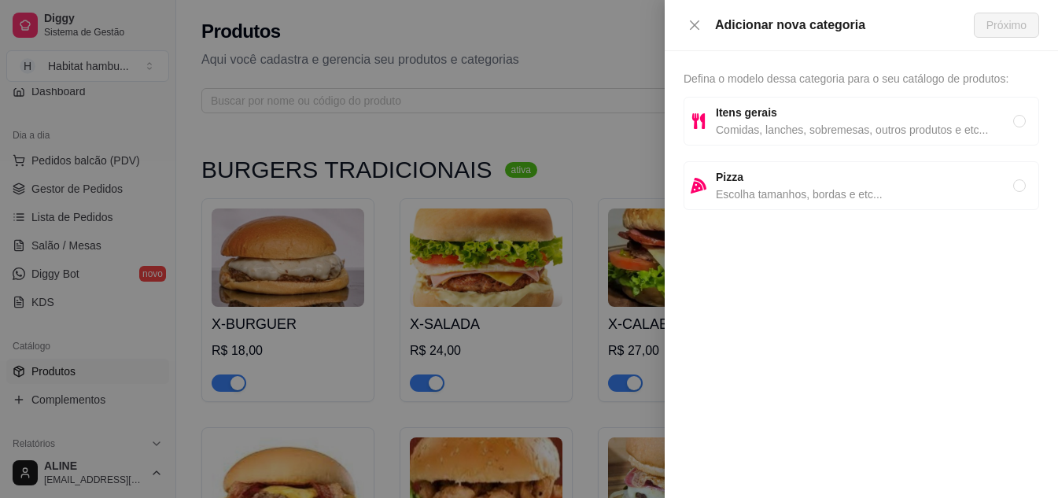
click at [745, 127] on span "Comidas, lanches, sobremesas, outros produtos e etc..." at bounding box center [864, 129] width 297 height 17
radio input "true"
click at [1016, 18] on span "Próximo" at bounding box center [1006, 25] width 40 height 17
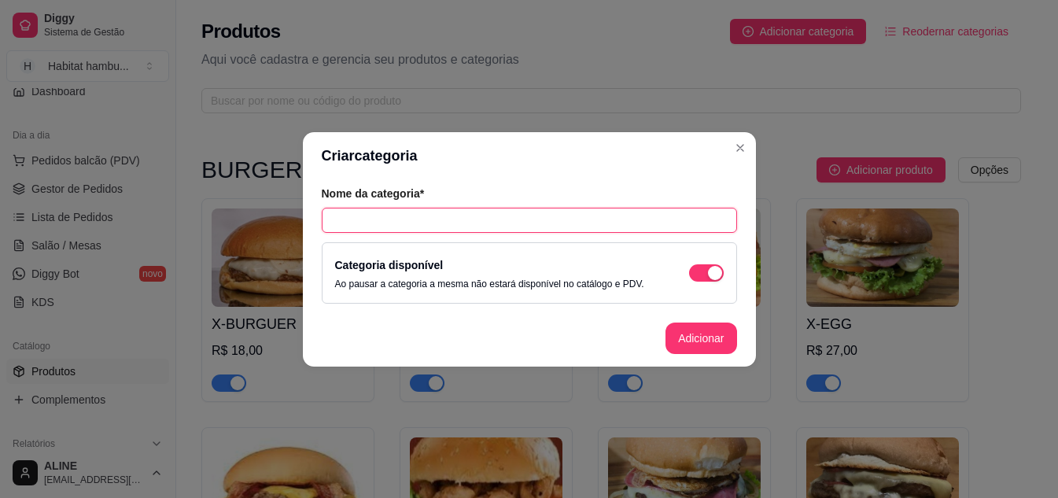
click at [454, 219] on input "text" at bounding box center [529, 220] width 415 height 25
type input "BURGUERS HABITAT"
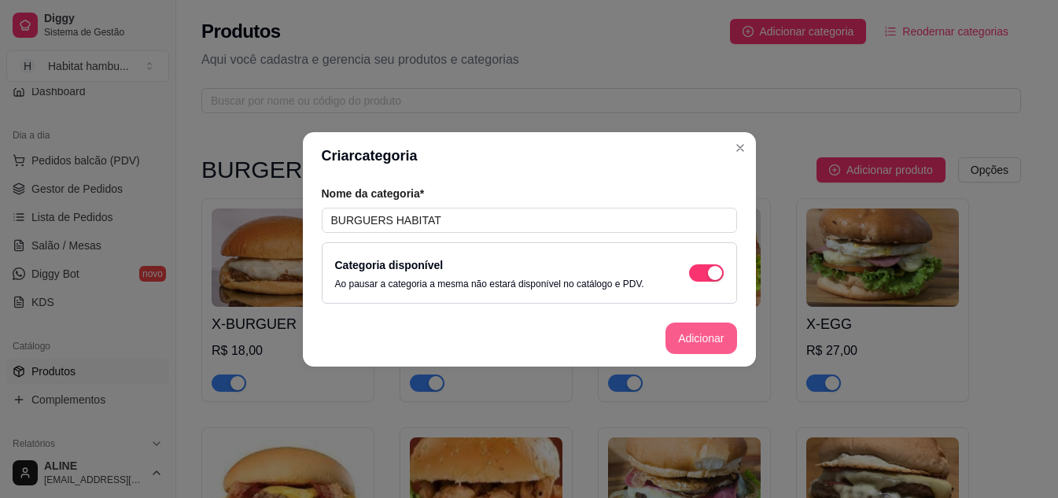
click at [708, 336] on button "Adicionar" at bounding box center [700, 337] width 71 height 31
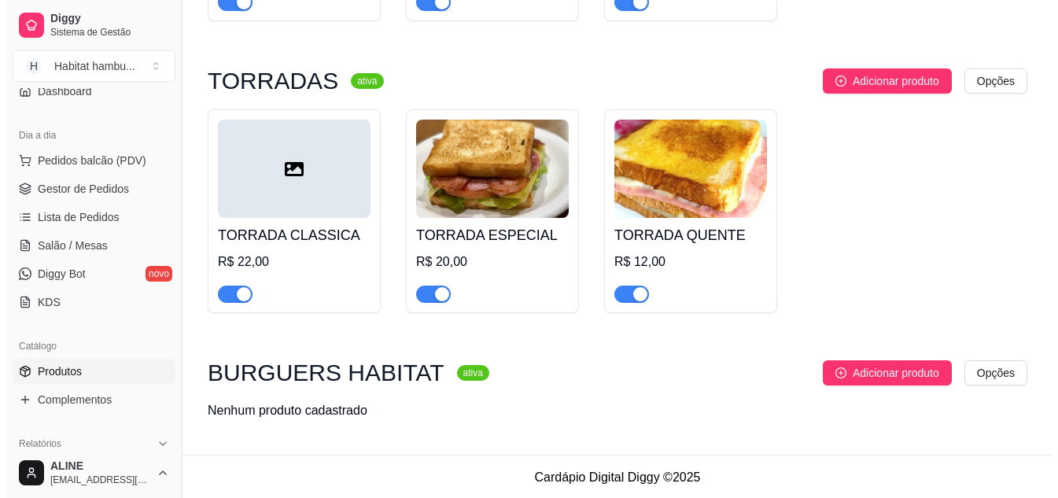
scroll to position [843, 0]
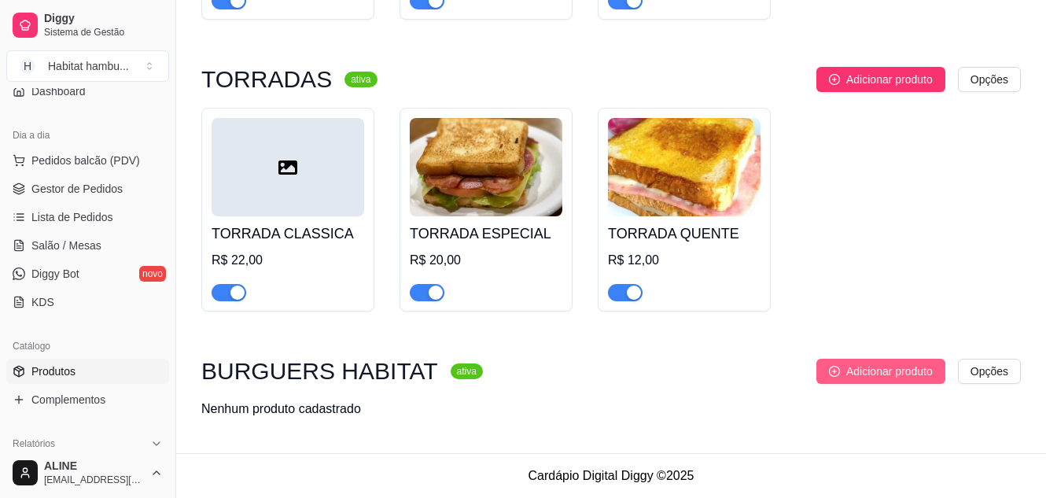
click at [893, 374] on span "Adicionar produto" at bounding box center [889, 371] width 86 height 17
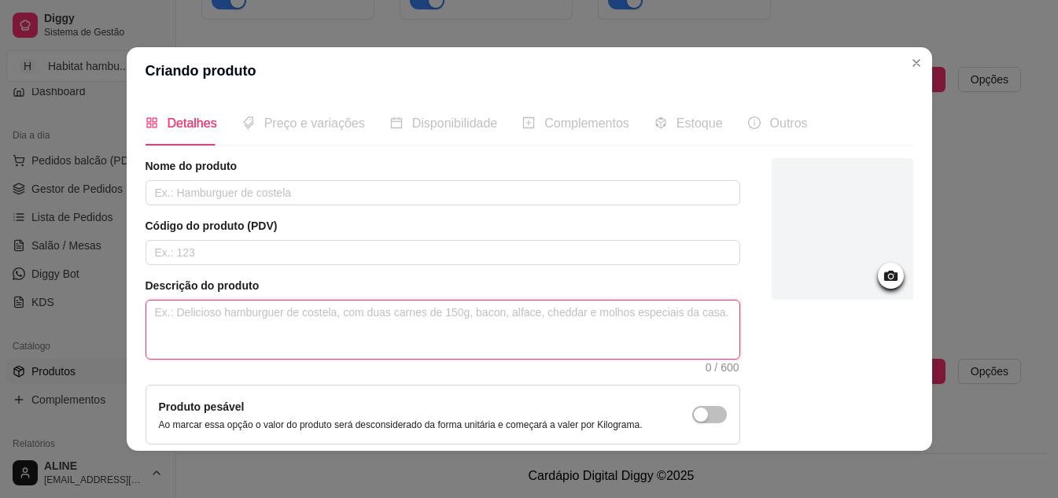
click at [235, 308] on textarea at bounding box center [442, 329] width 593 height 58
paste textarea "Mini pão brioche, hambúrguer Habitat 60g, queijo cheddar e fritas crocantes."
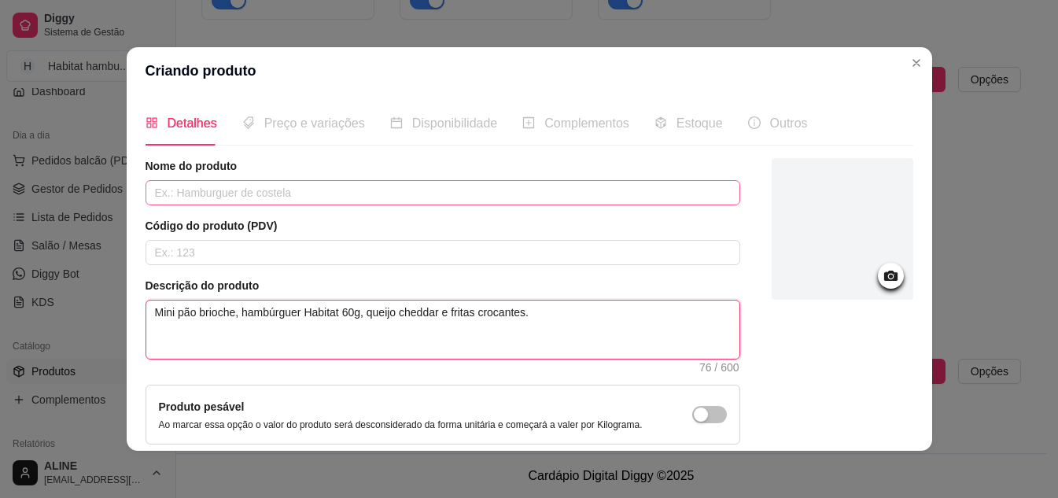
type textarea "Mini pão brioche, hambúrguer Habitat 60g, queijo cheddar e fritas crocantes."
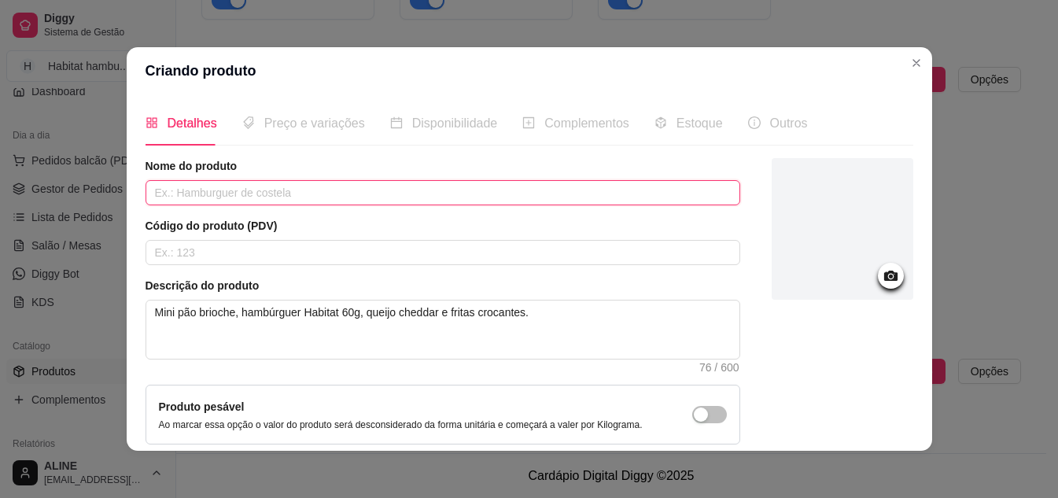
click at [219, 195] on input "text" at bounding box center [442, 192] width 594 height 25
type input "KIDS"
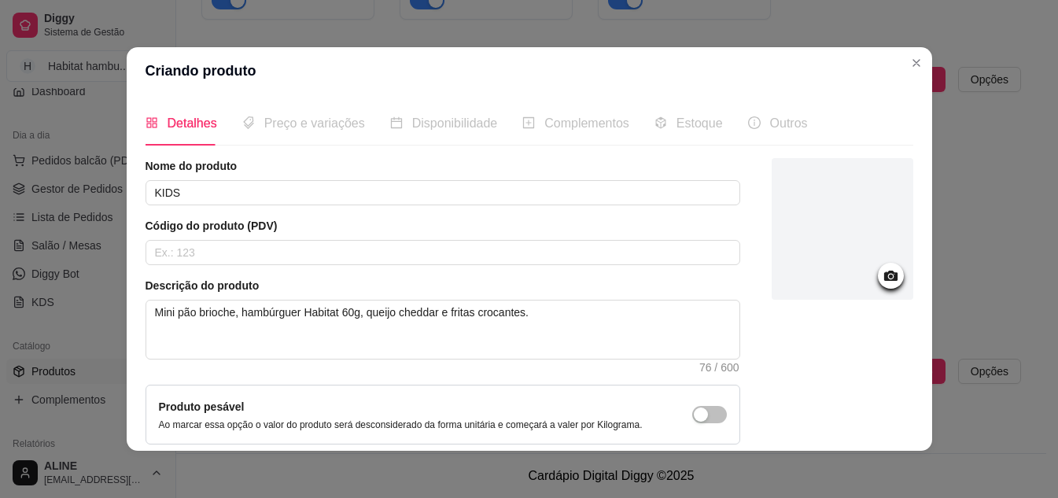
click at [882, 278] on icon at bounding box center [891, 276] width 18 height 18
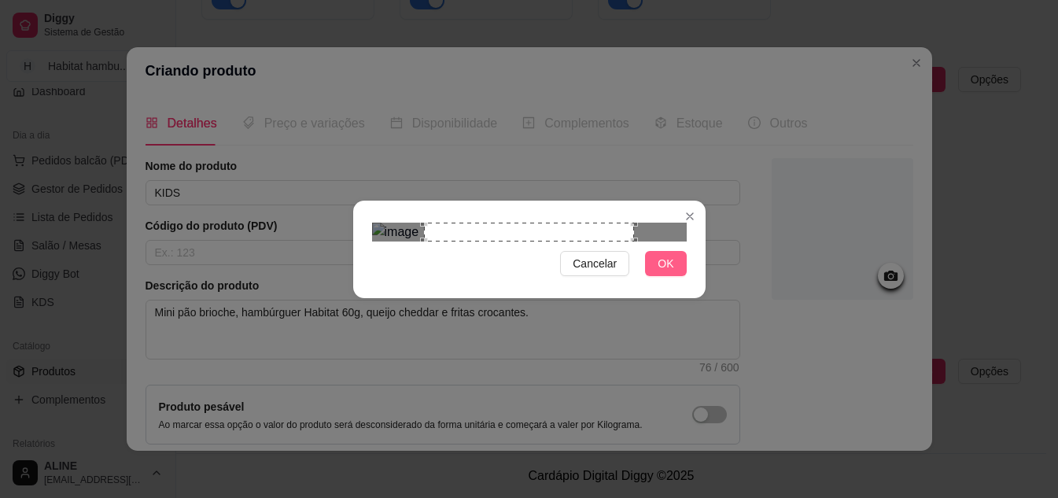
click at [665, 272] on span "OK" at bounding box center [665, 263] width 16 height 17
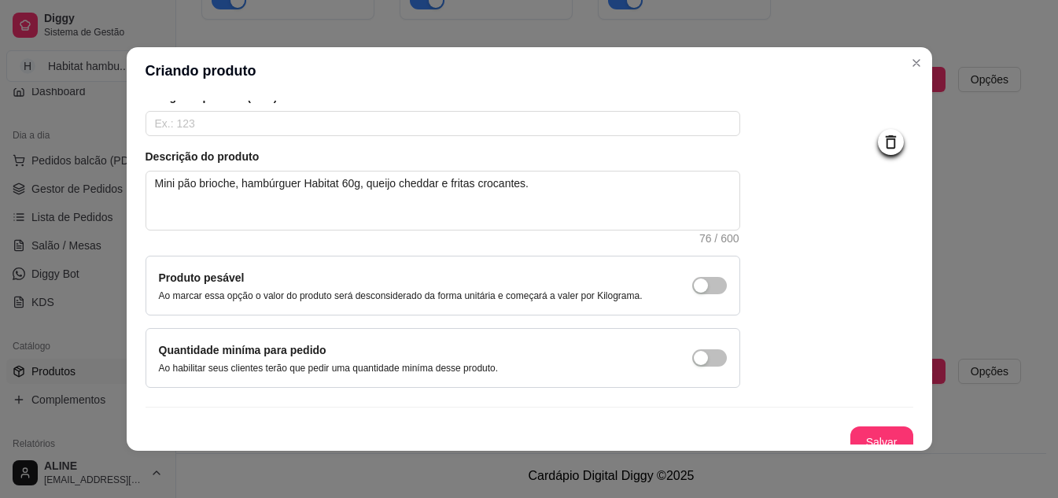
scroll to position [142, 0]
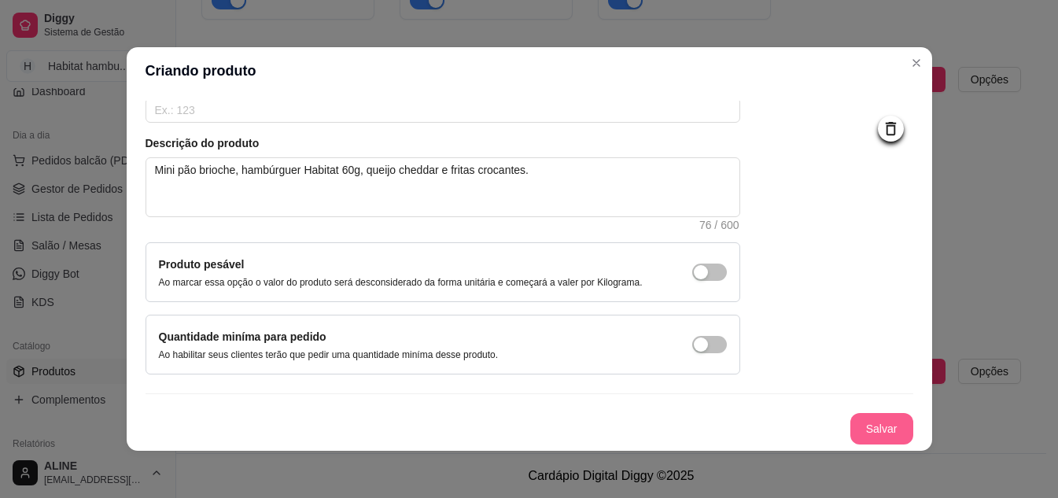
click at [872, 436] on button "Salvar" at bounding box center [881, 428] width 63 height 31
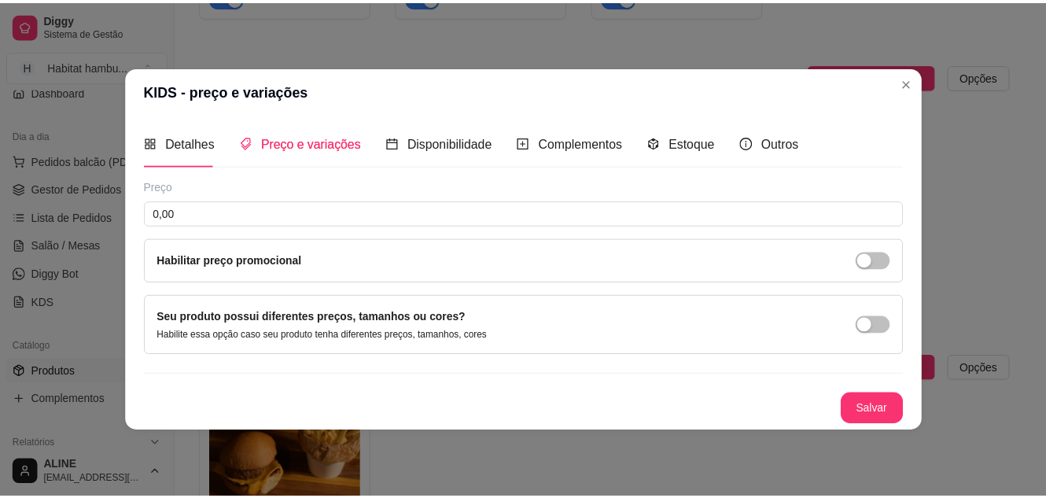
scroll to position [0, 0]
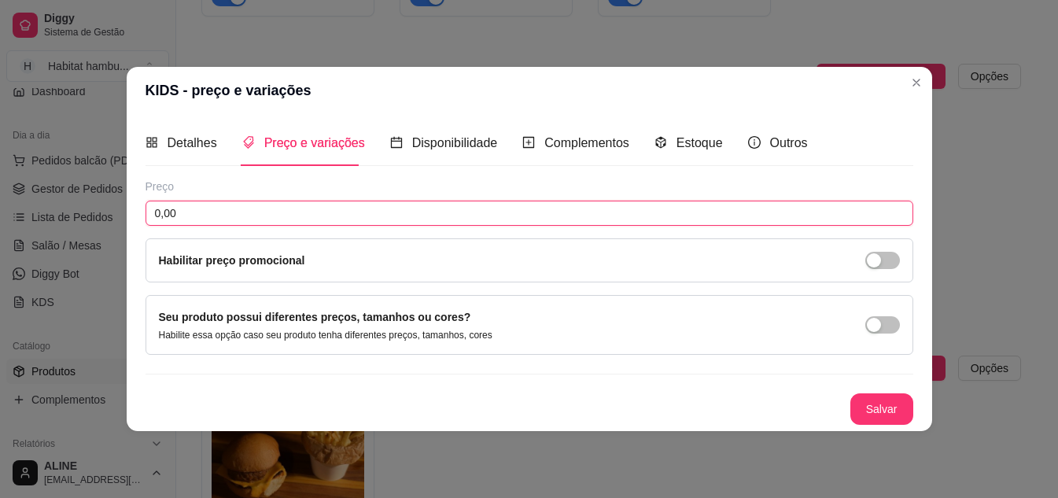
click at [427, 220] on input "0,00" at bounding box center [528, 213] width 767 height 25
type input "23,90"
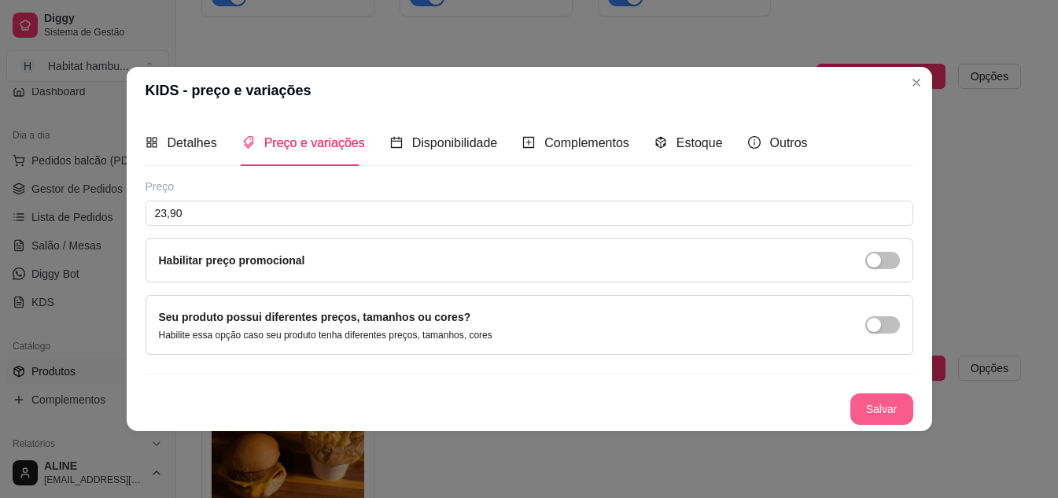
click at [889, 409] on button "Salvar" at bounding box center [881, 408] width 63 height 31
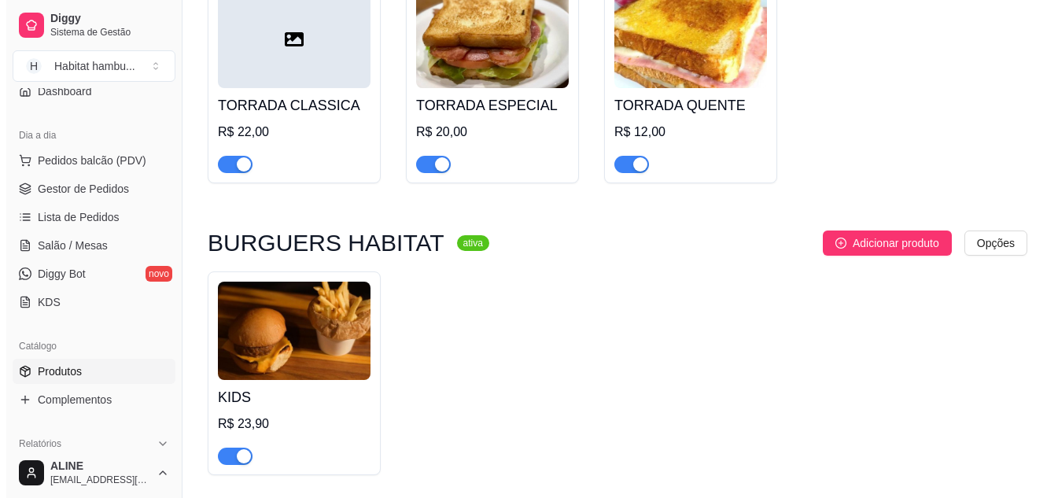
scroll to position [1029, 0]
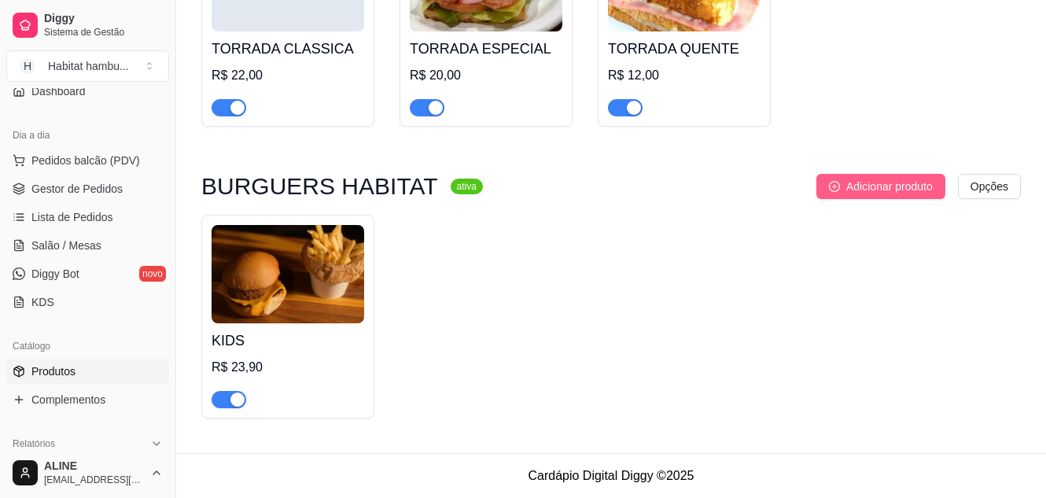
click at [895, 182] on span "Adicionar produto" at bounding box center [889, 186] width 86 height 17
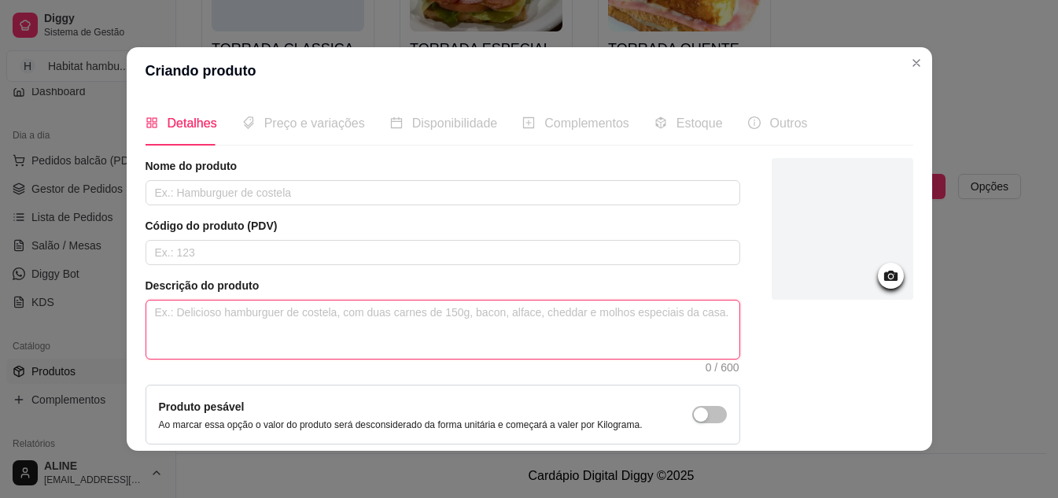
click at [304, 319] on textarea at bounding box center [442, 329] width 593 height 58
paste textarea "ão brioche, hambúrguer Habitat 120g, queijo cheddar e fritas crocantes."
type textarea "ão brioche, hambúrguer Habitat 120g, queijo cheddar e fritas crocantes."
click at [149, 313] on textarea "ão brioche, hambúrguer Habitat 120g, queijo cheddar e fritas crocantes." at bounding box center [442, 329] width 593 height 58
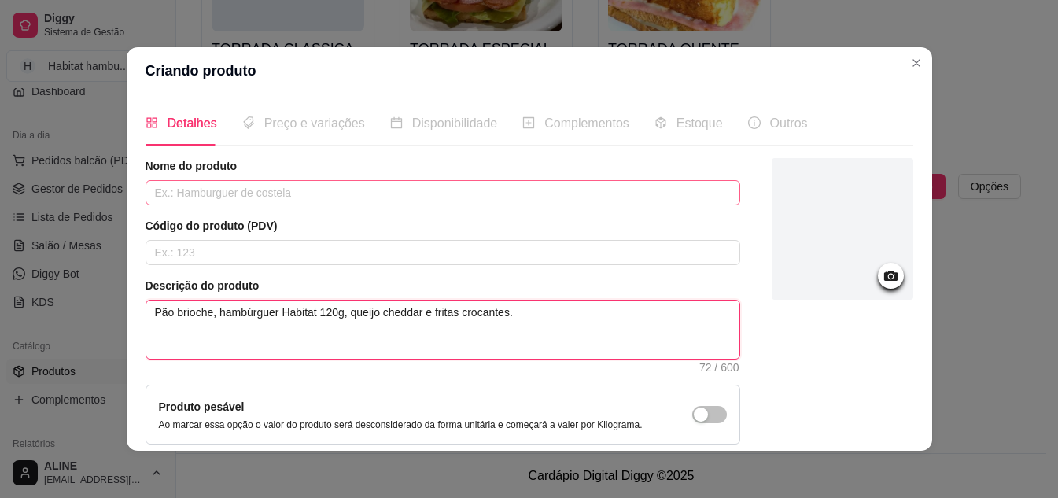
type textarea "Pão brioche, hambúrguer Habitat 120g, queijo cheddar e fritas crocantes."
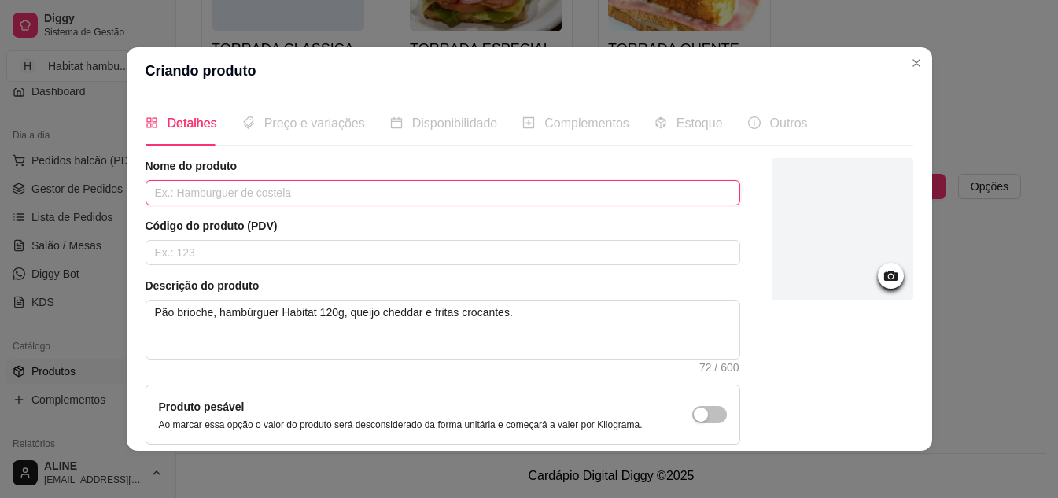
click at [285, 195] on input "text" at bounding box center [442, 192] width 594 height 25
type input "BASIC"
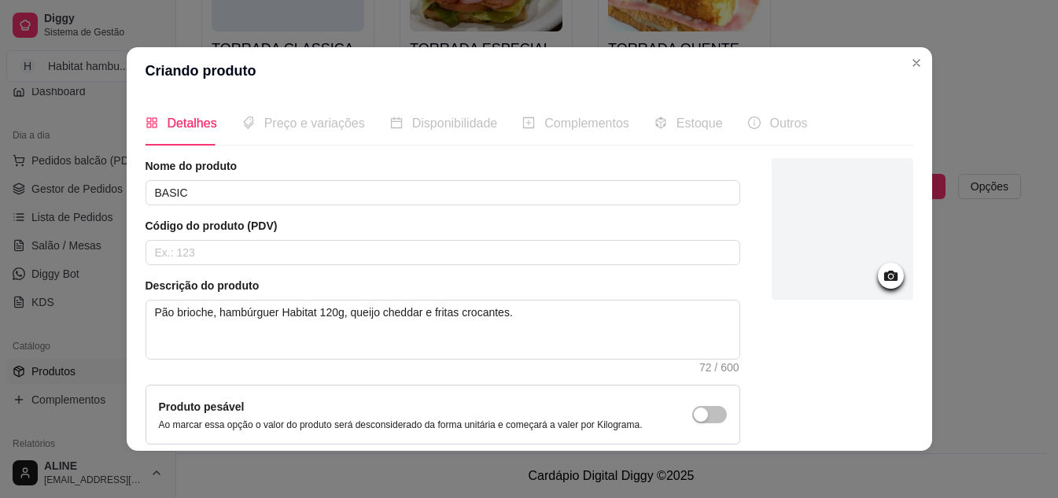
drag, startPoint x: 872, startPoint y: 281, endPoint x: 874, endPoint y: 289, distance: 8.2
click at [874, 289] on div at bounding box center [842, 231] width 142 height 146
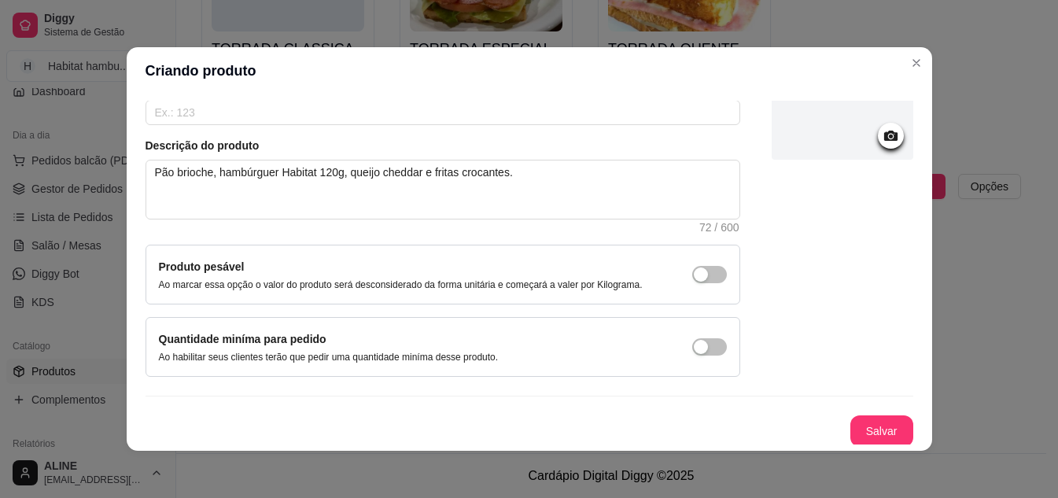
scroll to position [142, 0]
click at [882, 140] on icon at bounding box center [891, 133] width 18 height 18
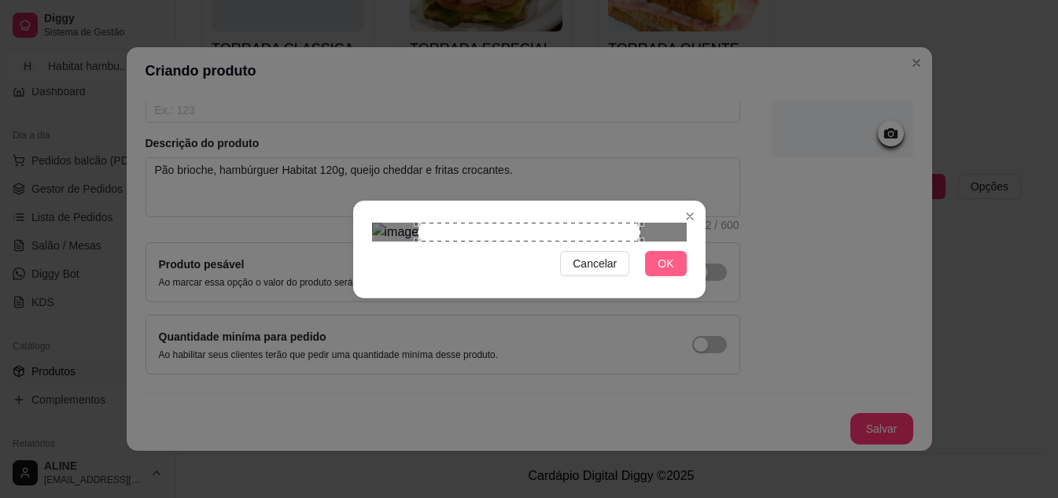
click at [676, 276] on button "OK" at bounding box center [665, 263] width 41 height 25
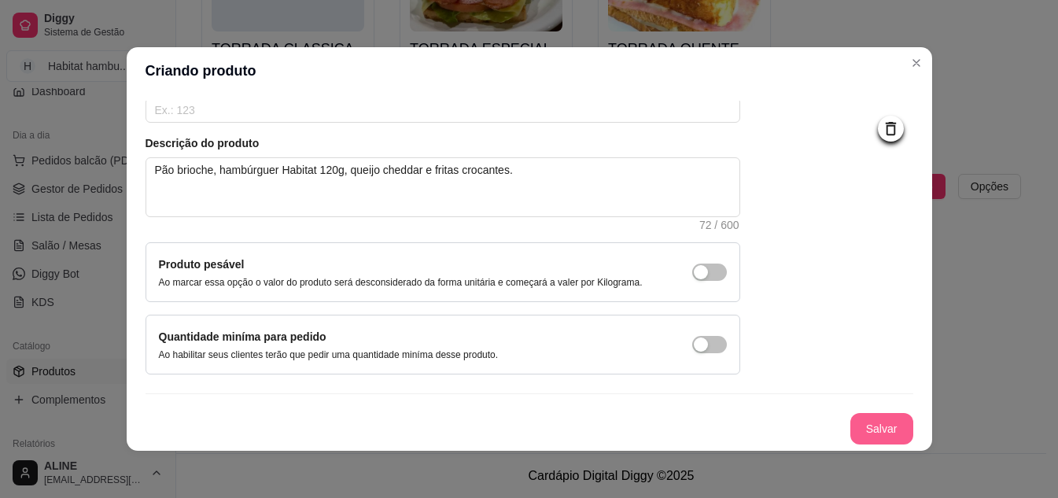
click at [867, 431] on button "Salvar" at bounding box center [881, 428] width 63 height 31
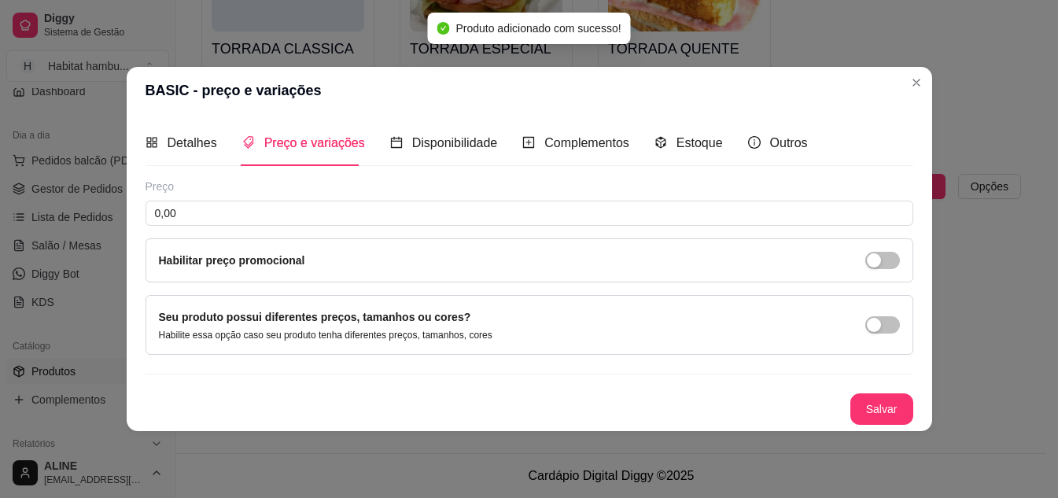
scroll to position [0, 0]
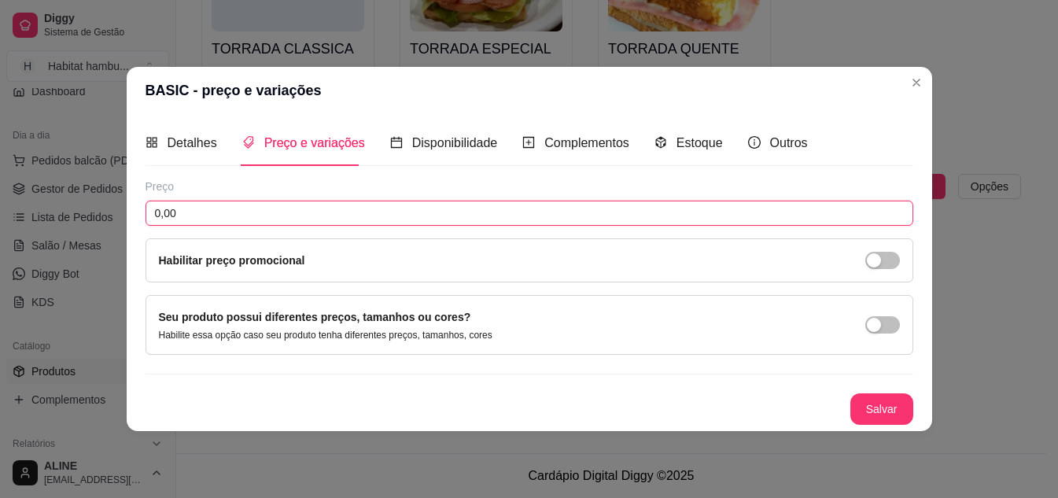
click at [223, 212] on input "0,00" at bounding box center [528, 213] width 767 height 25
type input "28,90"
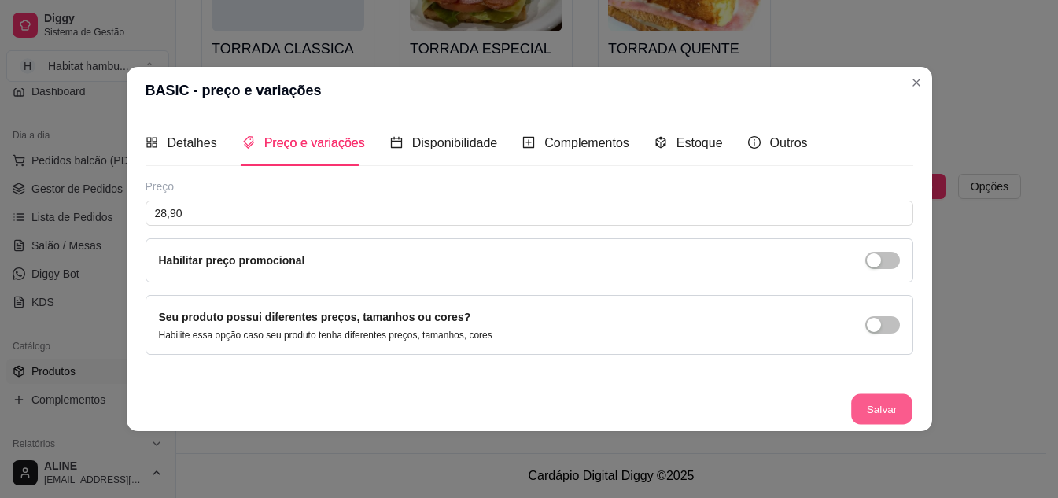
click at [873, 404] on button "Salvar" at bounding box center [881, 408] width 61 height 31
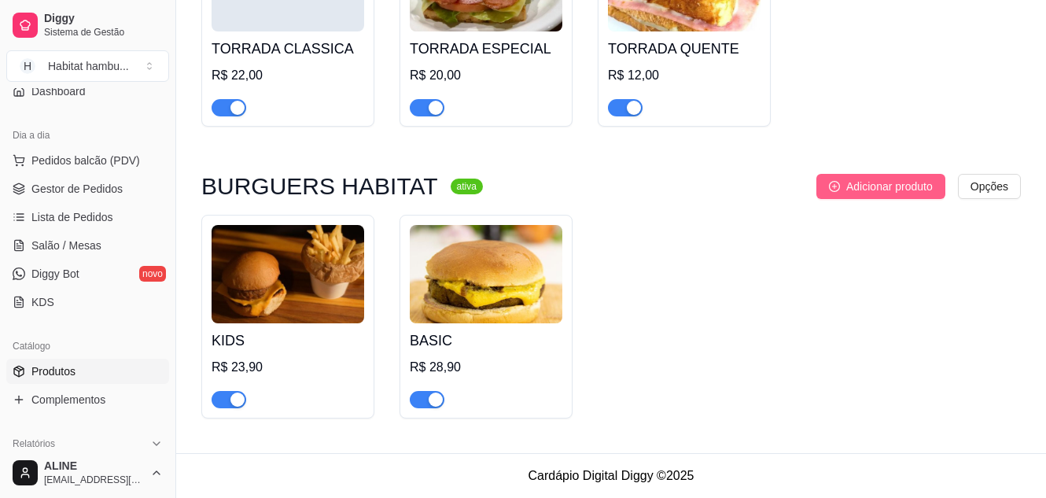
click at [878, 193] on span "Adicionar produto" at bounding box center [889, 186] width 86 height 17
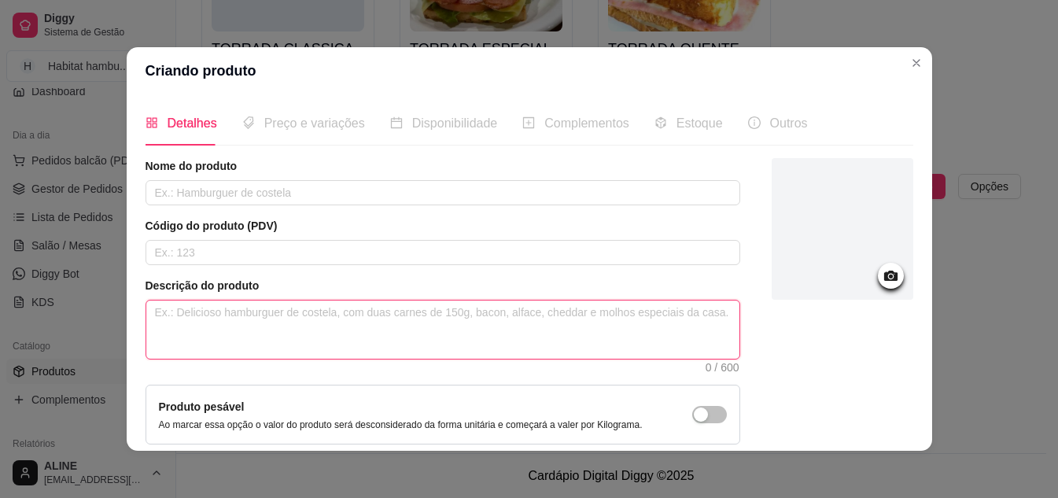
click at [231, 315] on textarea at bounding box center [442, 329] width 593 height 58
paste textarea "Pão brioche, hambúrguer Habitat 120g, queijo cheddar, cebola roxa, alface tomat…"
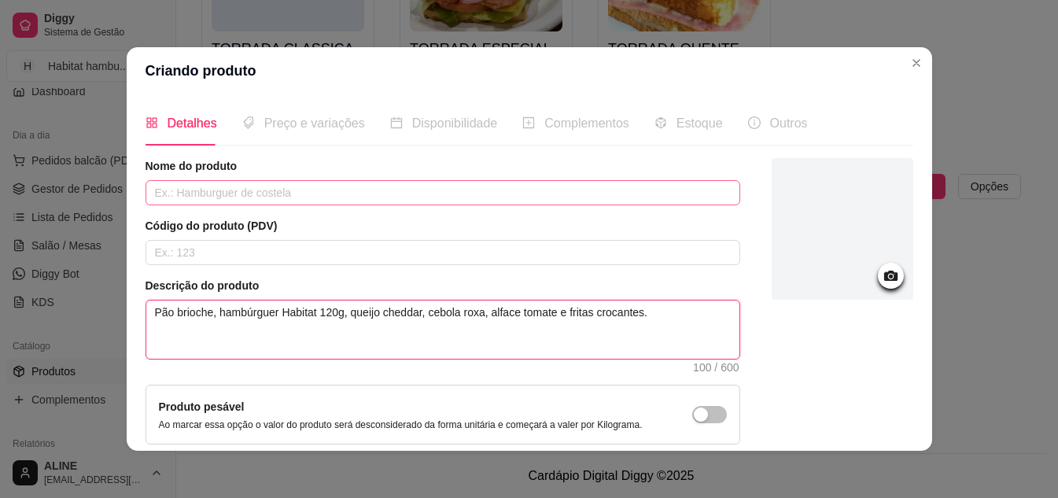
type textarea "Pão brioche, hambúrguer Habitat 120g, queijo cheddar, cebola roxa, alface tomat…"
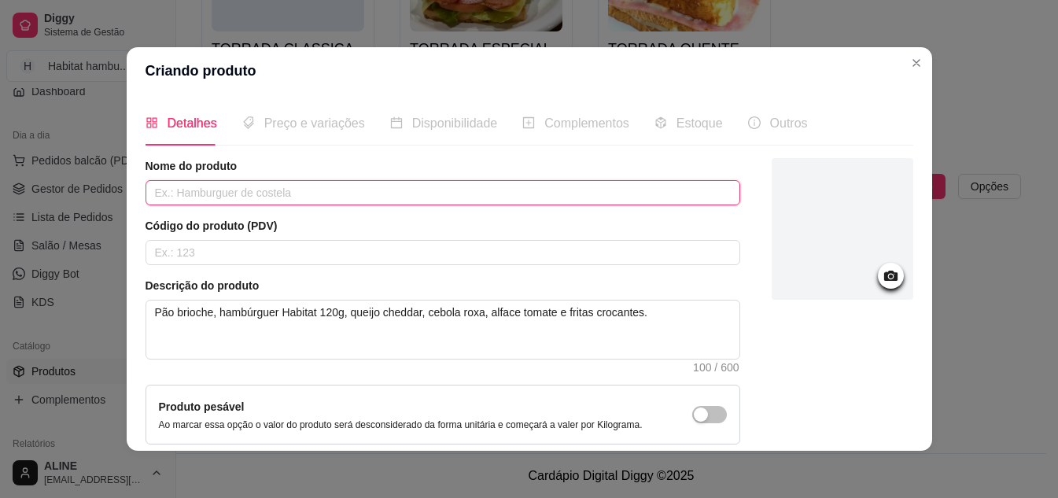
click at [240, 187] on input "text" at bounding box center [442, 192] width 594 height 25
type input "PREMIUN"
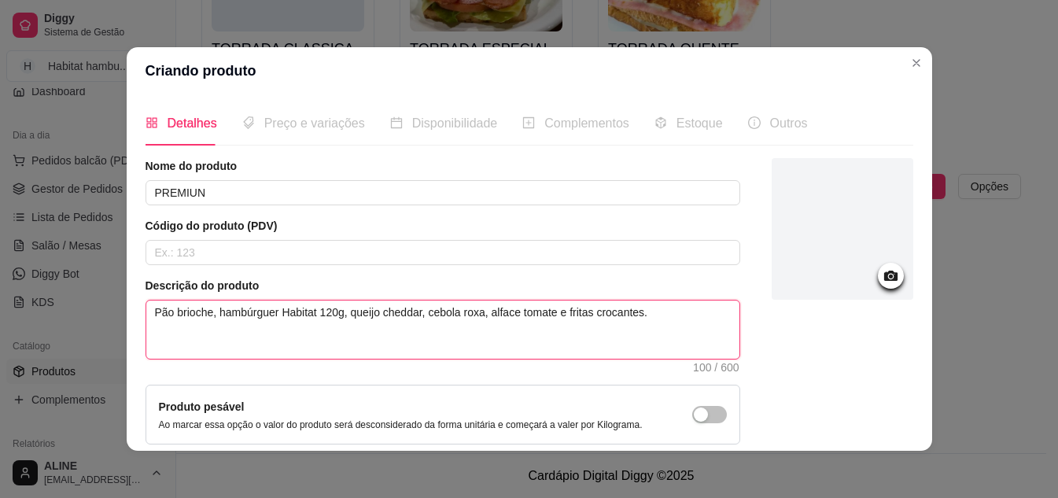
click at [511, 313] on textarea "Pão brioche, hambúrguer Habitat 120g, queijo cheddar, cebola roxa, alface tomat…" at bounding box center [442, 329] width 593 height 58
type textarea "Pão brioche, hambúrguer Habitat 120g, queijo cheddar, cebola roxa, alface, toma…"
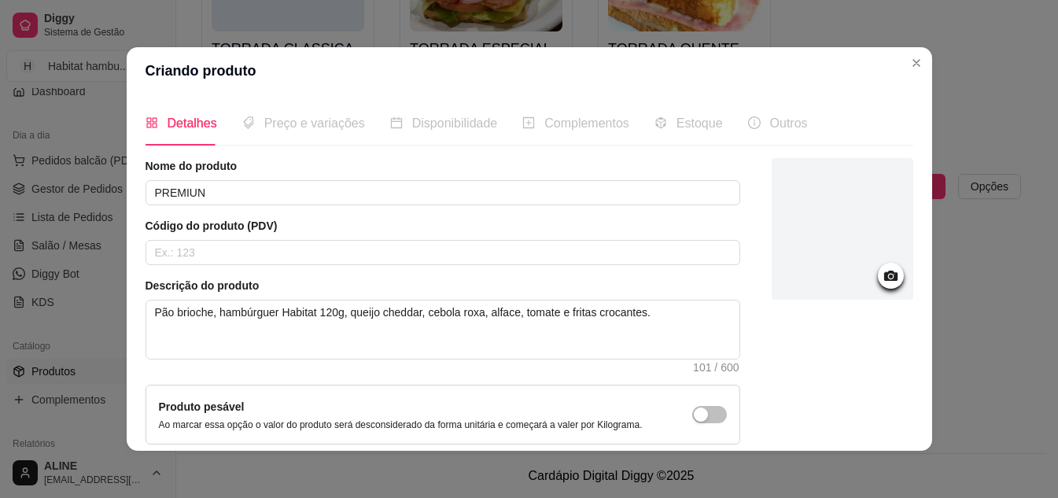
click at [888, 274] on circle at bounding box center [890, 276] width 4 height 4
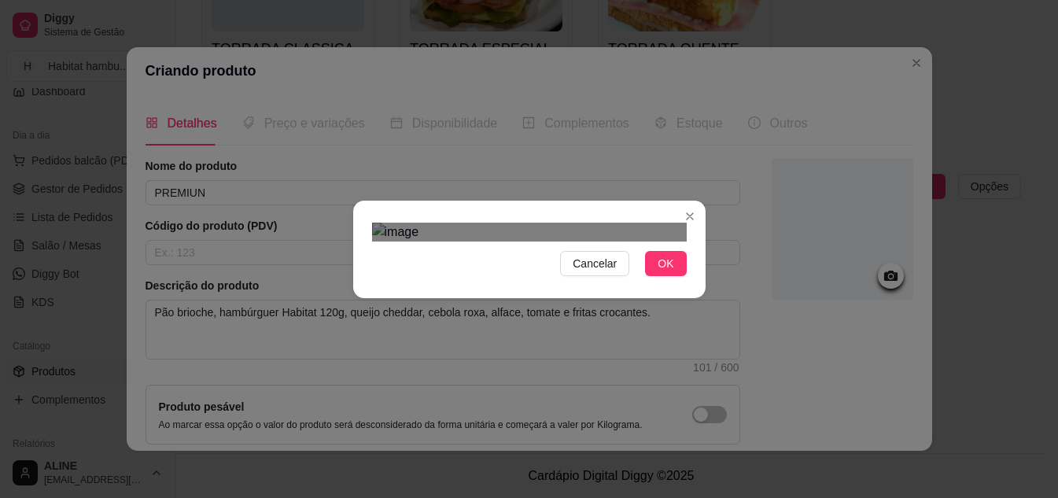
click at [530, 289] on div "Use the arrow keys to move the crop selection area" at bounding box center [525, 430] width 283 height 283
click at [664, 272] on span "OK" at bounding box center [665, 263] width 16 height 17
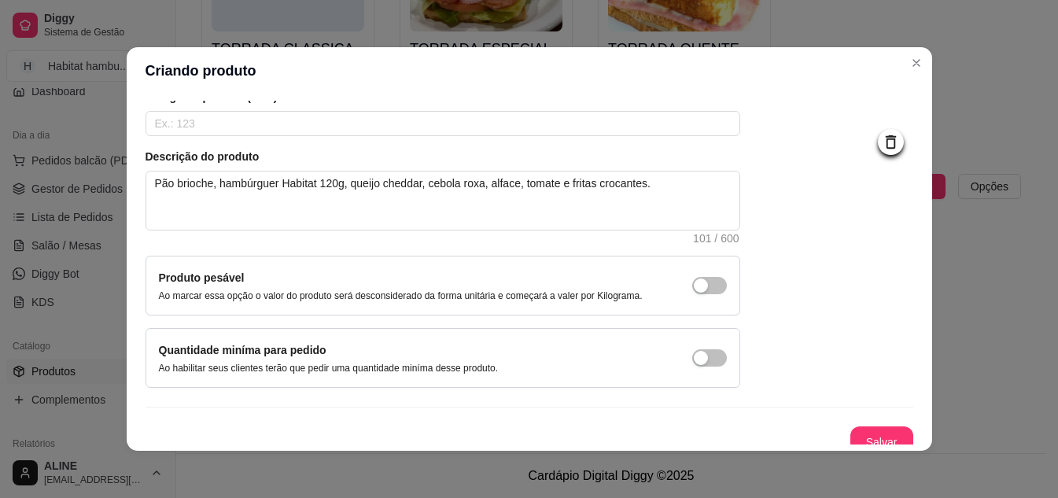
scroll to position [142, 0]
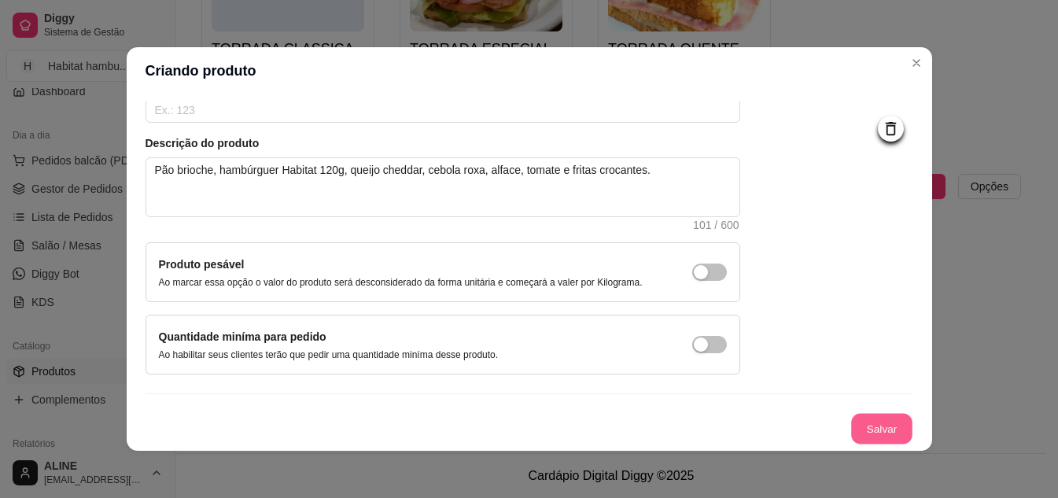
click at [863, 430] on button "Salvar" at bounding box center [881, 429] width 61 height 31
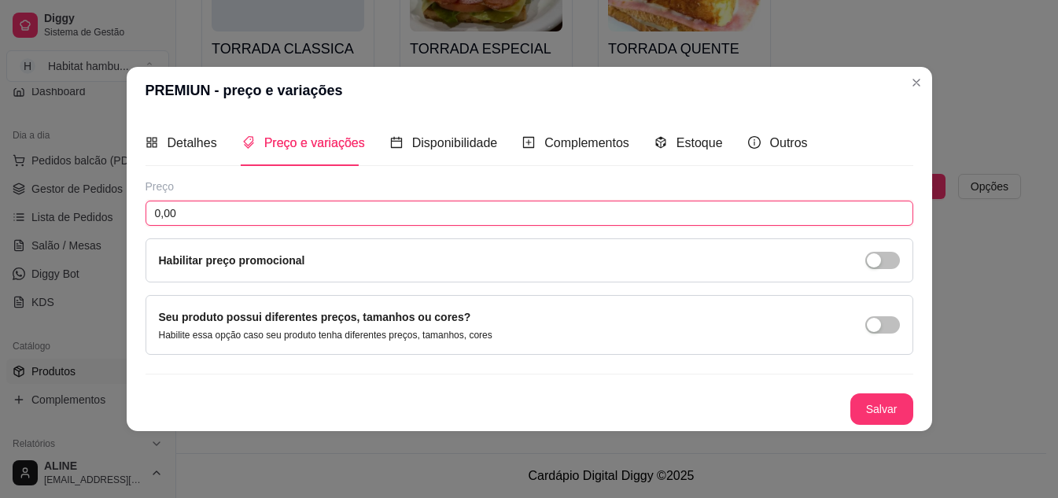
click at [193, 212] on input "0,00" at bounding box center [528, 213] width 767 height 25
type input "32,90"
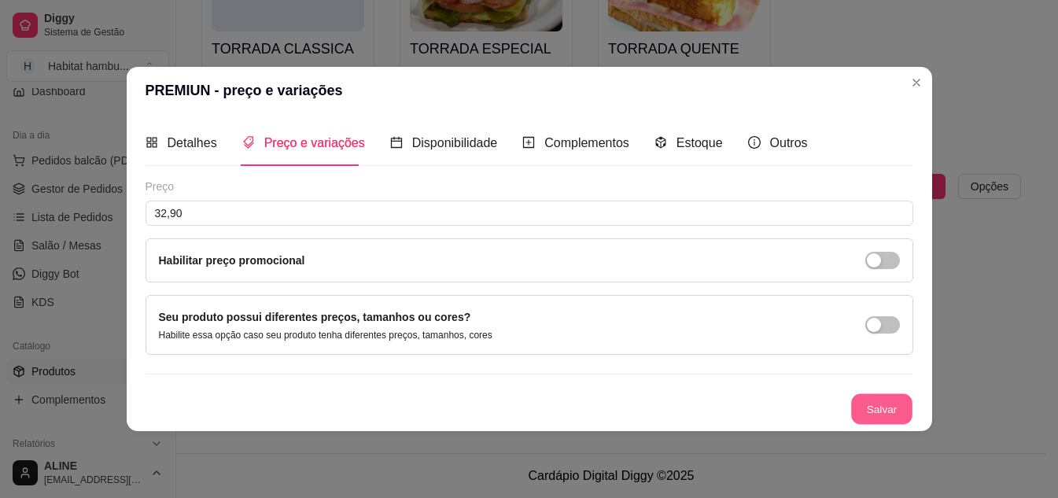
click at [882, 410] on button "Salvar" at bounding box center [881, 408] width 61 height 31
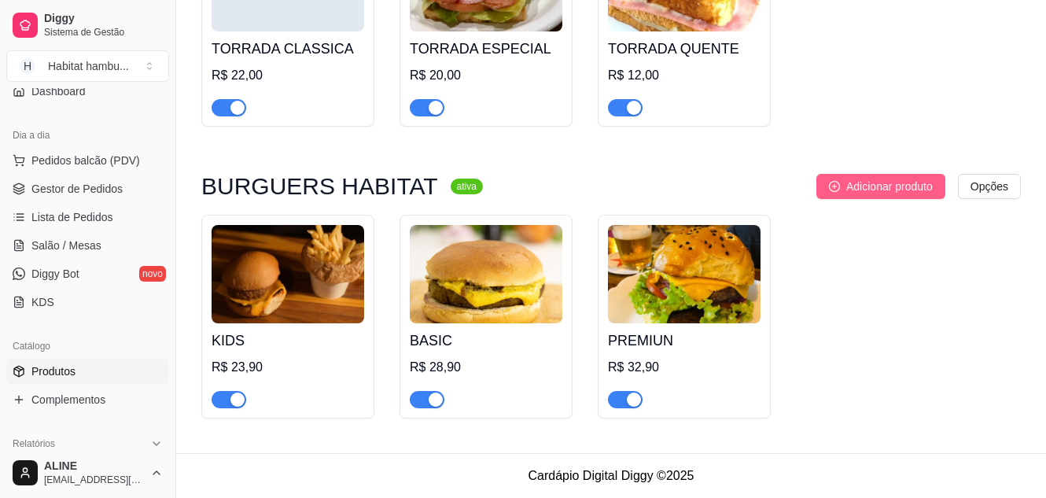
click at [865, 193] on span "Adicionar produto" at bounding box center [889, 186] width 86 height 17
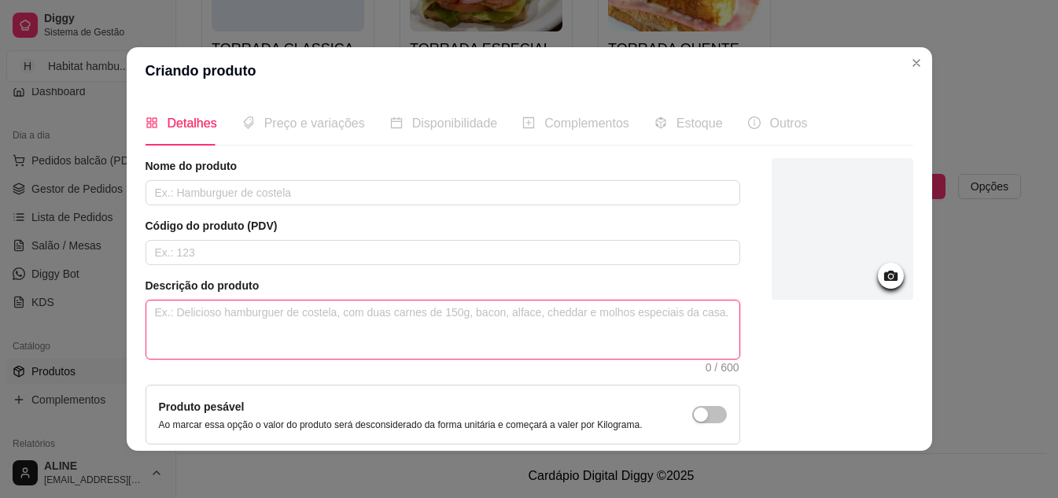
click at [282, 311] on textarea at bounding box center [442, 329] width 593 height 58
paste textarea "Pão brioche, duplo hambúrguer Habitat 120g cada, queijo cheddar fatiado e bacon…"
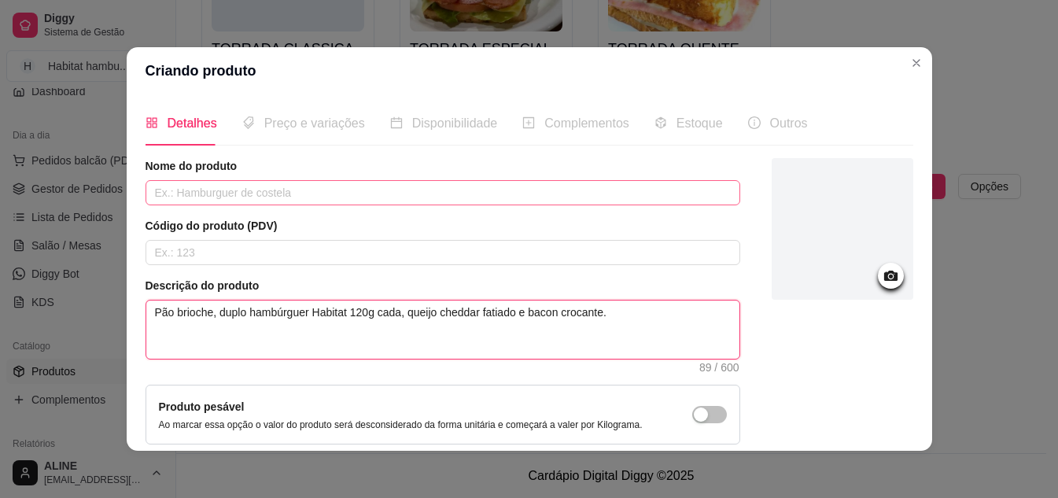
type textarea "Pão brioche, duplo hambúrguer Habitat 120g cada, queijo cheddar fatiado e bacon…"
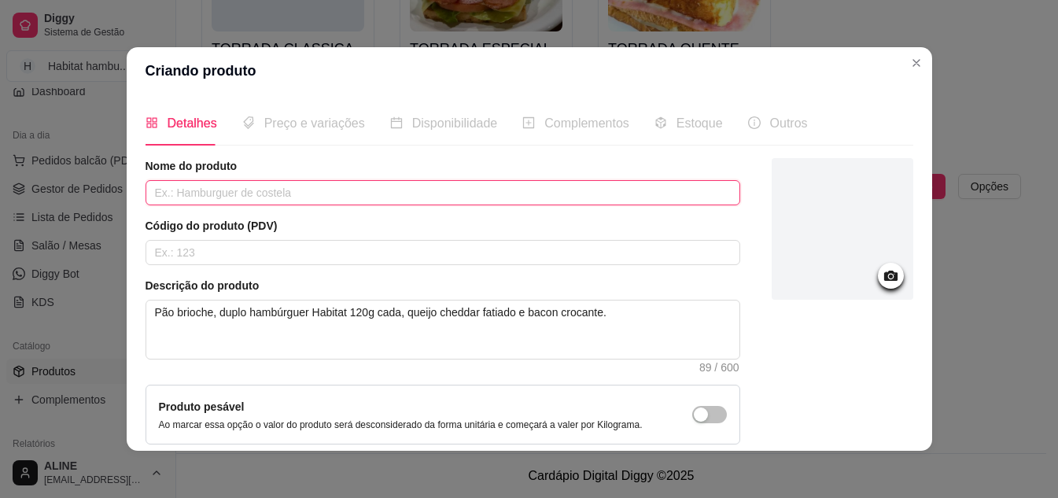
click at [247, 197] on input "text" at bounding box center [442, 192] width 594 height 25
type input "DUPLO CHEDDAR"
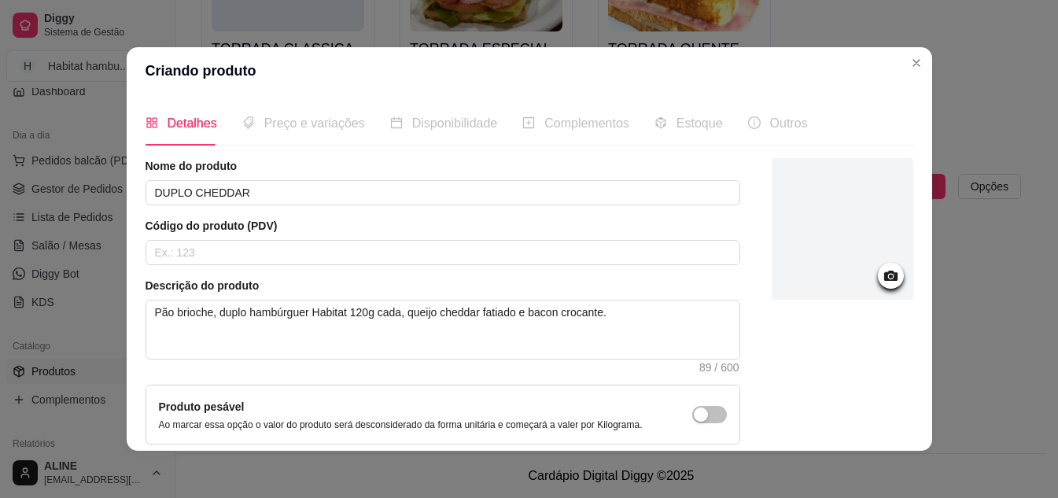
click at [882, 279] on icon at bounding box center [891, 276] width 18 height 18
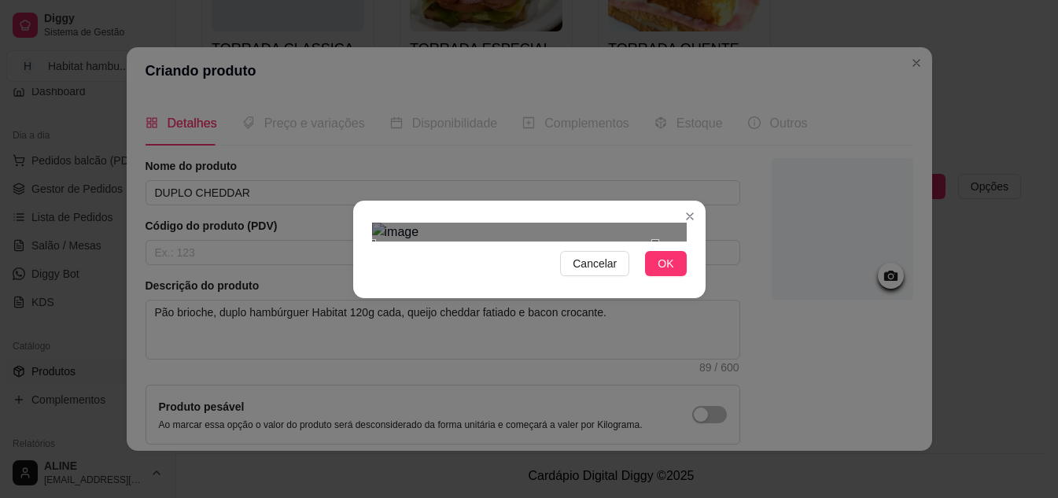
click at [554, 278] on div "Use the arrow keys to move the crop selection area" at bounding box center [513, 384] width 283 height 283
click at [573, 223] on div at bounding box center [529, 232] width 315 height 19
click at [469, 304] on div "Use the arrow keys to move the crop selection area" at bounding box center [474, 406] width 205 height 205
click at [672, 272] on span "OK" at bounding box center [665, 263] width 16 height 17
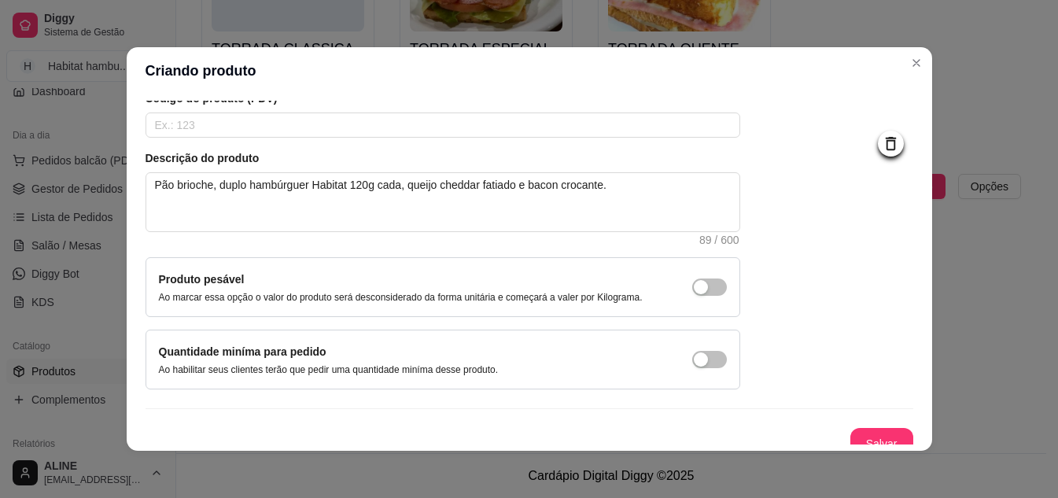
scroll to position [142, 0]
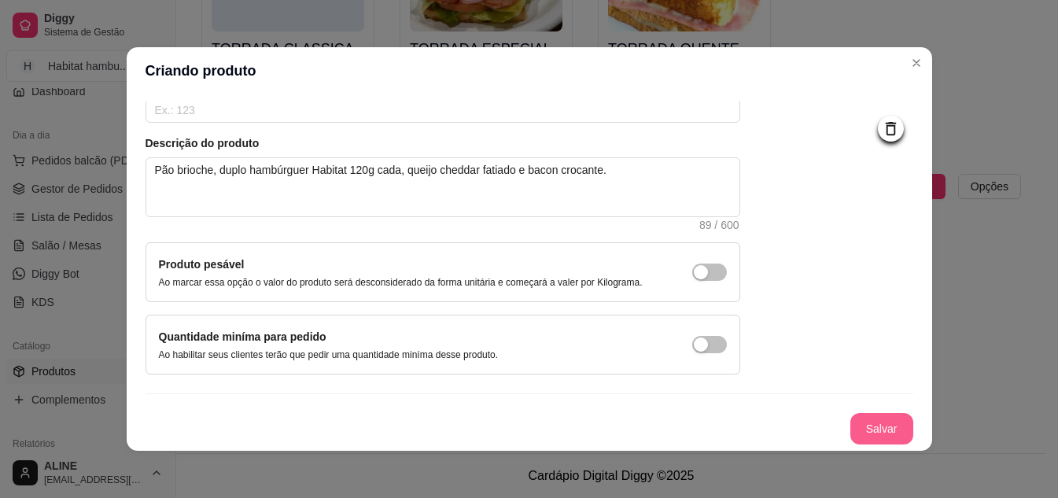
click at [860, 424] on button "Salvar" at bounding box center [881, 428] width 63 height 31
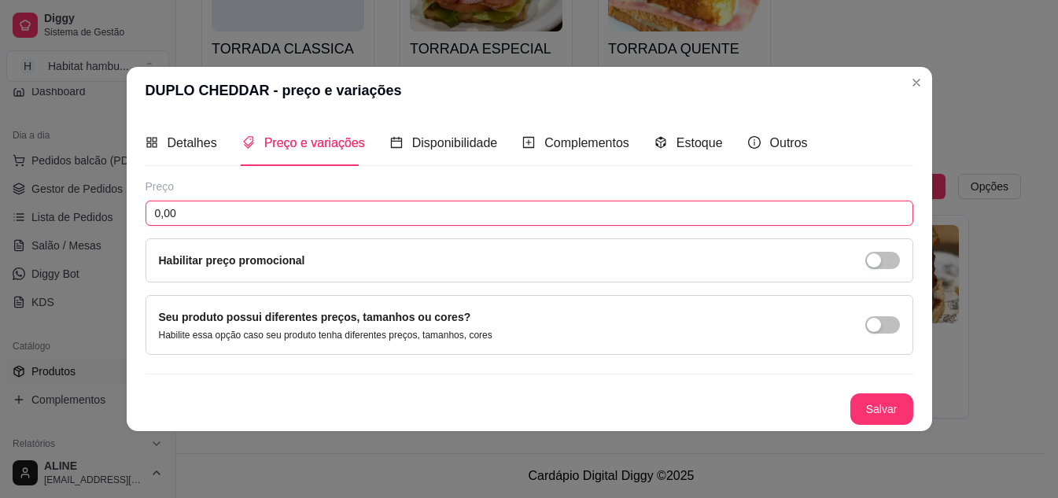
click at [201, 221] on input "0,00" at bounding box center [528, 213] width 767 height 25
type input "32,90"
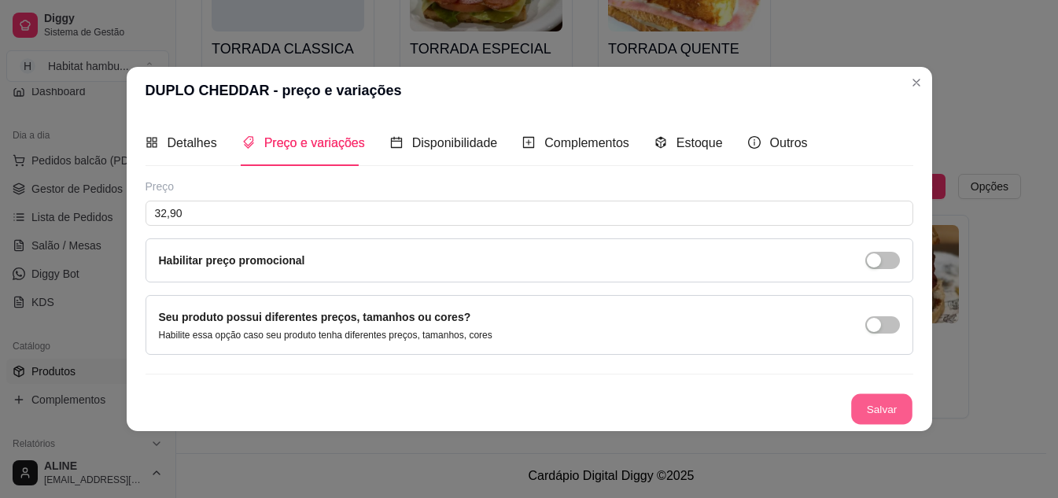
click at [877, 404] on button "Salvar" at bounding box center [881, 408] width 61 height 31
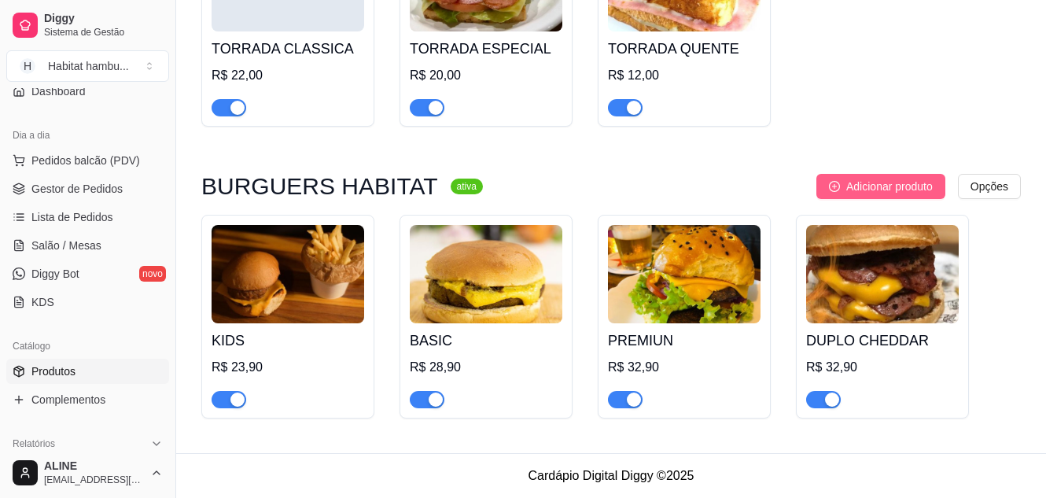
click at [874, 187] on span "Adicionar produto" at bounding box center [889, 186] width 86 height 17
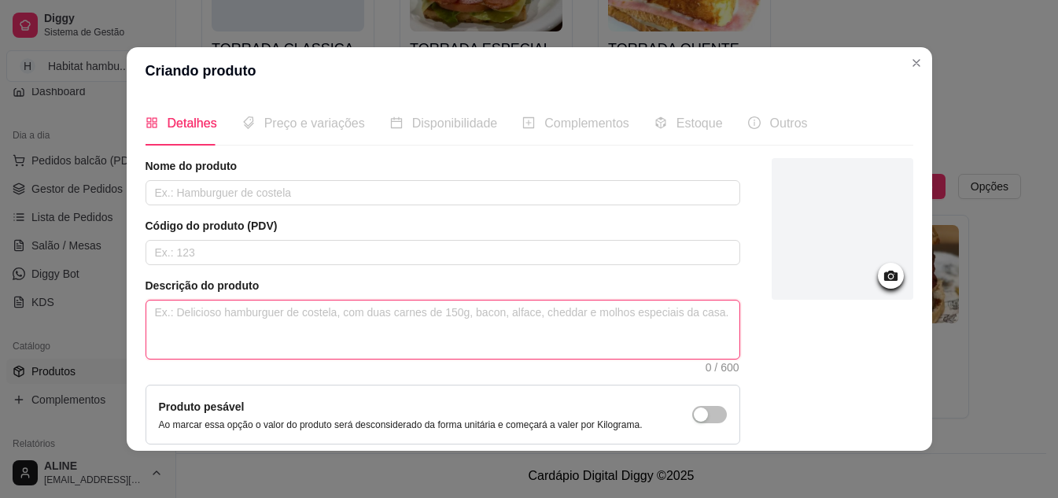
click at [239, 307] on textarea at bounding box center [442, 329] width 593 height 58
paste textarea "Pão brioche, duplo hambúrguer Habitat 120g cada, cebola roxa, tiras de bacon cr…"
type textarea "Pão brioche, duplo hambúrguer Habitat 120g cada, cebola roxa, tiras de bacon cr…"
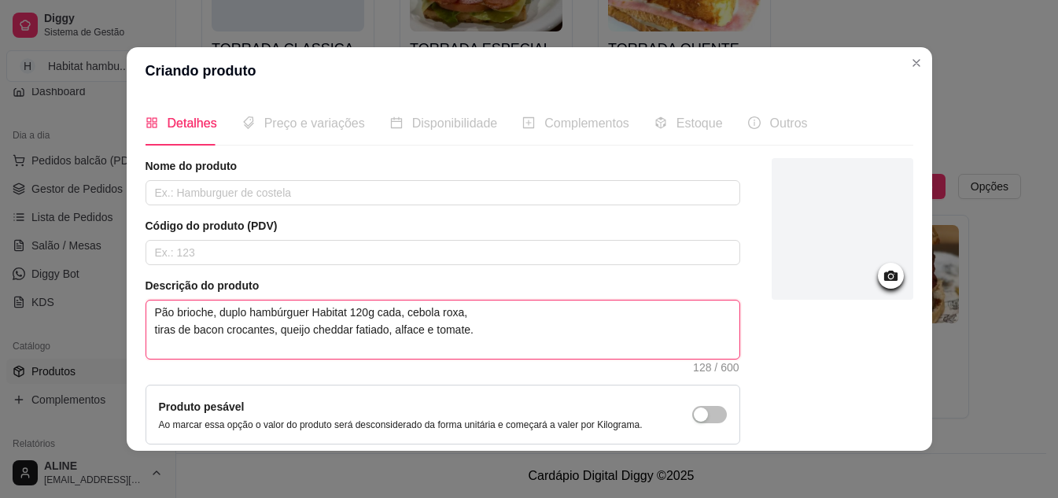
click at [150, 330] on textarea "Pão brioche, duplo hambúrguer Habitat 120g cada, cebola roxa, tiras de bacon cr…" at bounding box center [442, 329] width 593 height 58
type textarea "Pão brioche, duplo hambúrguer Habitat 120g cada, cebola roxa,tiras de bacon cro…"
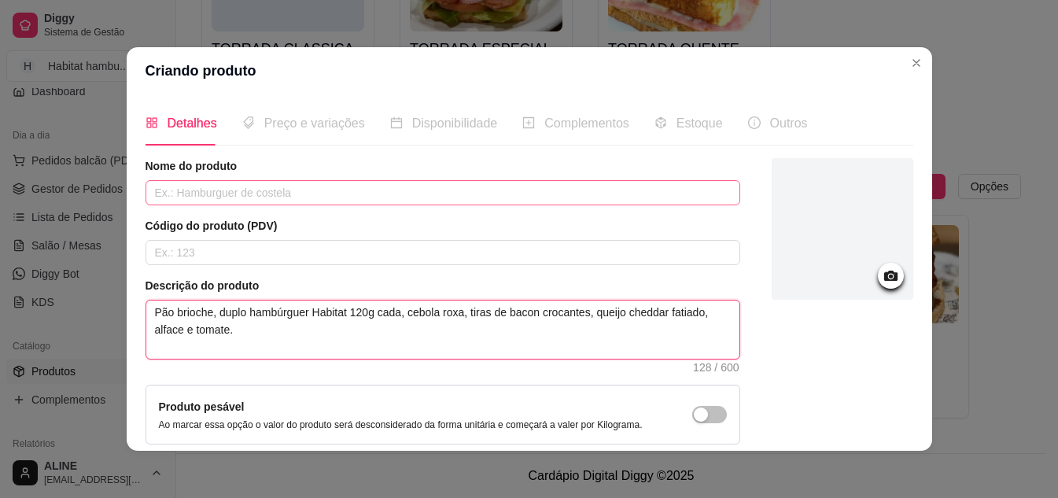
type textarea "Pão brioche, duplo hambúrguer Habitat 120g cada, cebola roxa, tiras de bacon cr…"
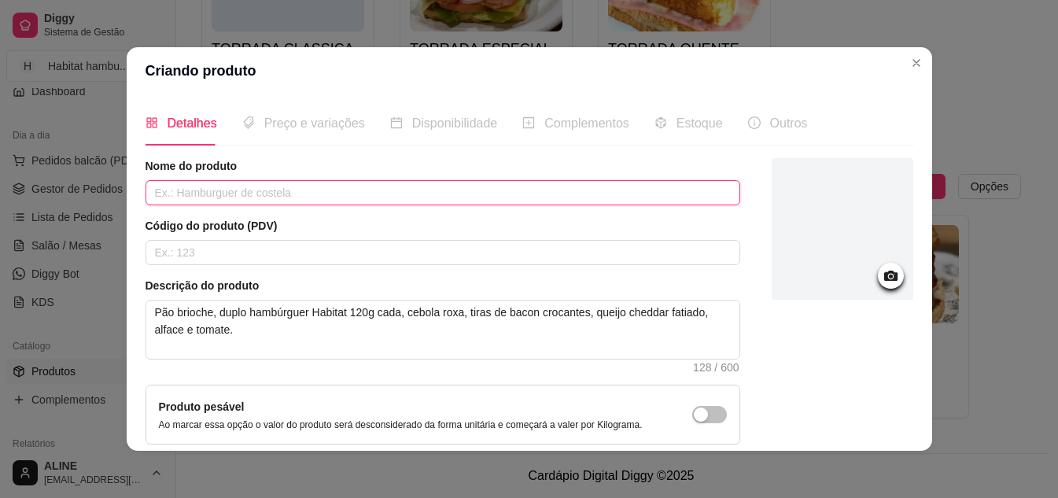
click at [190, 186] on input "text" at bounding box center [442, 192] width 594 height 25
type input "MONTANHA"
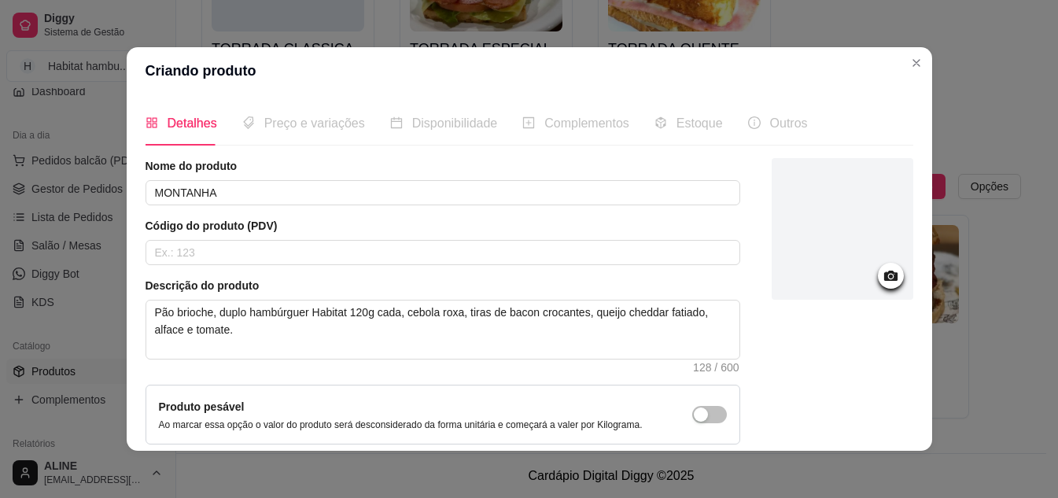
click at [882, 271] on icon at bounding box center [891, 276] width 18 height 18
click at [888, 277] on circle at bounding box center [890, 276] width 4 height 4
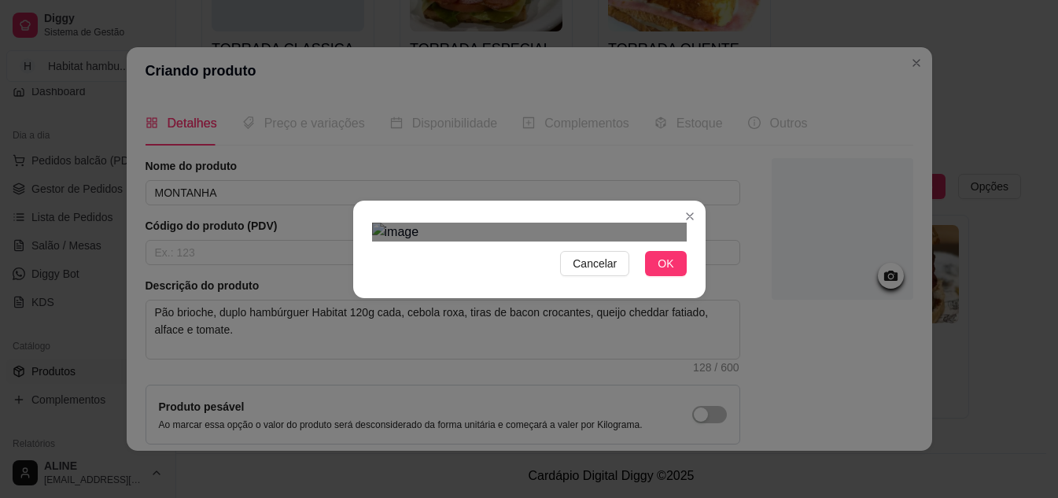
click at [587, 223] on div at bounding box center [529, 232] width 315 height 19
click at [491, 326] on div "Use the arrow keys to move the crop selection area" at bounding box center [496, 428] width 205 height 205
click at [440, 372] on div "Use the arrow keys to move the crop selection area" at bounding box center [519, 451] width 159 height 159
click at [506, 381] on div "Use the arrow keys to move the crop selection area" at bounding box center [500, 460] width 159 height 159
click at [667, 272] on span "OK" at bounding box center [665, 263] width 16 height 17
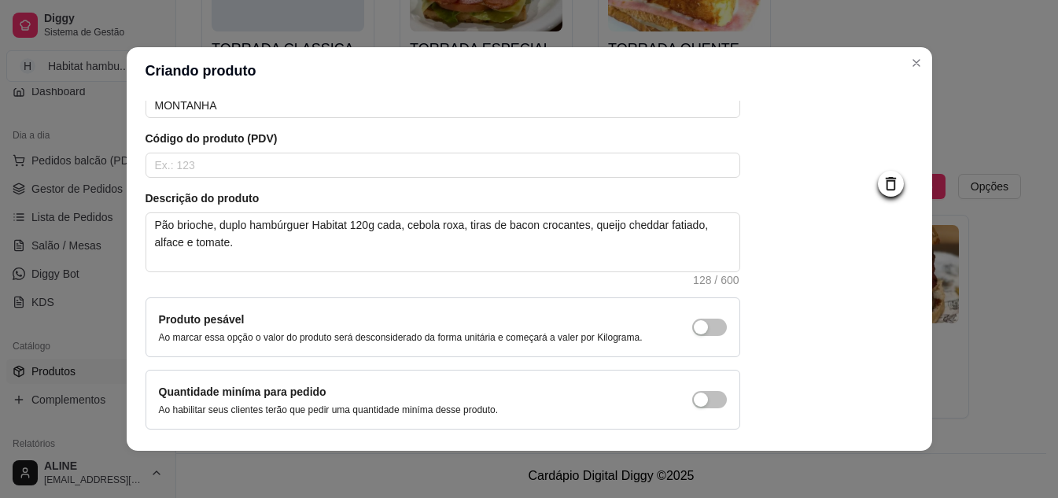
scroll to position [142, 0]
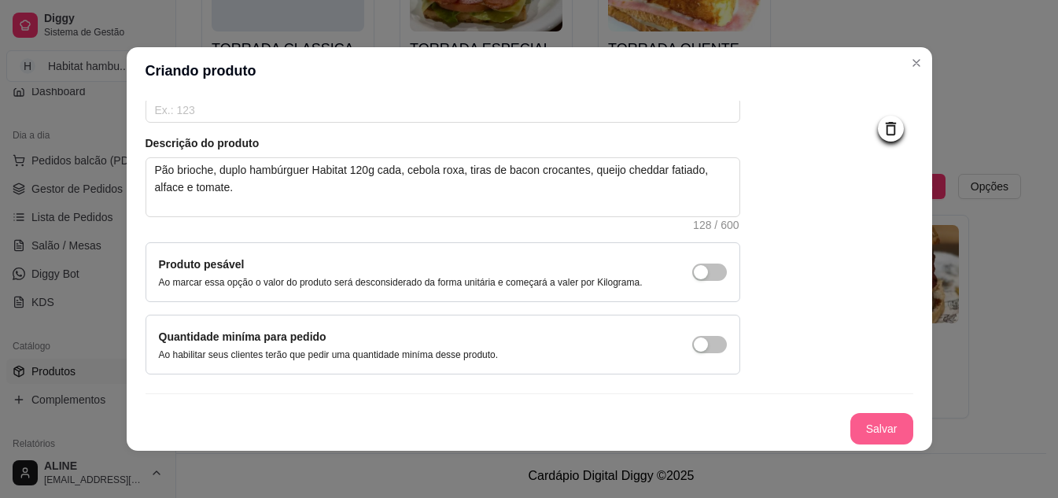
click at [860, 431] on button "Salvar" at bounding box center [881, 428] width 63 height 31
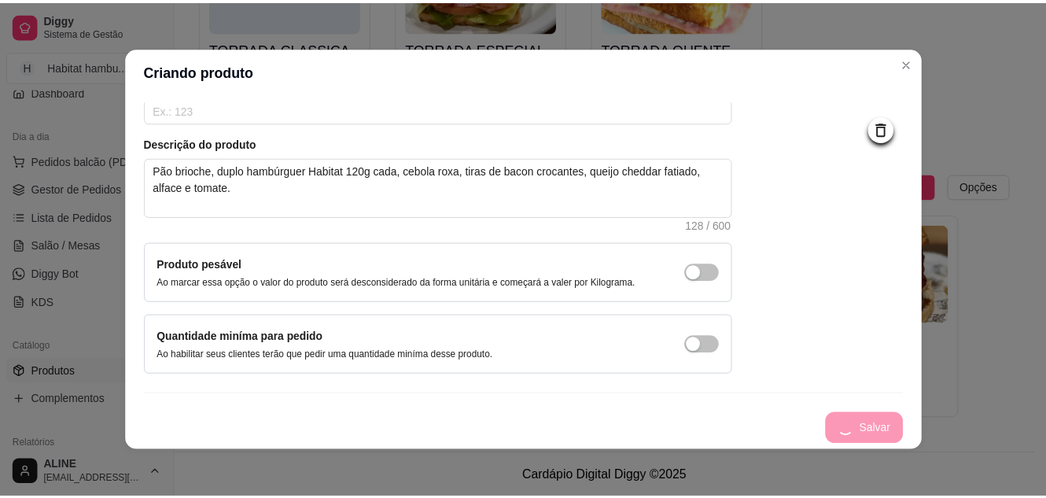
scroll to position [0, 0]
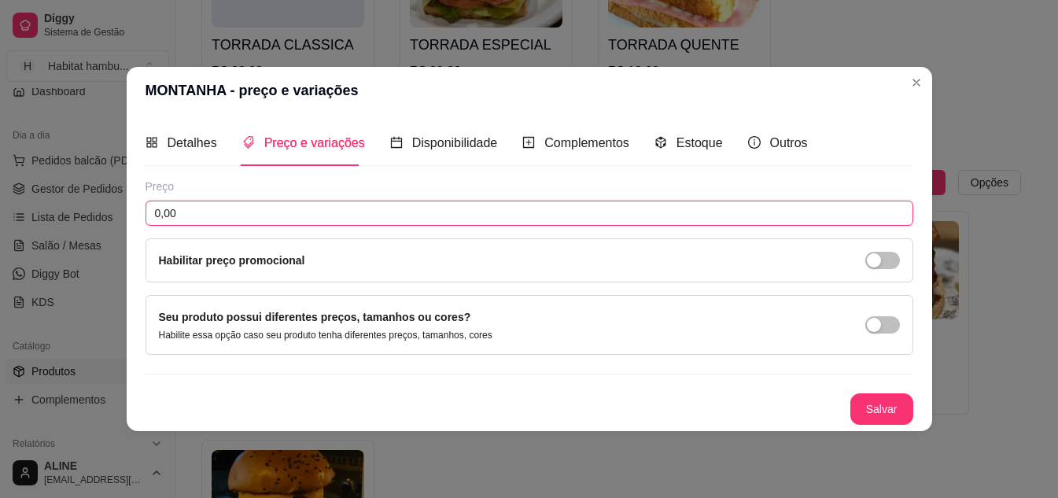
click at [190, 217] on input "0,00" at bounding box center [528, 213] width 767 height 25
type input "36,90"
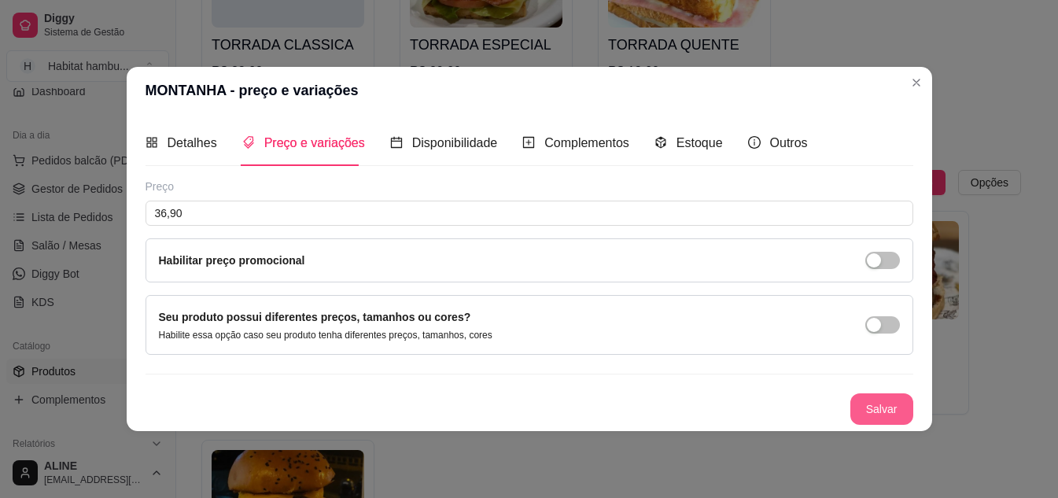
click at [899, 411] on button "Salvar" at bounding box center [881, 408] width 63 height 31
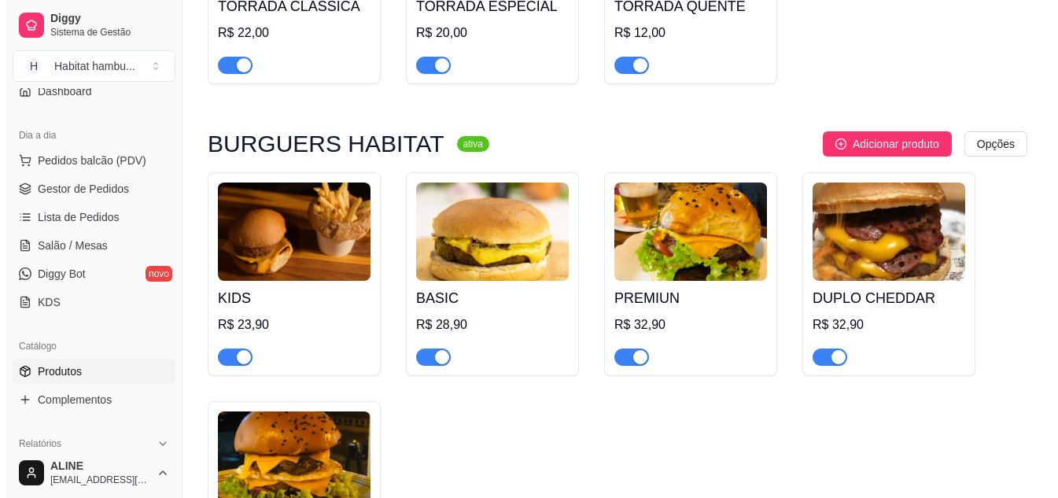
scroll to position [1064, 0]
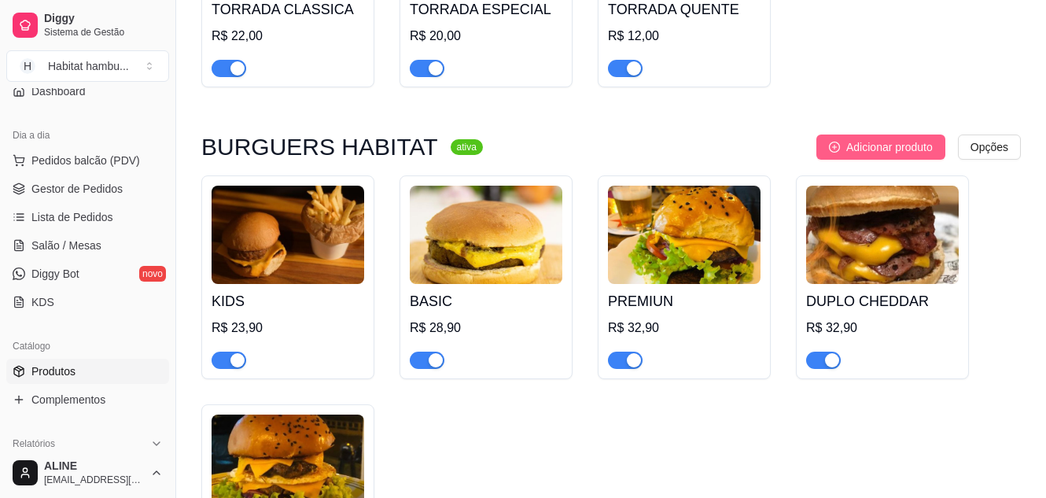
click at [891, 149] on span "Adicionar produto" at bounding box center [889, 146] width 86 height 17
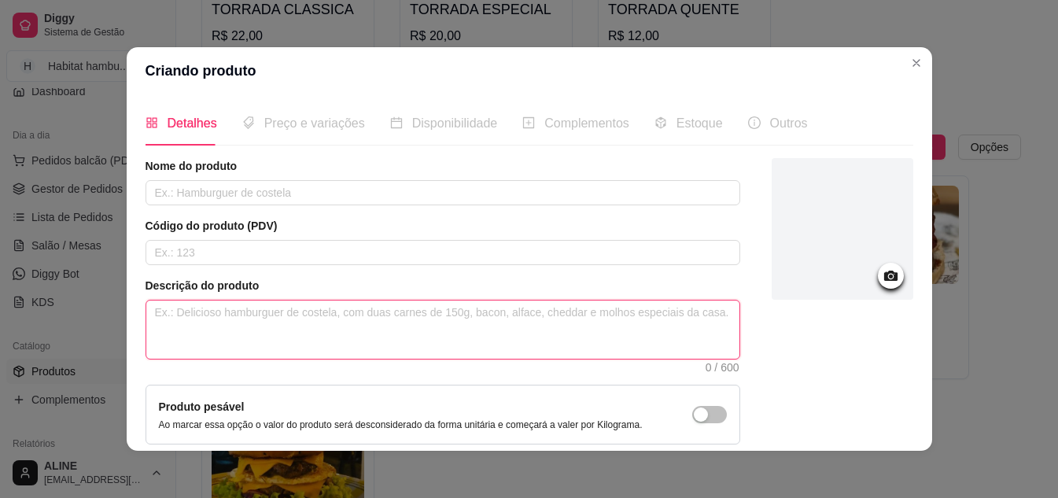
click at [224, 333] on textarea at bounding box center [442, 329] width 593 height 58
paste textarea "Pão brioche, hambúrguer Habitat 120g, anéis de cebolas empanadas, bacon crocant…"
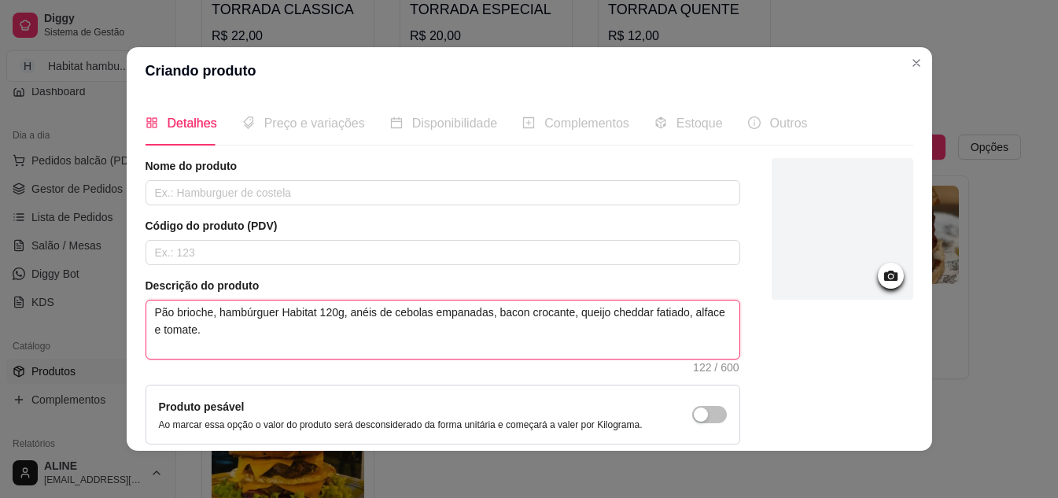
type textarea "Pão brioche, hambúrguer Habitat 120g, anéis de cebolas empanadas, bacon crocant…"
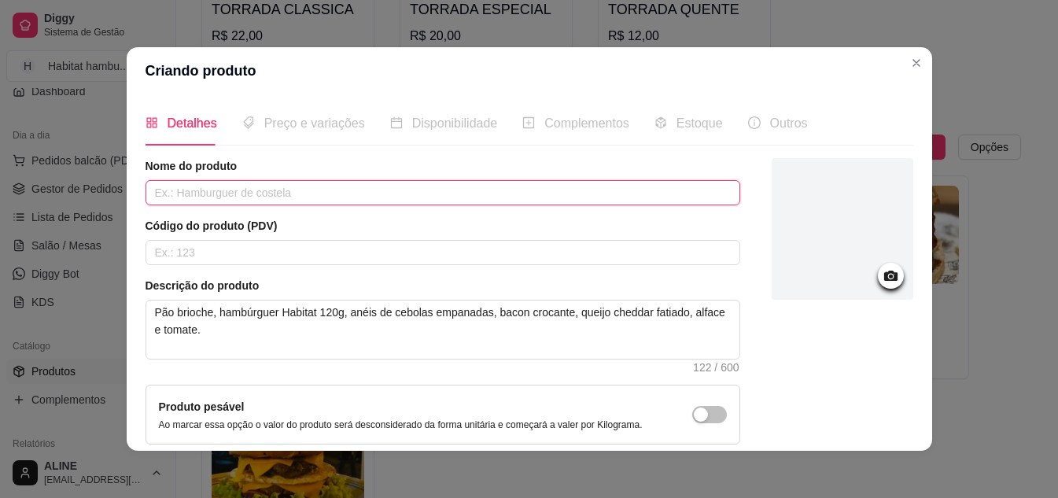
click at [193, 197] on input "text" at bounding box center [442, 192] width 594 height 25
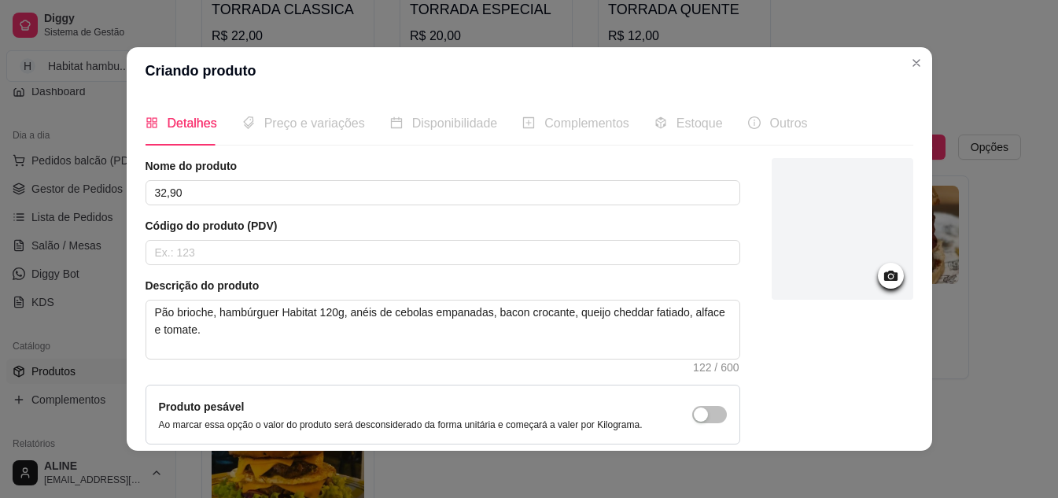
click at [883, 280] on icon at bounding box center [889, 276] width 13 height 10
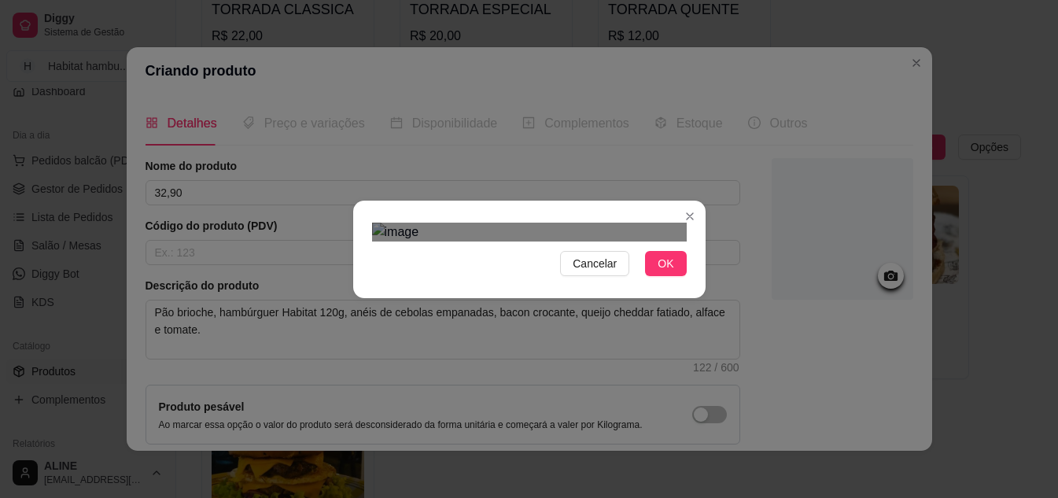
click at [605, 315] on div "Use the arrow keys to move the crop selection area" at bounding box center [544, 456] width 283 height 283
click at [432, 312] on div "Use the arrow keys to move the crop selection area" at bounding box center [544, 453] width 283 height 283
click at [664, 272] on span "OK" at bounding box center [665, 263] width 16 height 17
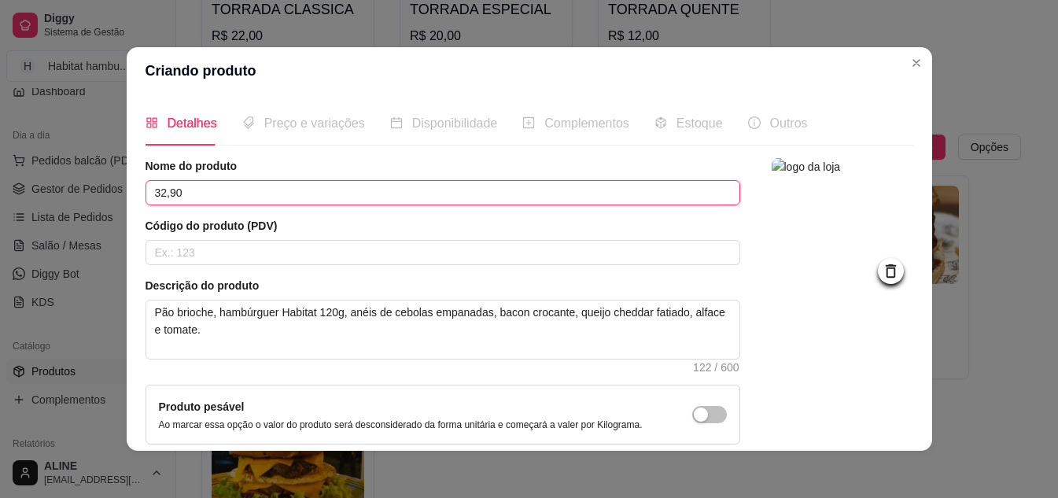
drag, startPoint x: 211, startPoint y: 194, endPoint x: 132, endPoint y: 182, distance: 79.5
click at [132, 182] on div "Detalhes Preço e variações Disponibilidade Complementos Estoque Outros Nome do …" at bounding box center [529, 272] width 805 height 356
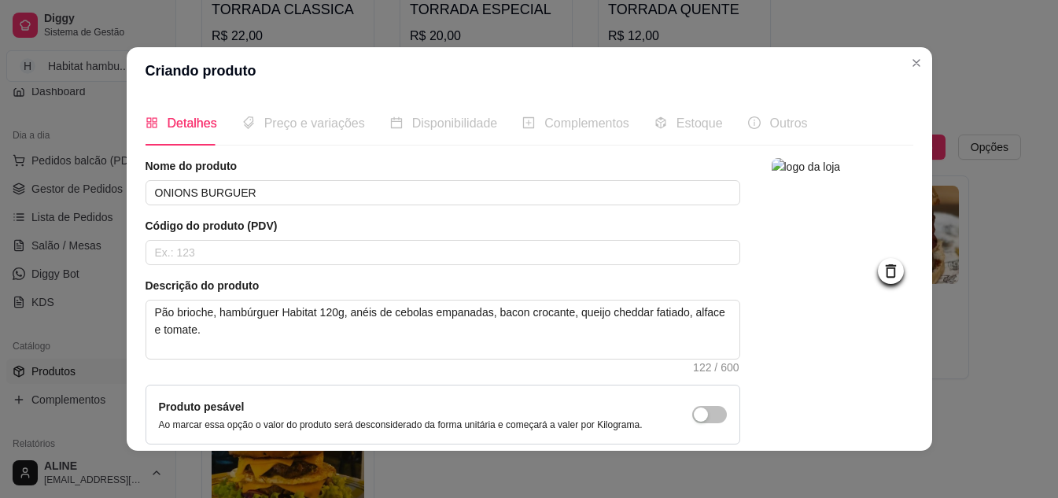
scroll to position [142, 0]
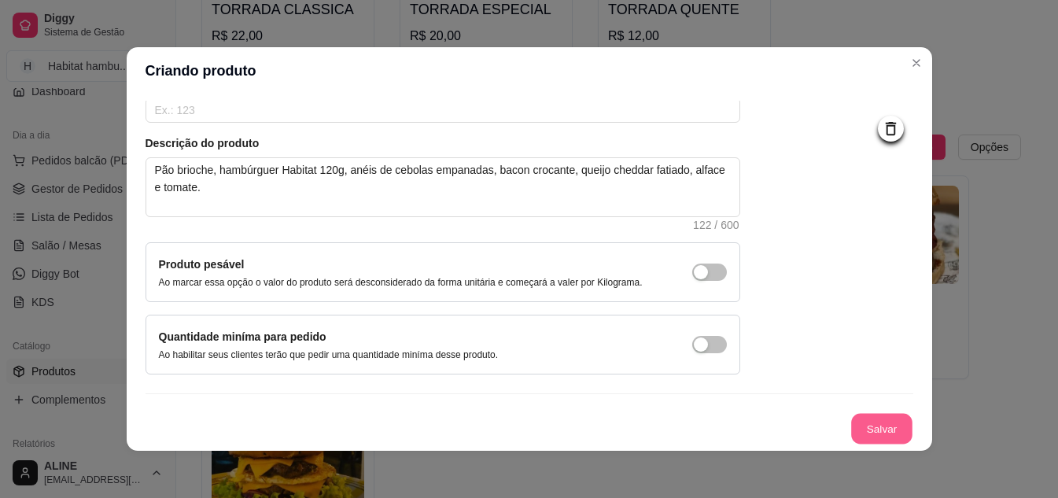
click at [856, 425] on button "Salvar" at bounding box center [881, 429] width 61 height 31
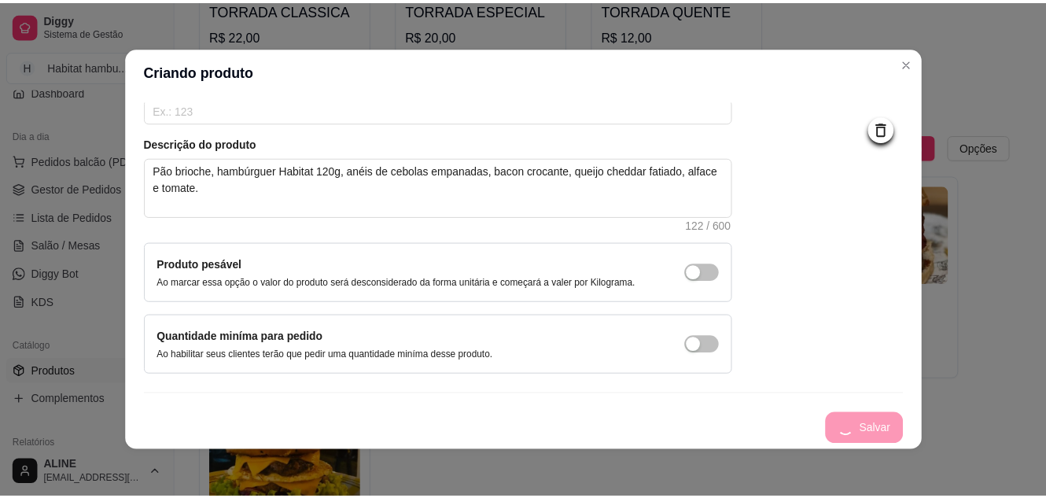
scroll to position [0, 0]
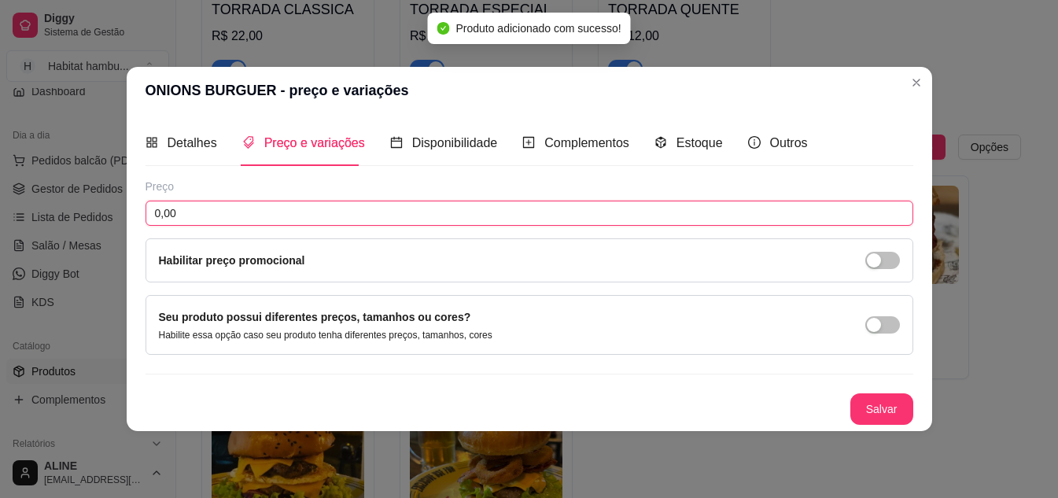
click at [207, 211] on input "0,00" at bounding box center [528, 213] width 767 height 25
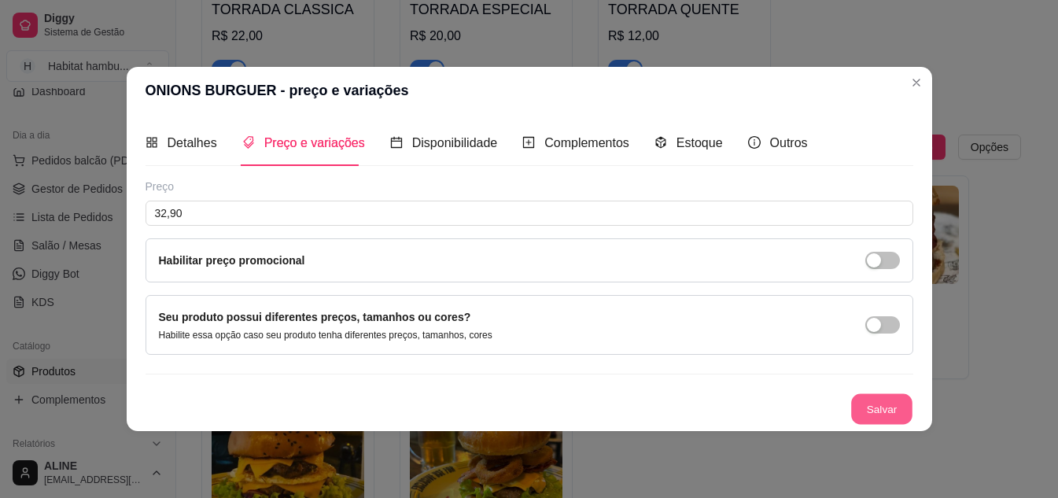
click at [867, 413] on button "Salvar" at bounding box center [881, 408] width 61 height 31
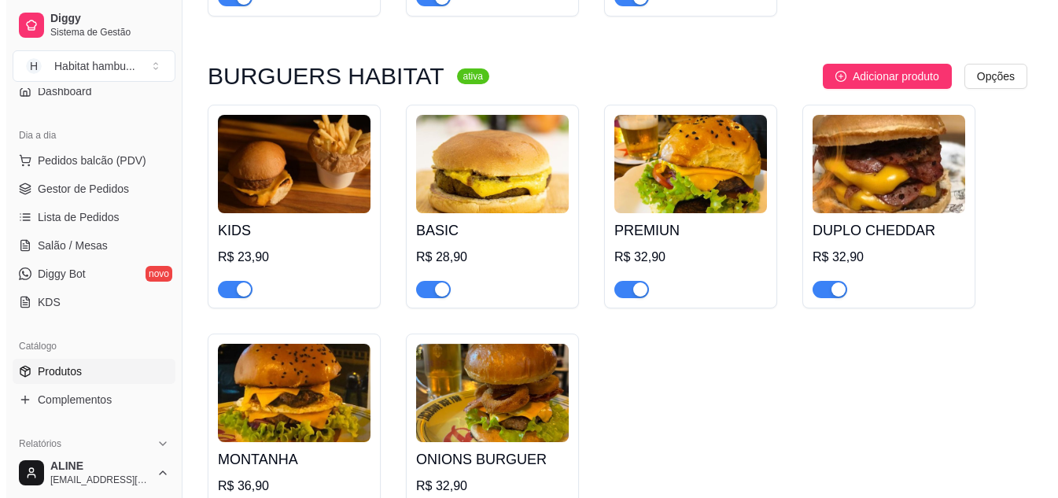
scroll to position [1113, 0]
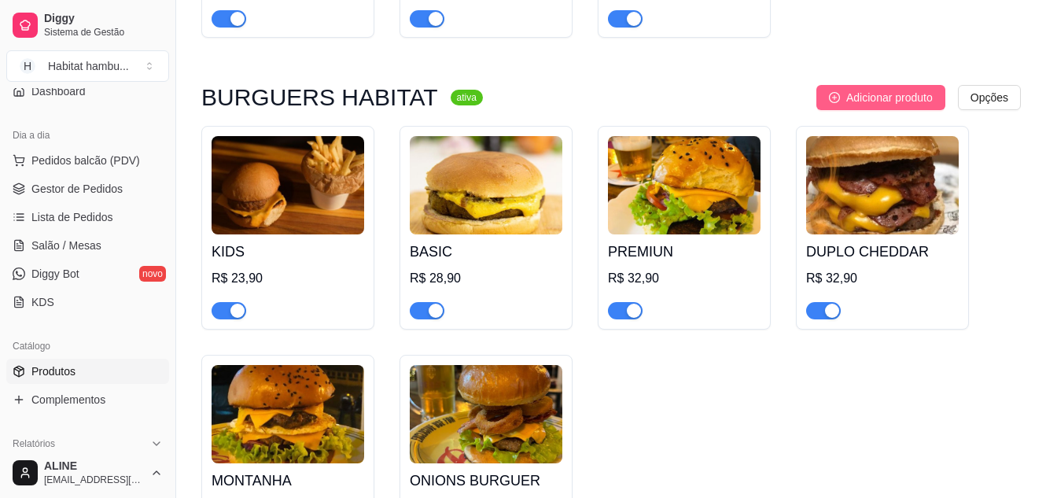
click at [882, 106] on span "Adicionar produto" at bounding box center [889, 97] width 86 height 17
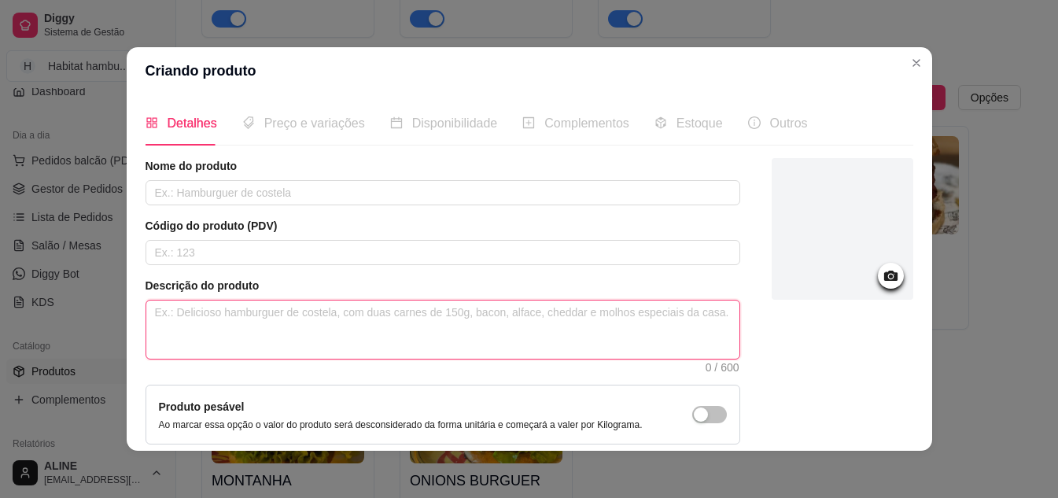
click at [271, 329] on textarea at bounding box center [442, 329] width 593 height 58
paste textarea "Pão brioche, frango, cream cheese, queijo mussarela, champignon, batata palha, …"
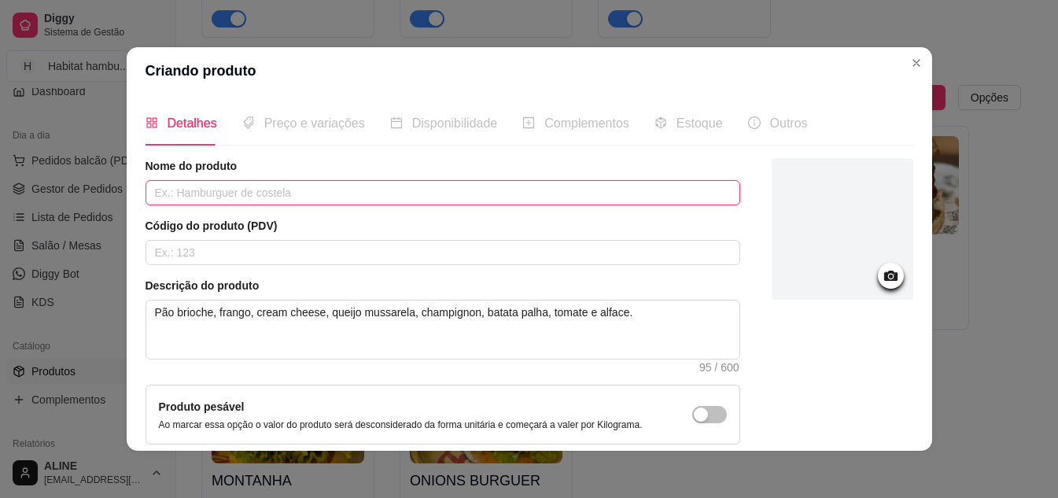
click at [178, 199] on input "text" at bounding box center [442, 192] width 594 height 25
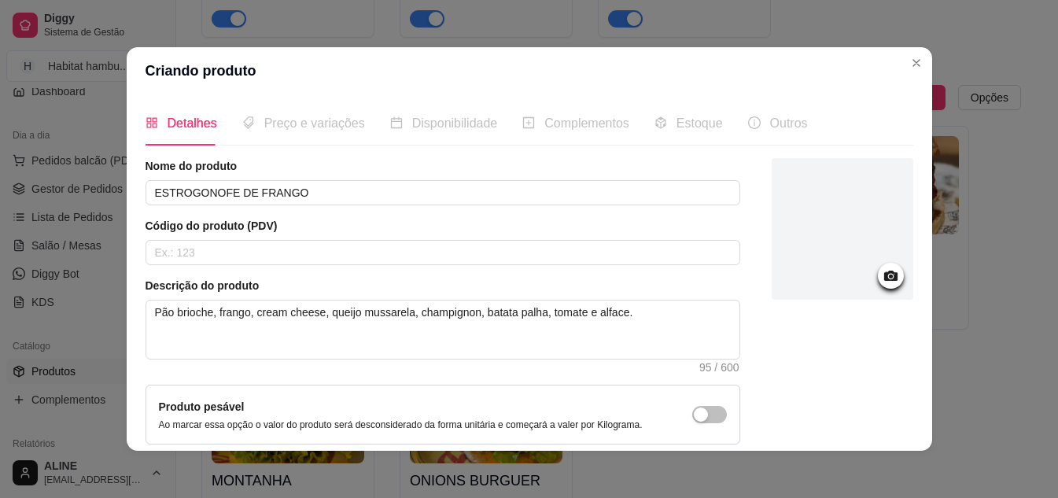
click at [888, 277] on circle at bounding box center [890, 276] width 4 height 4
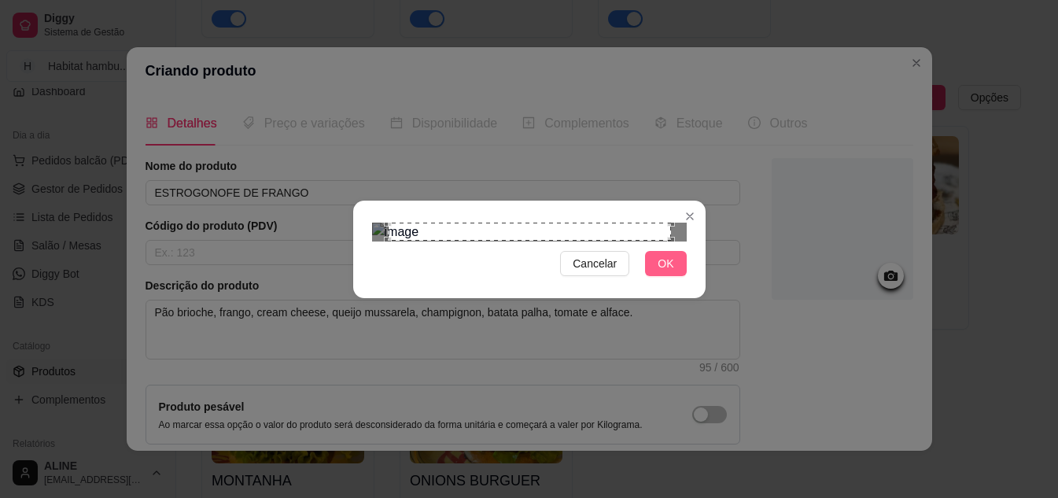
click at [661, 272] on span "OK" at bounding box center [665, 263] width 16 height 17
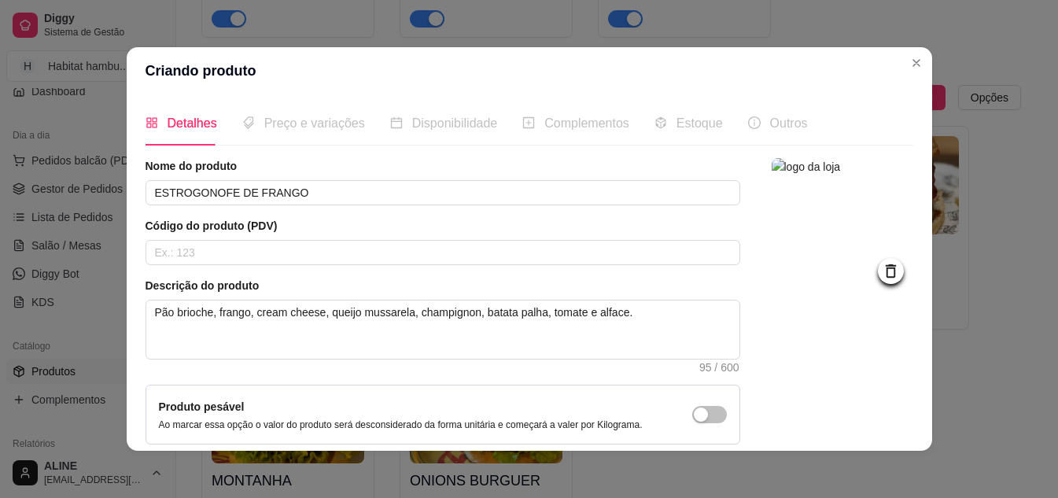
scroll to position [142, 0]
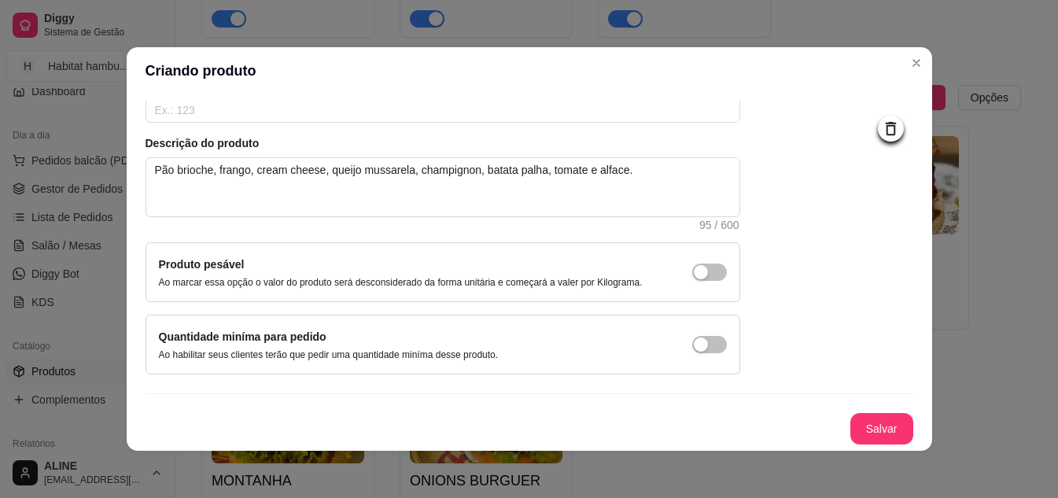
click at [845, 410] on div "Nome do produto ESTROGONOFE DE FRANGO Código do produto (PDV) Descrição do prod…" at bounding box center [528, 230] width 767 height 429
click at [867, 426] on button "Salvar" at bounding box center [881, 429] width 61 height 31
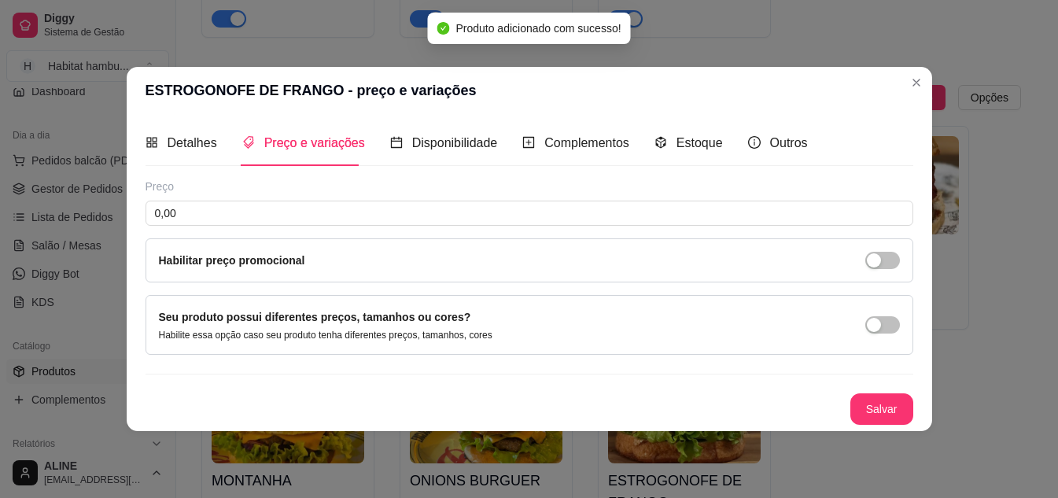
scroll to position [0, 0]
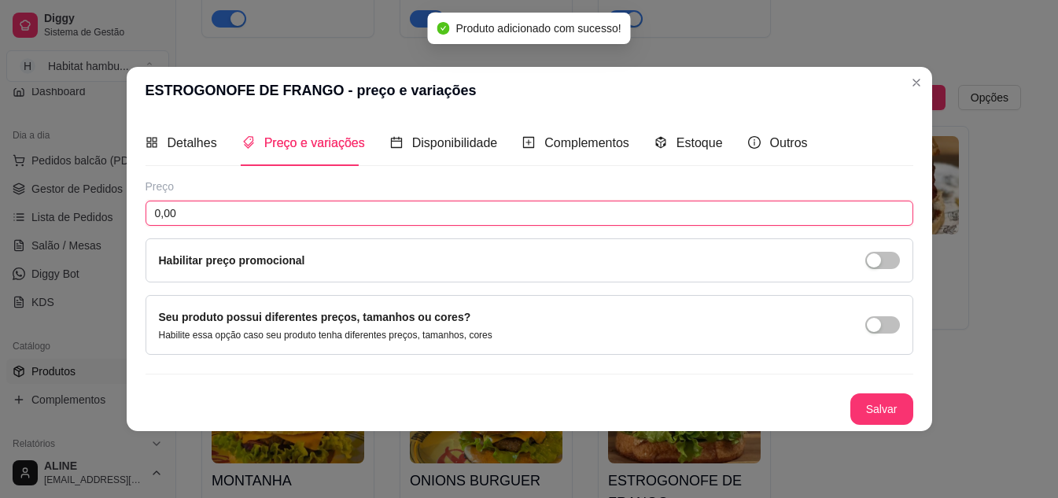
click at [205, 208] on input "0,00" at bounding box center [528, 213] width 767 height 25
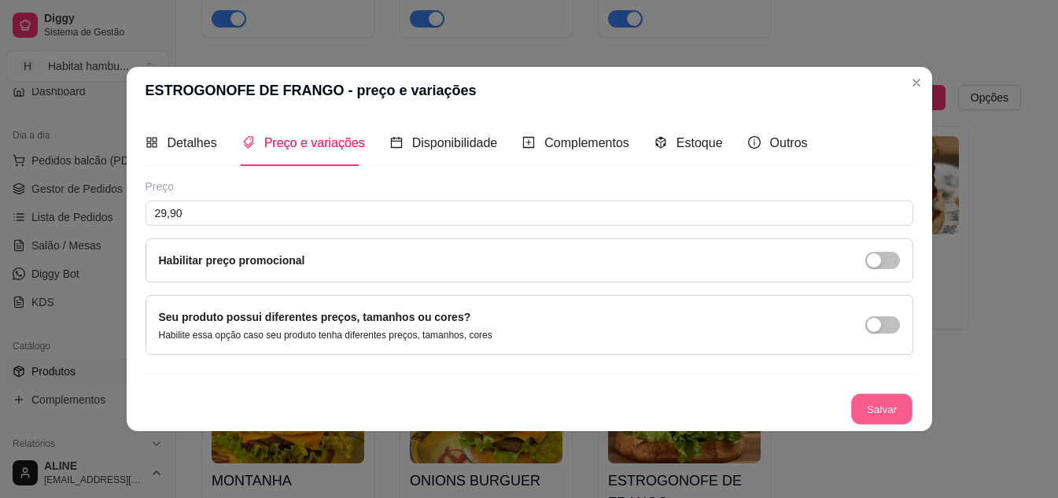
click at [882, 403] on button "Salvar" at bounding box center [881, 408] width 61 height 31
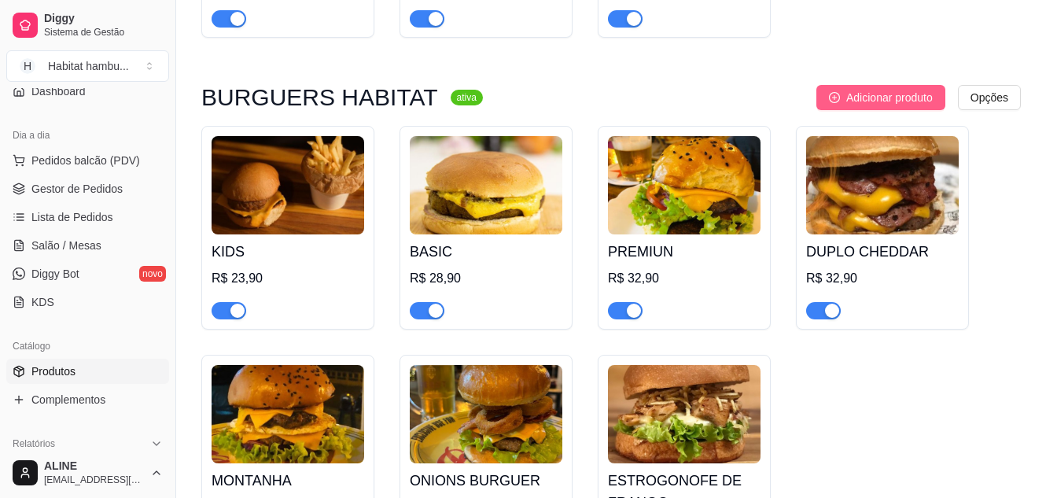
click at [881, 101] on span "Adicionar produto" at bounding box center [889, 97] width 86 height 17
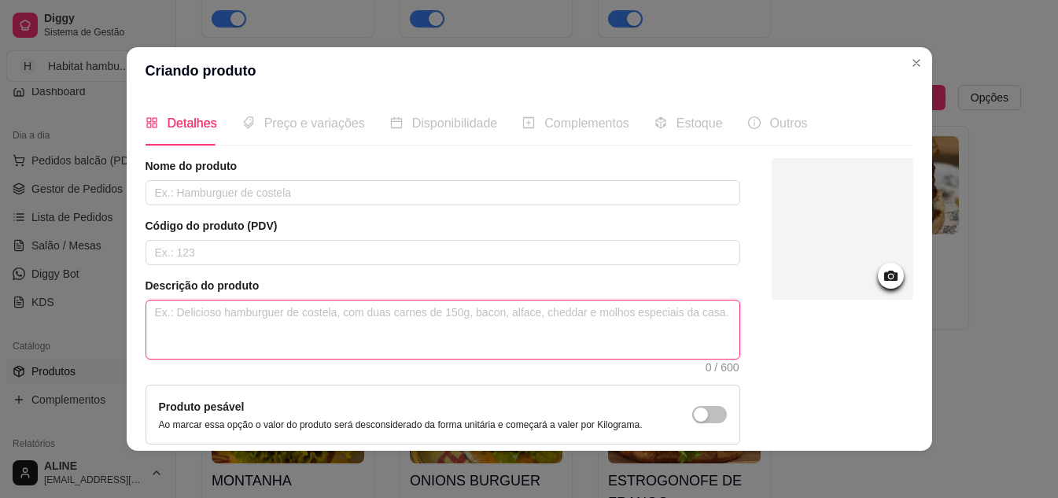
click at [267, 319] on textarea at bounding box center [442, 329] width 593 height 58
paste textarea "Pão brioche, hambúrguer Habitat 120g, cebola roxa, bacon crocante, queijo chedd…"
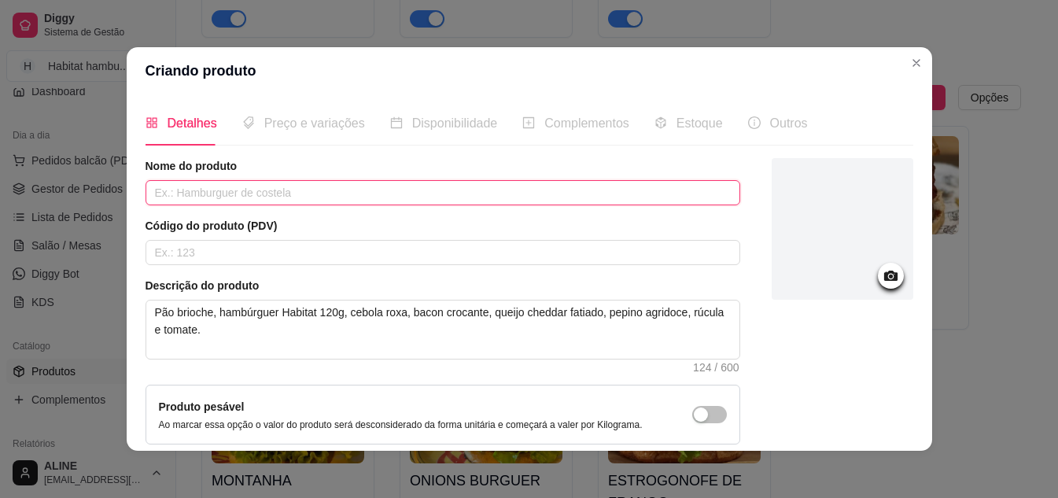
click at [278, 197] on input "text" at bounding box center [442, 192] width 594 height 25
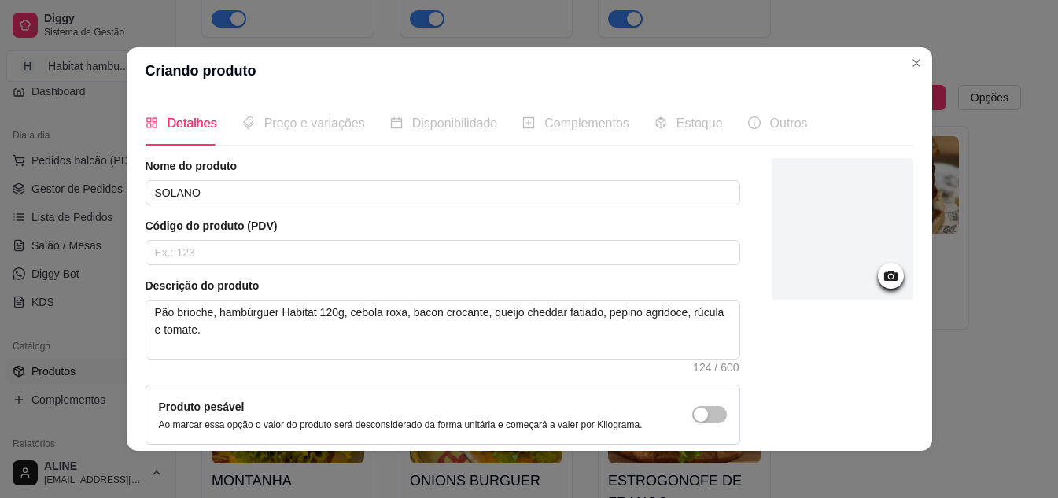
click at [883, 280] on icon at bounding box center [889, 276] width 13 height 10
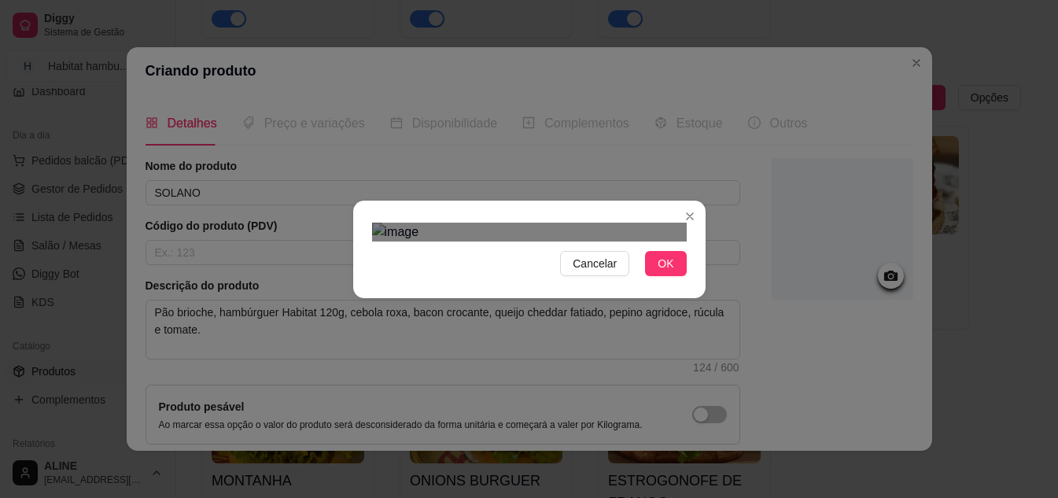
click at [521, 356] on div "Use the arrow keys to move the crop selection area" at bounding box center [524, 463] width 283 height 283
click at [353, 216] on div "Cancelar OK" at bounding box center [529, 249] width 352 height 66
click at [694, 216] on div "Cancelar OK" at bounding box center [529, 249] width 352 height 66
click at [521, 301] on div "Use the arrow keys to move the crop selection area" at bounding box center [529, 458] width 315 height 315
click at [657, 272] on span "OK" at bounding box center [665, 263] width 16 height 17
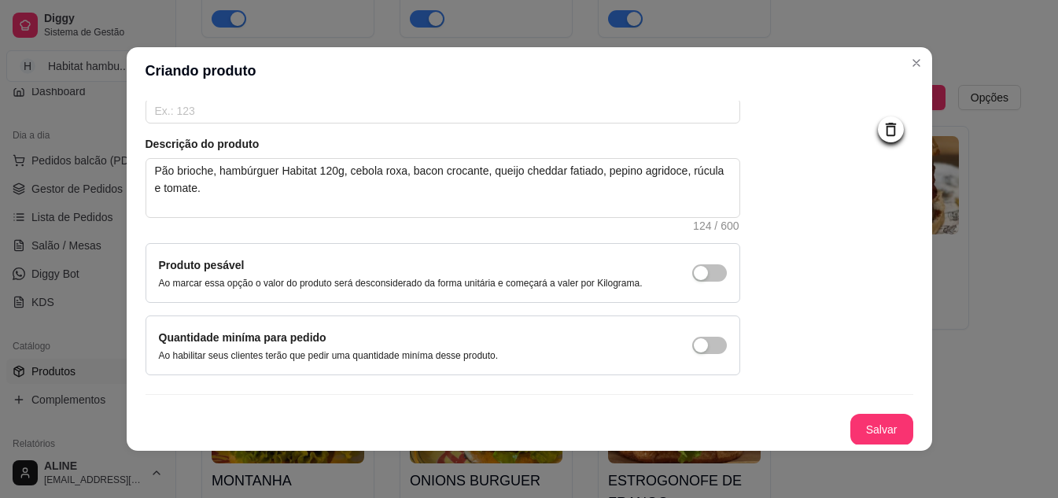
scroll to position [142, 0]
click at [866, 424] on button "Salvar" at bounding box center [881, 428] width 63 height 31
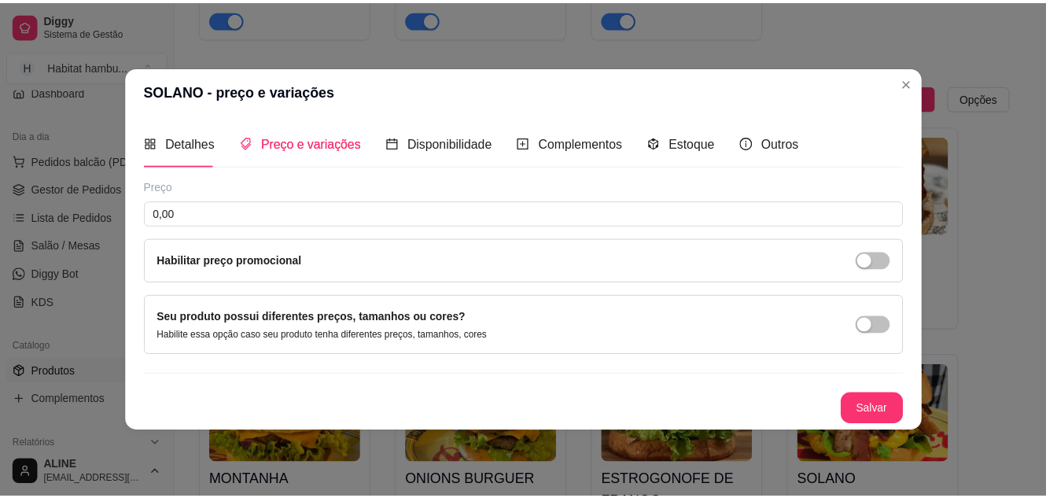
scroll to position [0, 0]
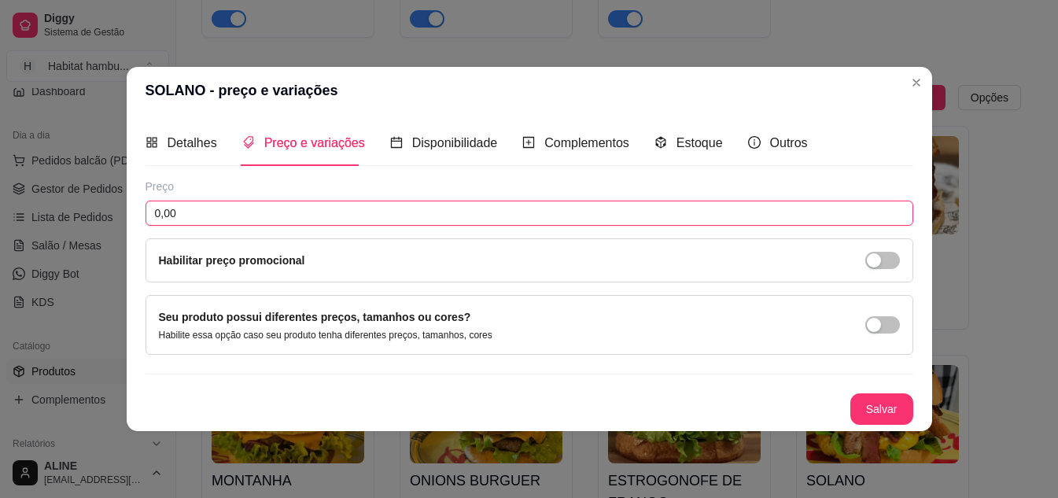
click at [190, 206] on input "0,00" at bounding box center [528, 213] width 767 height 25
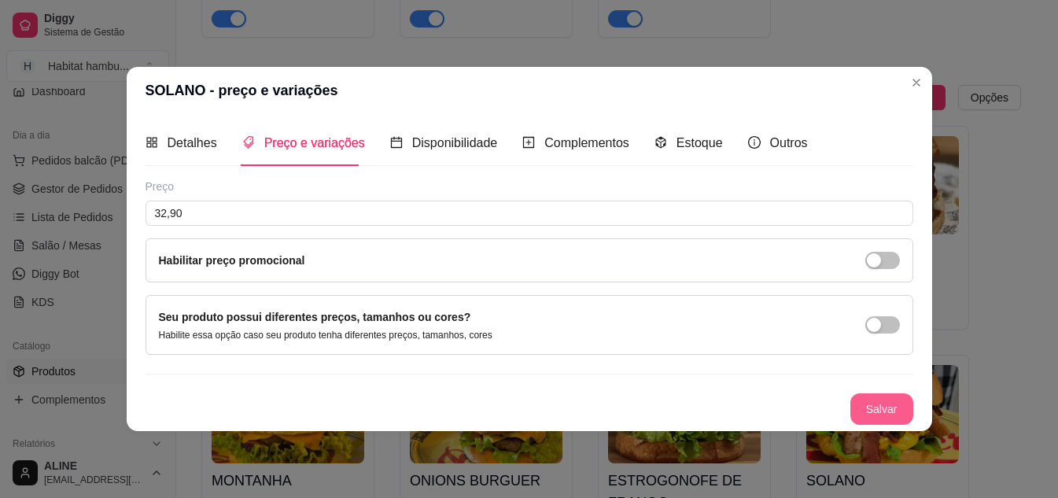
click at [889, 418] on button "Salvar" at bounding box center [881, 408] width 63 height 31
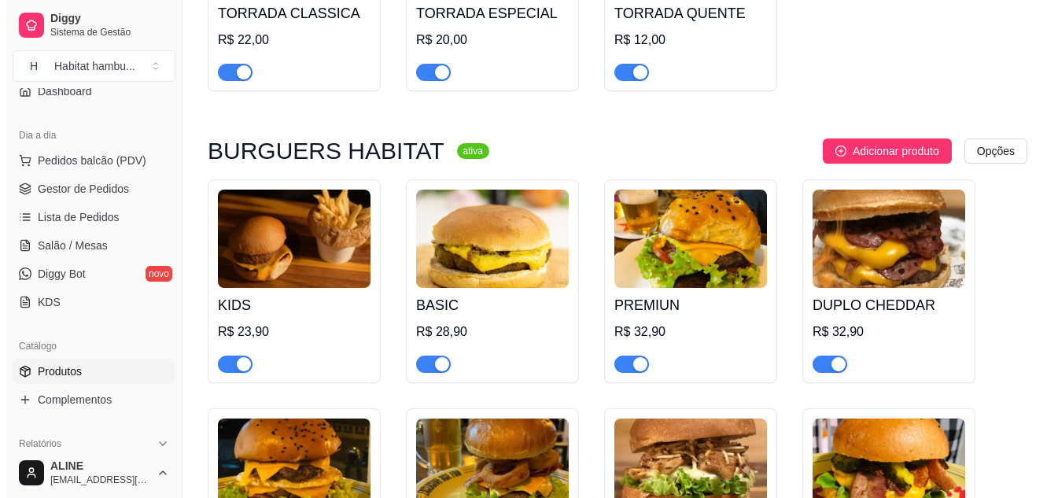
scroll to position [1054, 0]
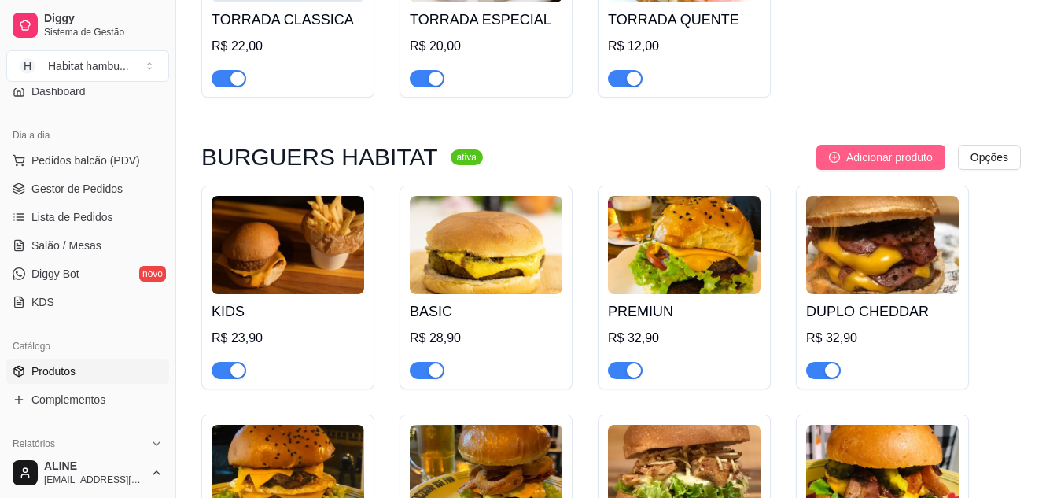
click at [908, 160] on span "Adicionar produto" at bounding box center [889, 157] width 86 height 17
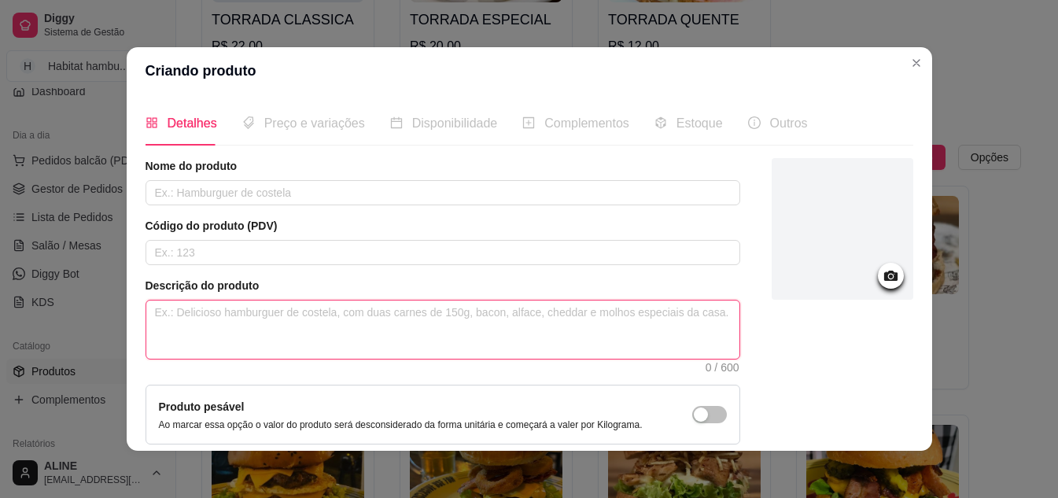
click at [253, 326] on textarea at bounding box center [442, 329] width 593 height 58
paste textarea "ão brioche, tiras de carne chapeada com mostarda, cebola roxa, ovo, queijo ched…"
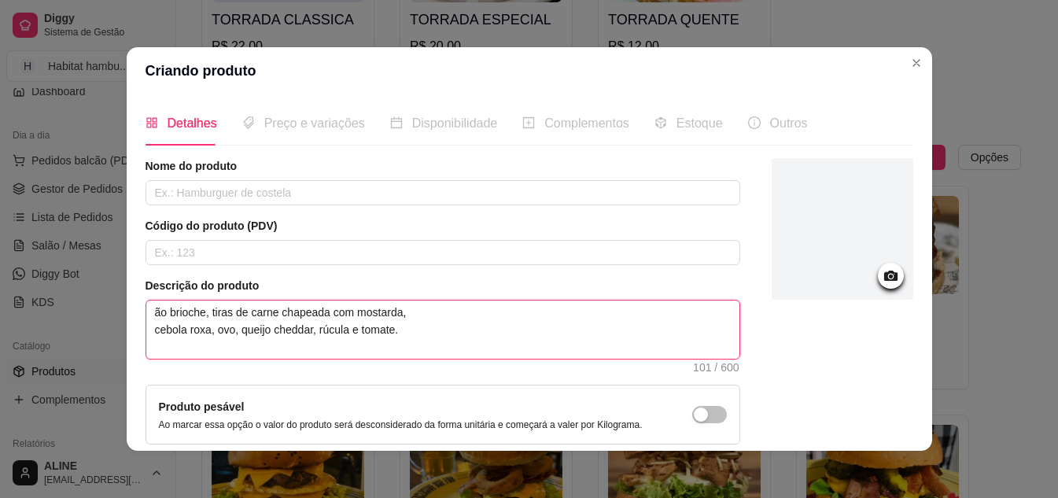
click at [152, 307] on textarea "ão brioche, tiras de carne chapeada com mostarda, cebola roxa, ovo, queijo ched…" at bounding box center [442, 329] width 593 height 58
click at [149, 329] on textarea "Pão brioche, tiras de carne chapeada com mostarda, cebola roxa, ovo, queijo che…" at bounding box center [442, 329] width 593 height 58
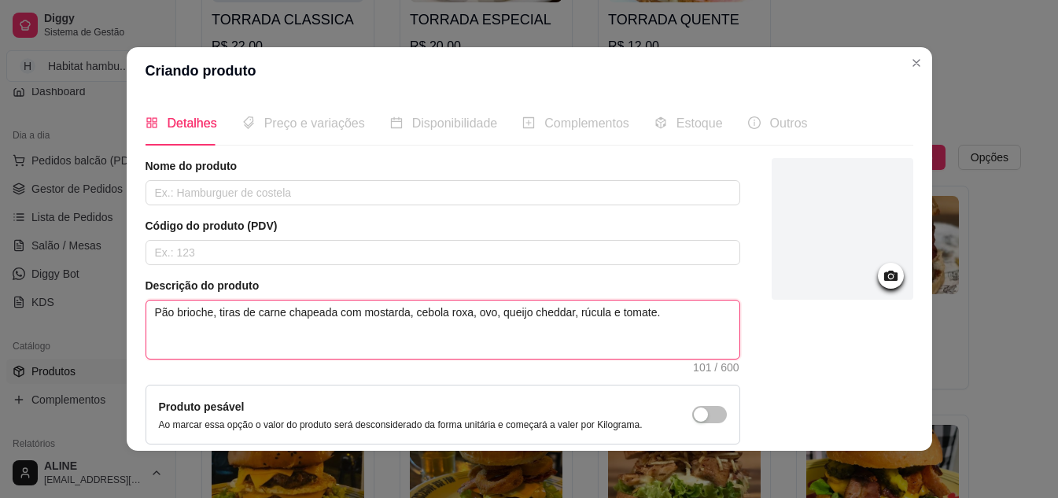
click at [216, 357] on textarea "Pão brioche, tiras de carne chapeada com mostarda, cebola roxa, ovo, queijo che…" at bounding box center [442, 329] width 593 height 58
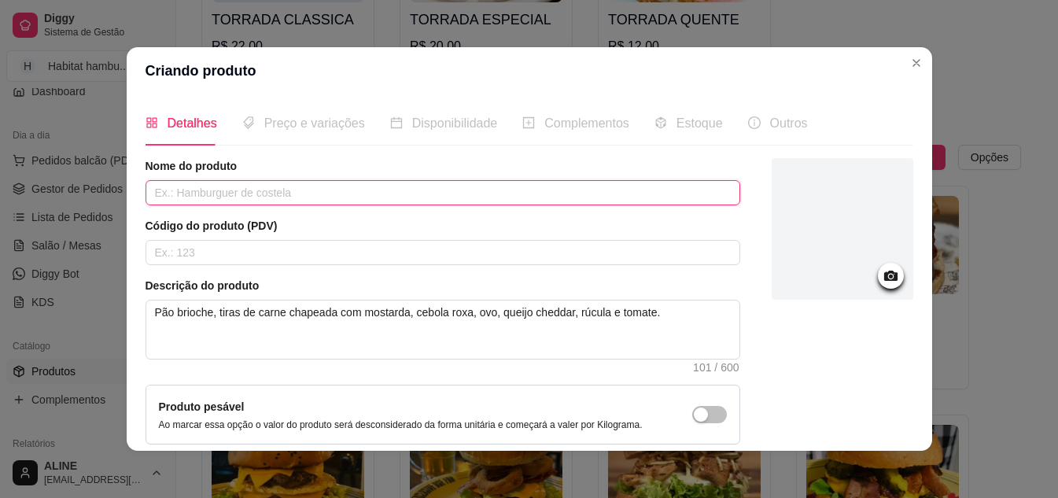
click at [216, 189] on input "text" at bounding box center [442, 192] width 594 height 25
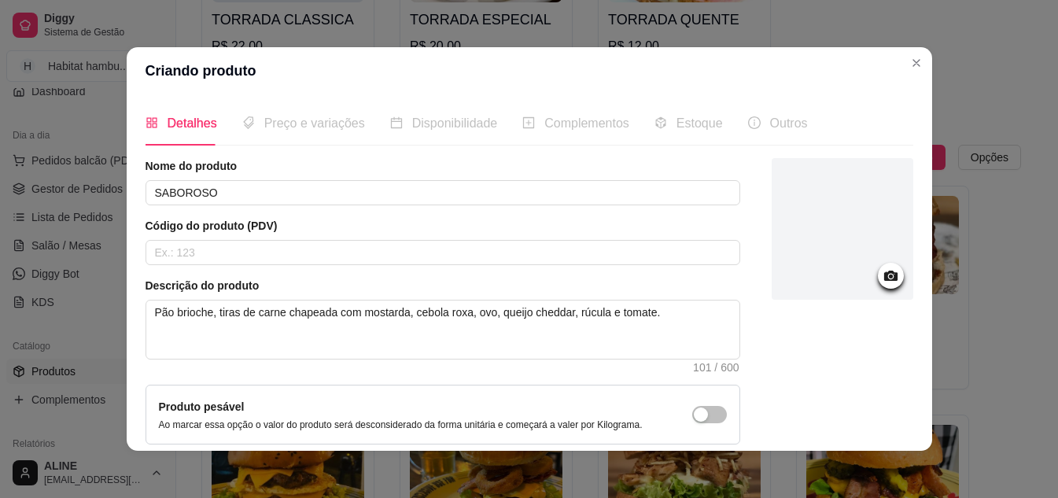
click at [888, 276] on circle at bounding box center [890, 276] width 4 height 4
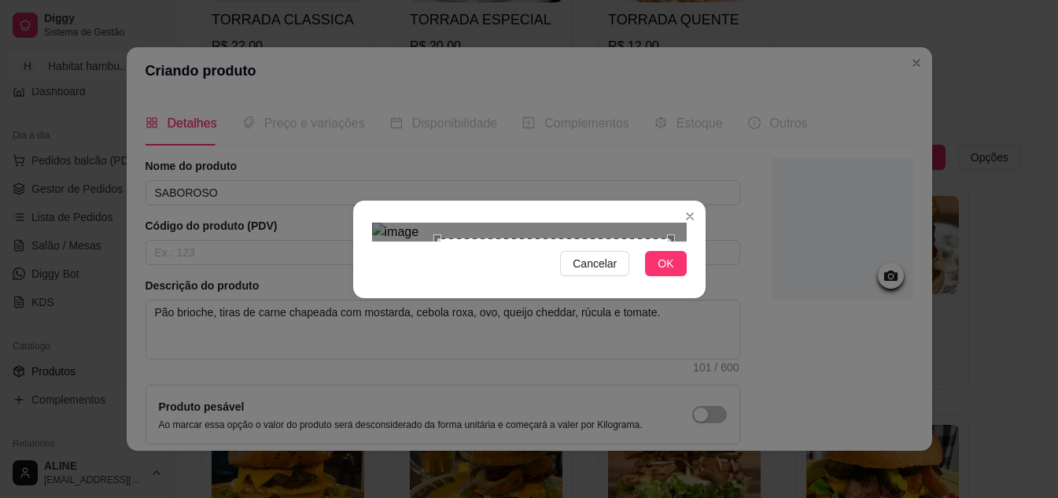
click at [437, 296] on div "Use the arrow keys to move the crop selection area" at bounding box center [554, 355] width 234 height 234
click at [580, 287] on div "Use the arrow keys to move the crop selection area" at bounding box center [555, 391] width 234 height 234
click at [672, 272] on span "OK" at bounding box center [665, 263] width 16 height 17
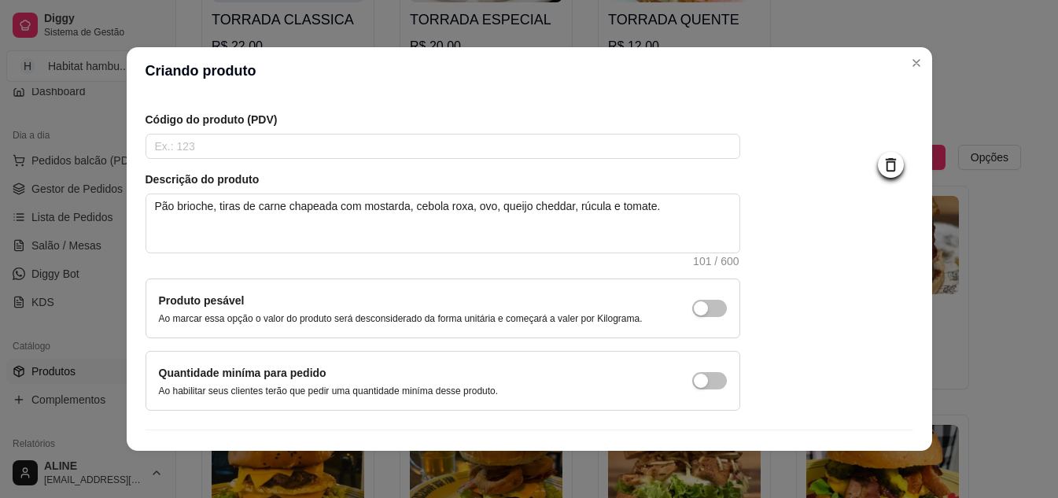
scroll to position [142, 0]
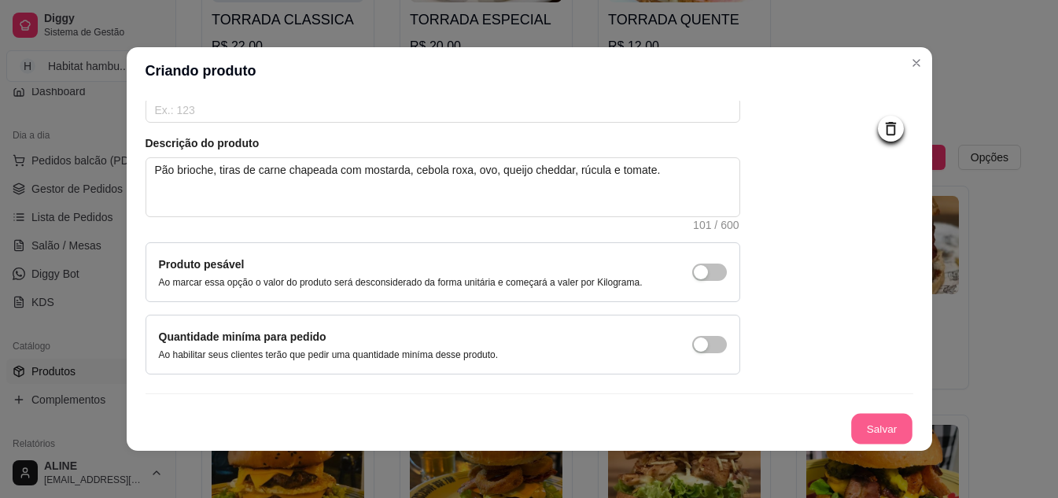
click at [859, 431] on button "Salvar" at bounding box center [881, 429] width 61 height 31
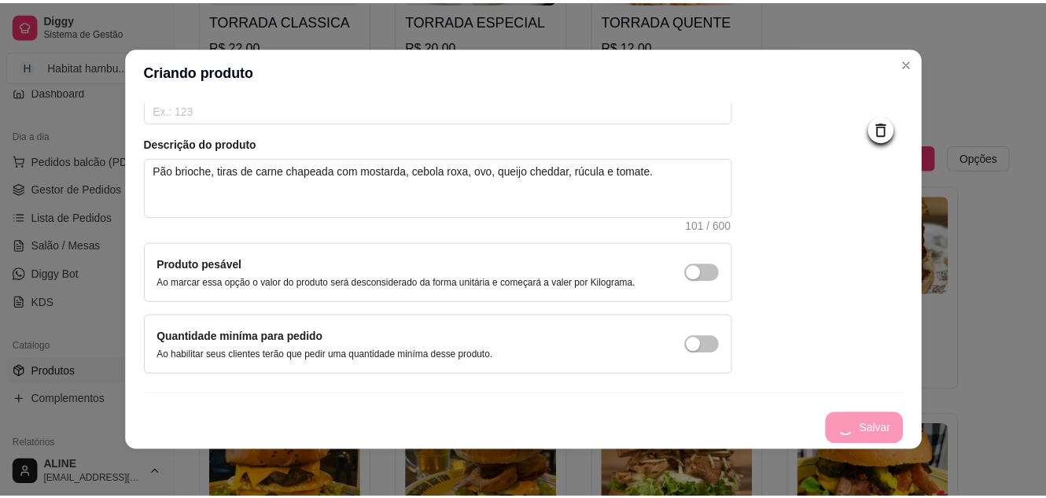
scroll to position [0, 0]
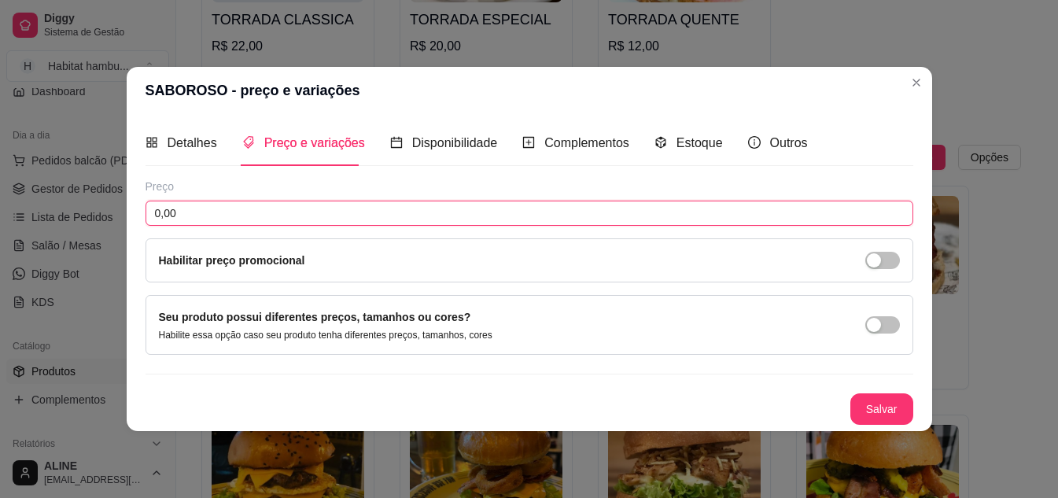
click at [184, 216] on input "0,00" at bounding box center [528, 213] width 767 height 25
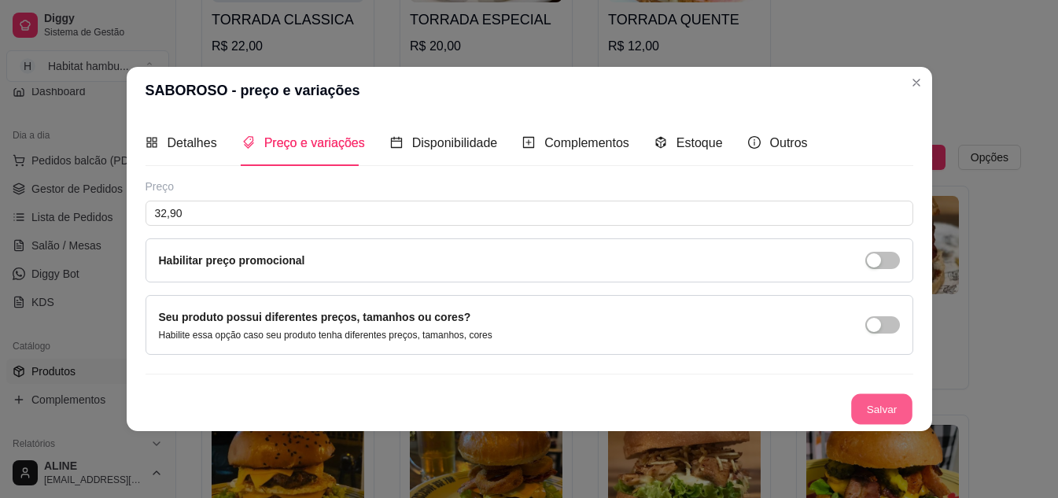
click at [878, 410] on button "Salvar" at bounding box center [881, 408] width 61 height 31
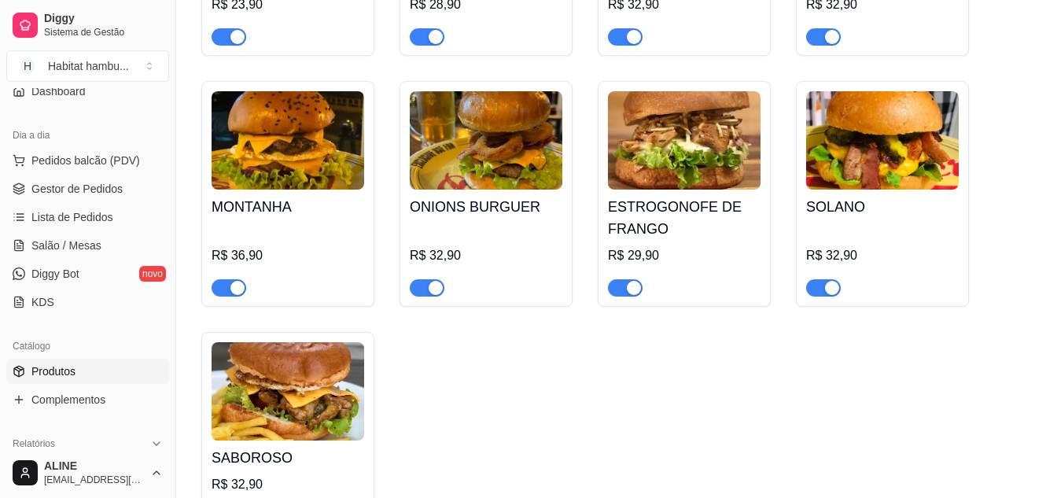
scroll to position [1415, 0]
